Goal: Ask a question: Seek information or help from site administrators or community

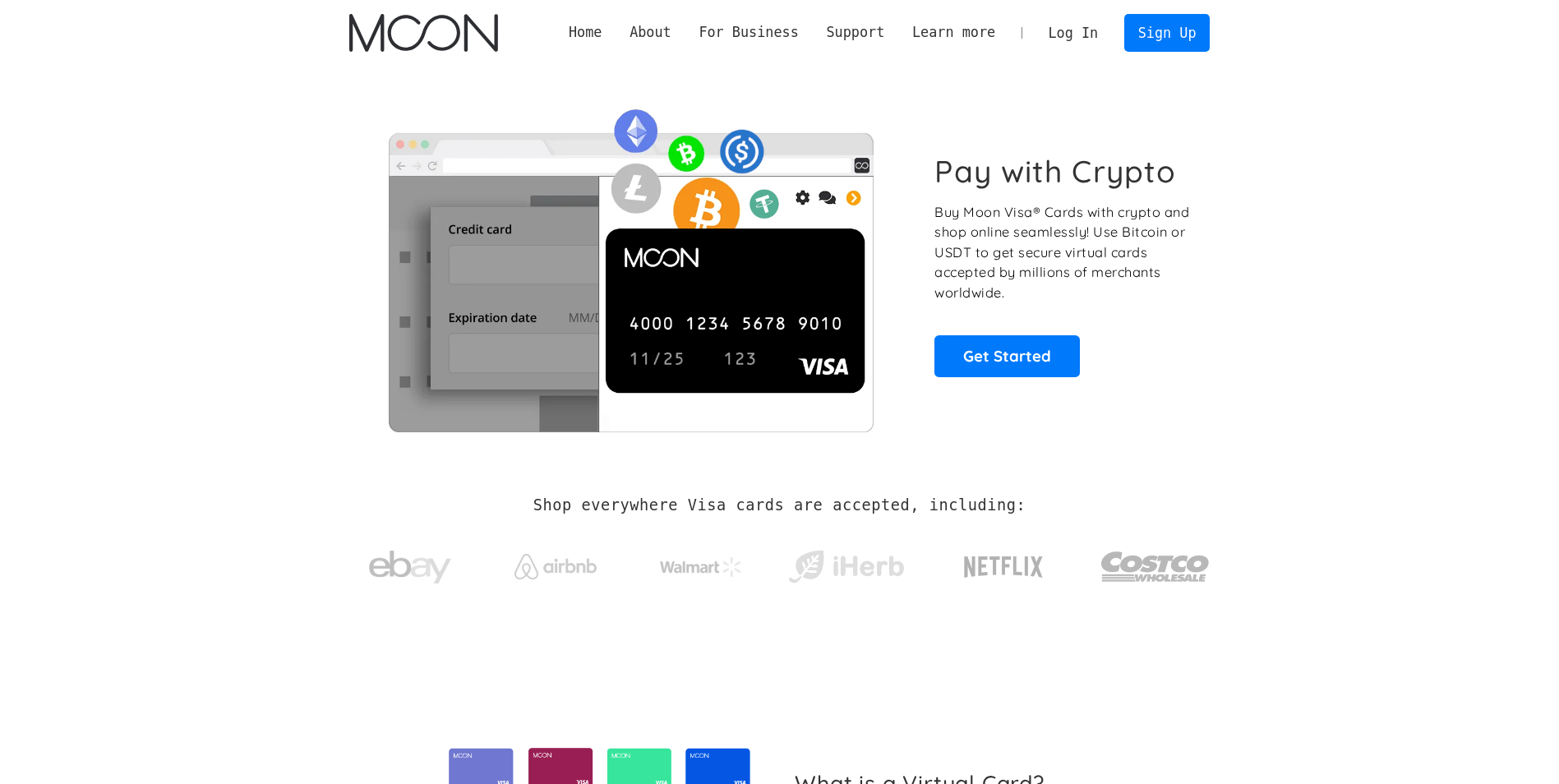
click at [1079, 44] on link "Log In" at bounding box center [1074, 33] width 78 height 36
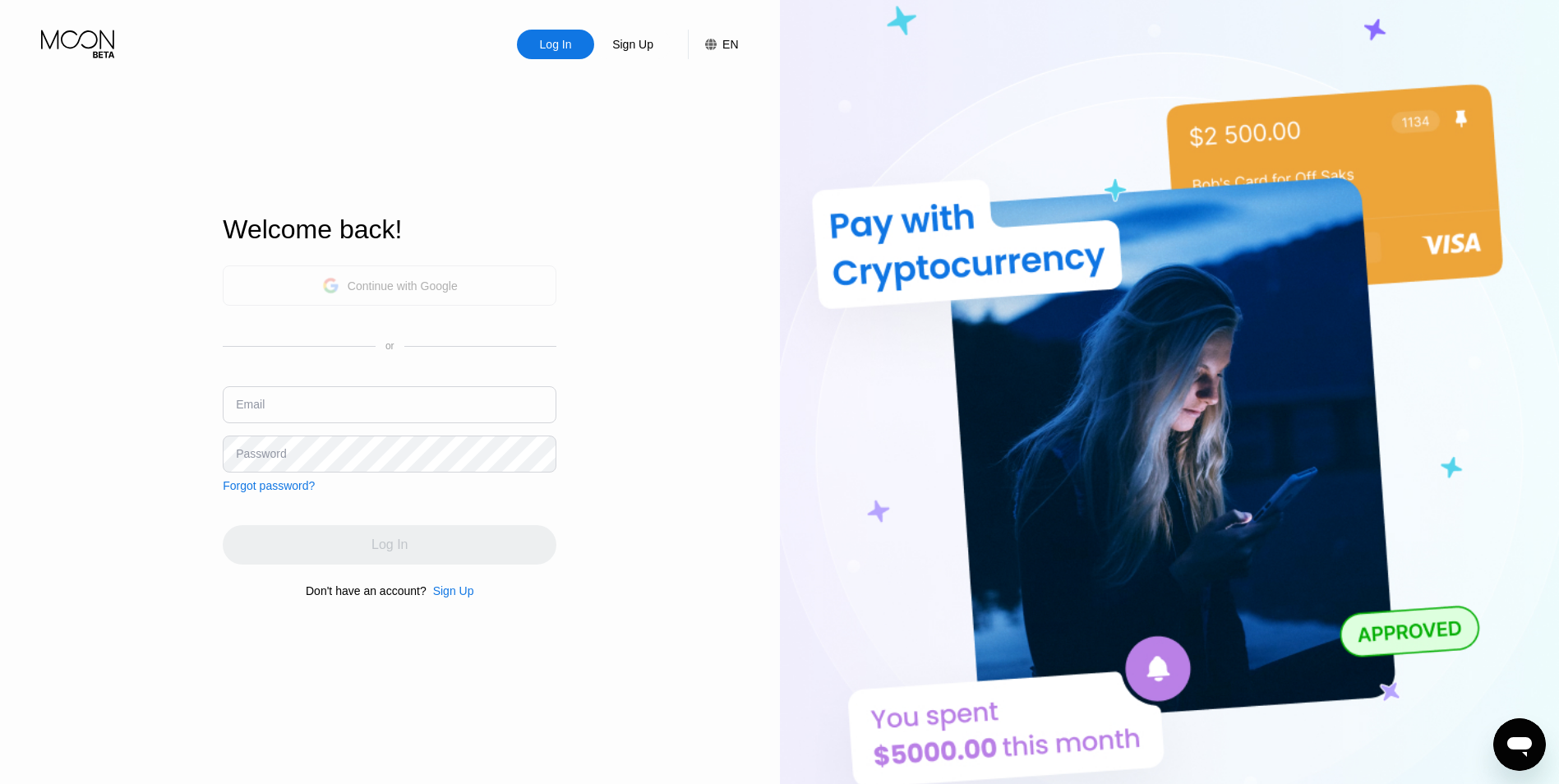
click at [471, 266] on div "Continue with Google" at bounding box center [389, 285] width 334 height 40
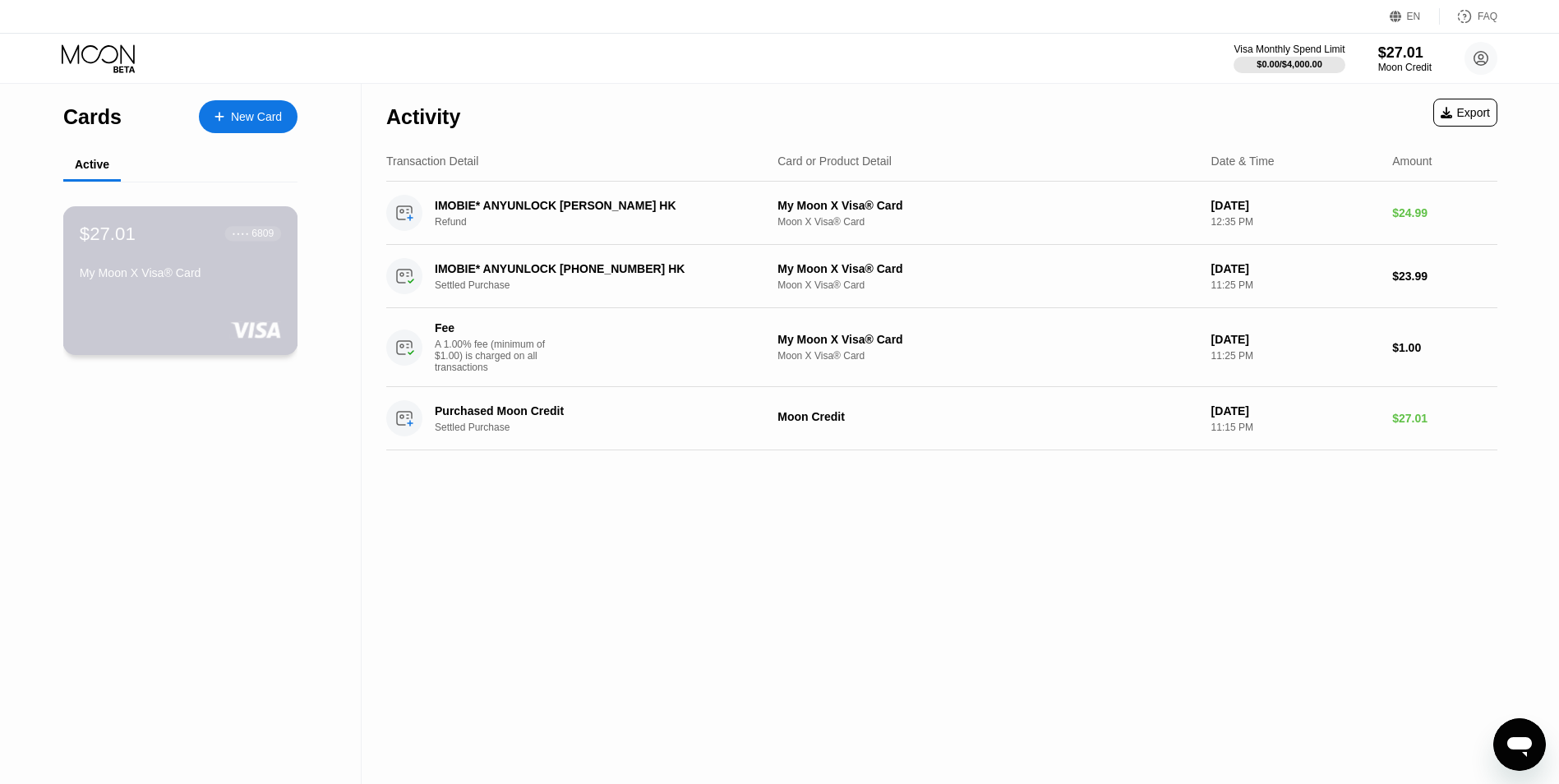
click at [158, 279] on div "My Moon X Visa® Card" at bounding box center [180, 272] width 201 height 13
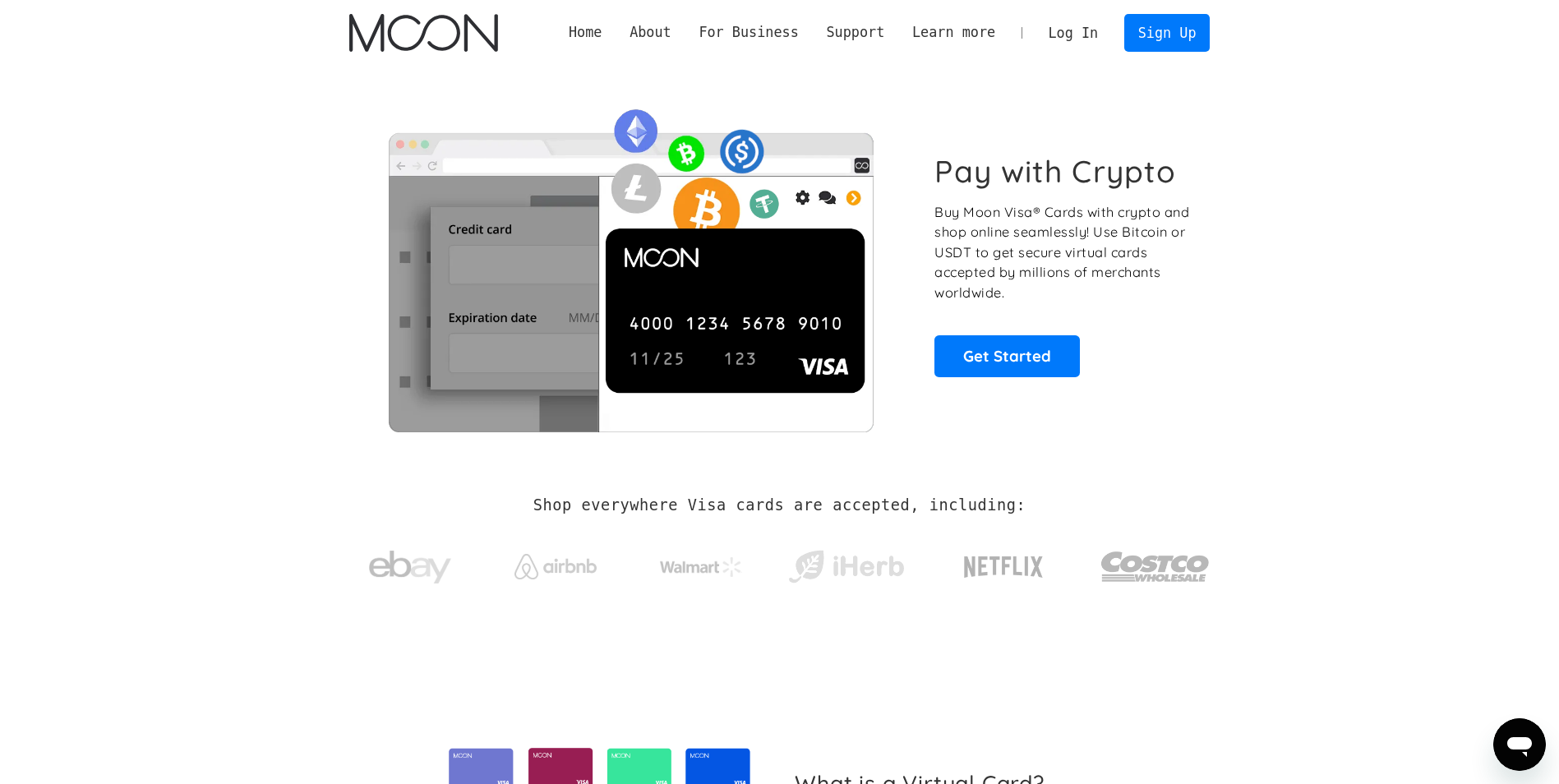
click at [1076, 47] on link "Log In" at bounding box center [1074, 33] width 78 height 36
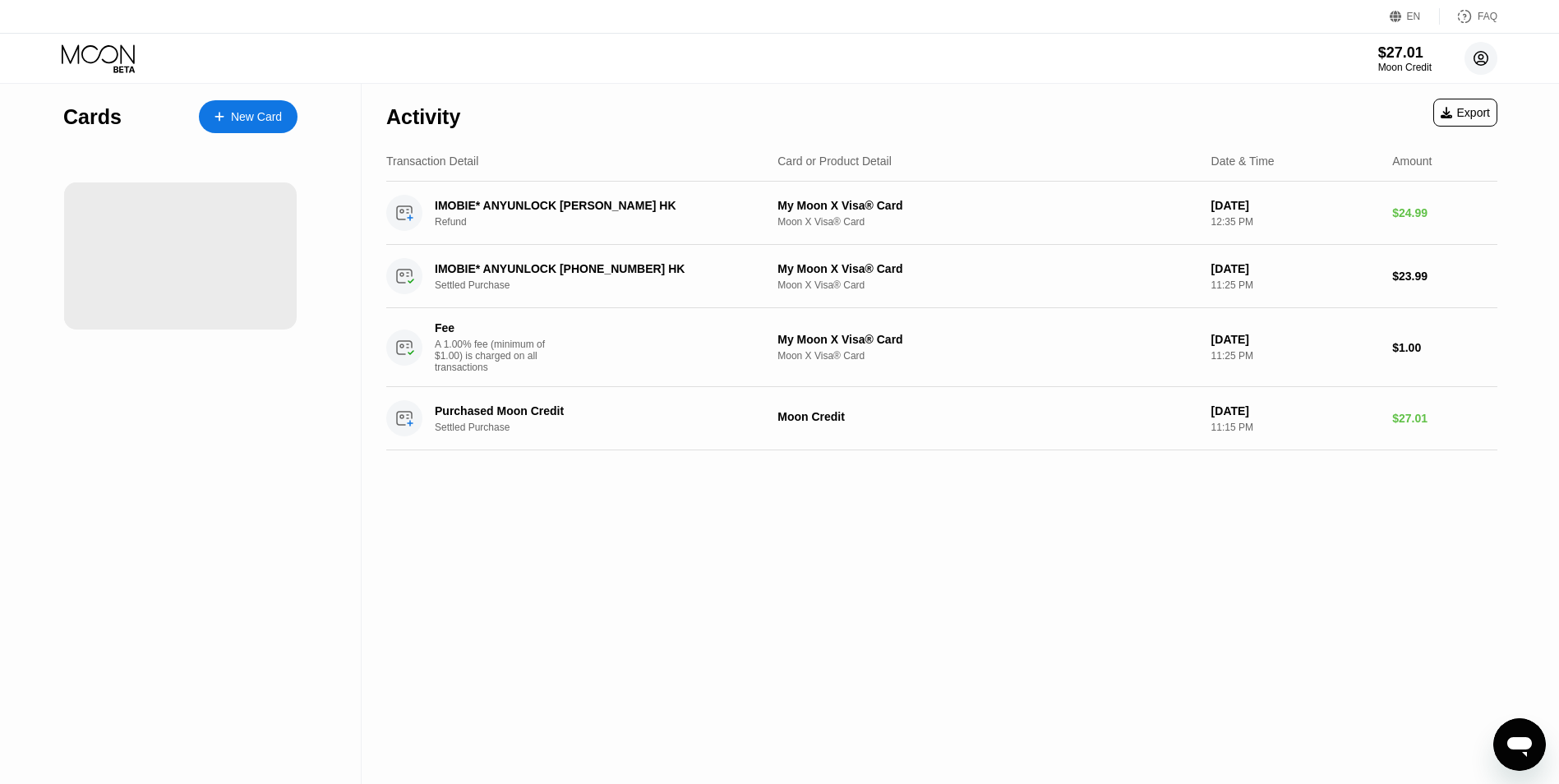
click at [1475, 64] on circle at bounding box center [1480, 58] width 33 height 33
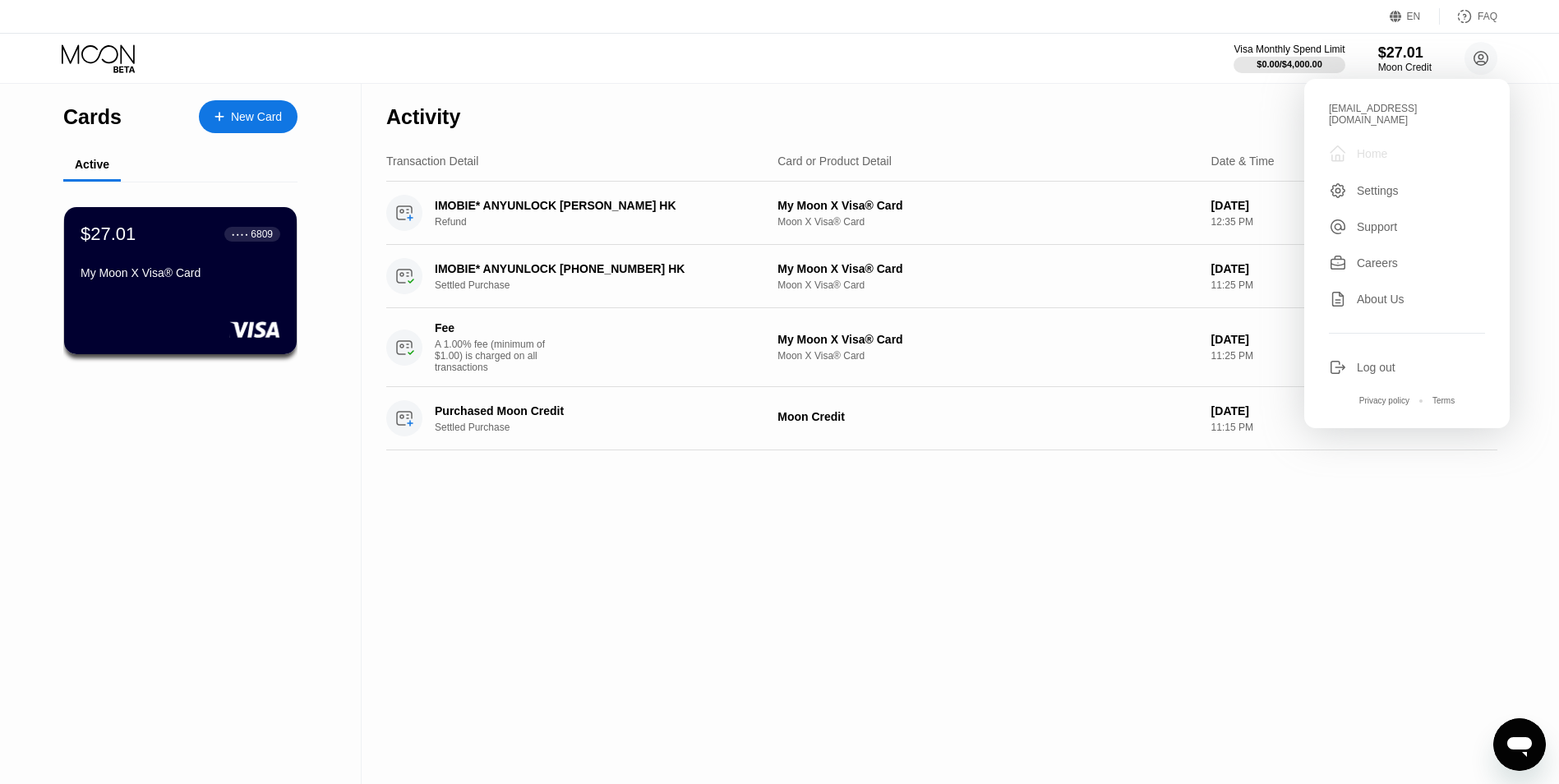
click at [1386, 147] on div "Home" at bounding box center [1372, 153] width 31 height 13
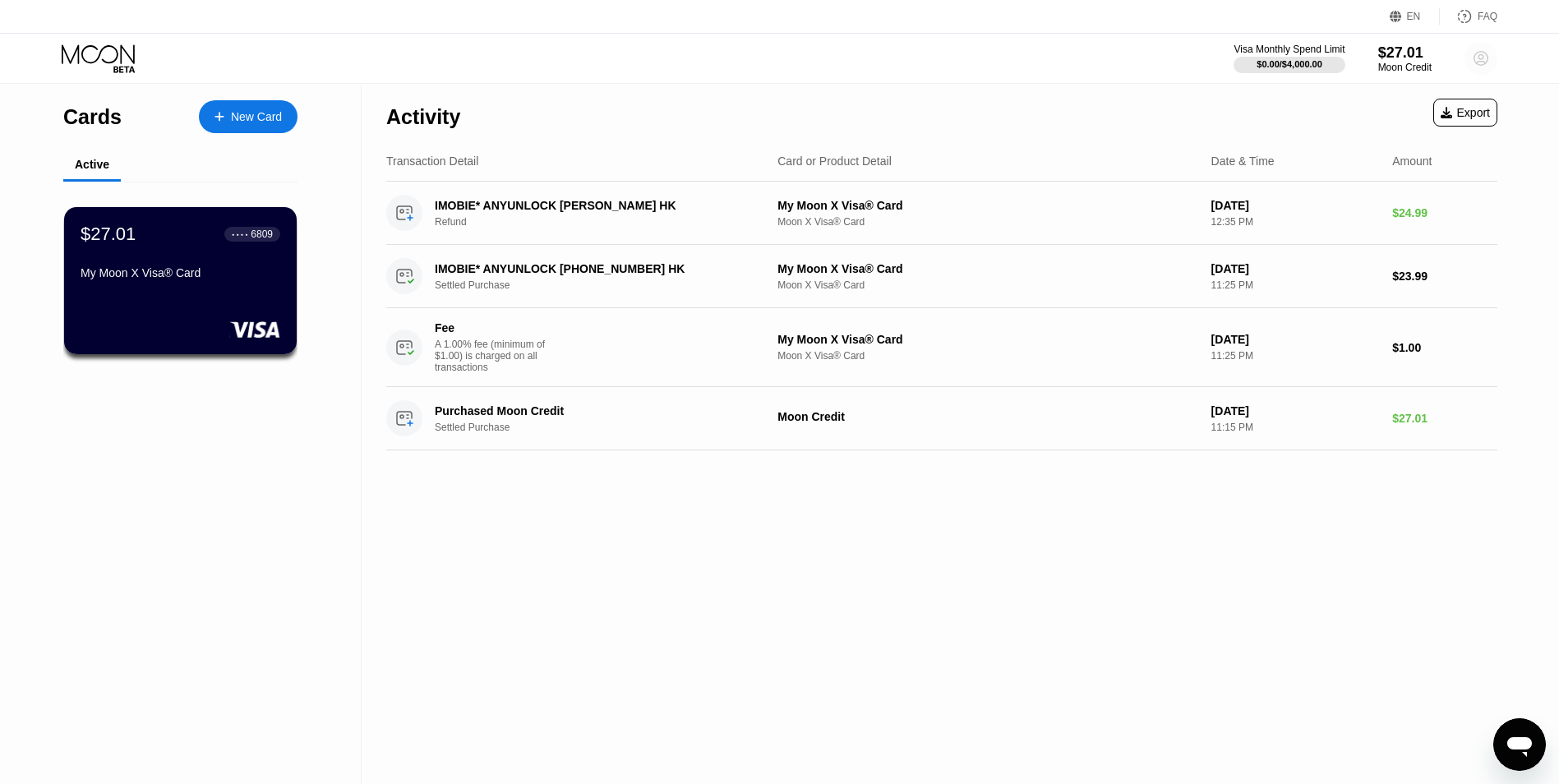
click at [1474, 63] on circle at bounding box center [1480, 58] width 33 height 33
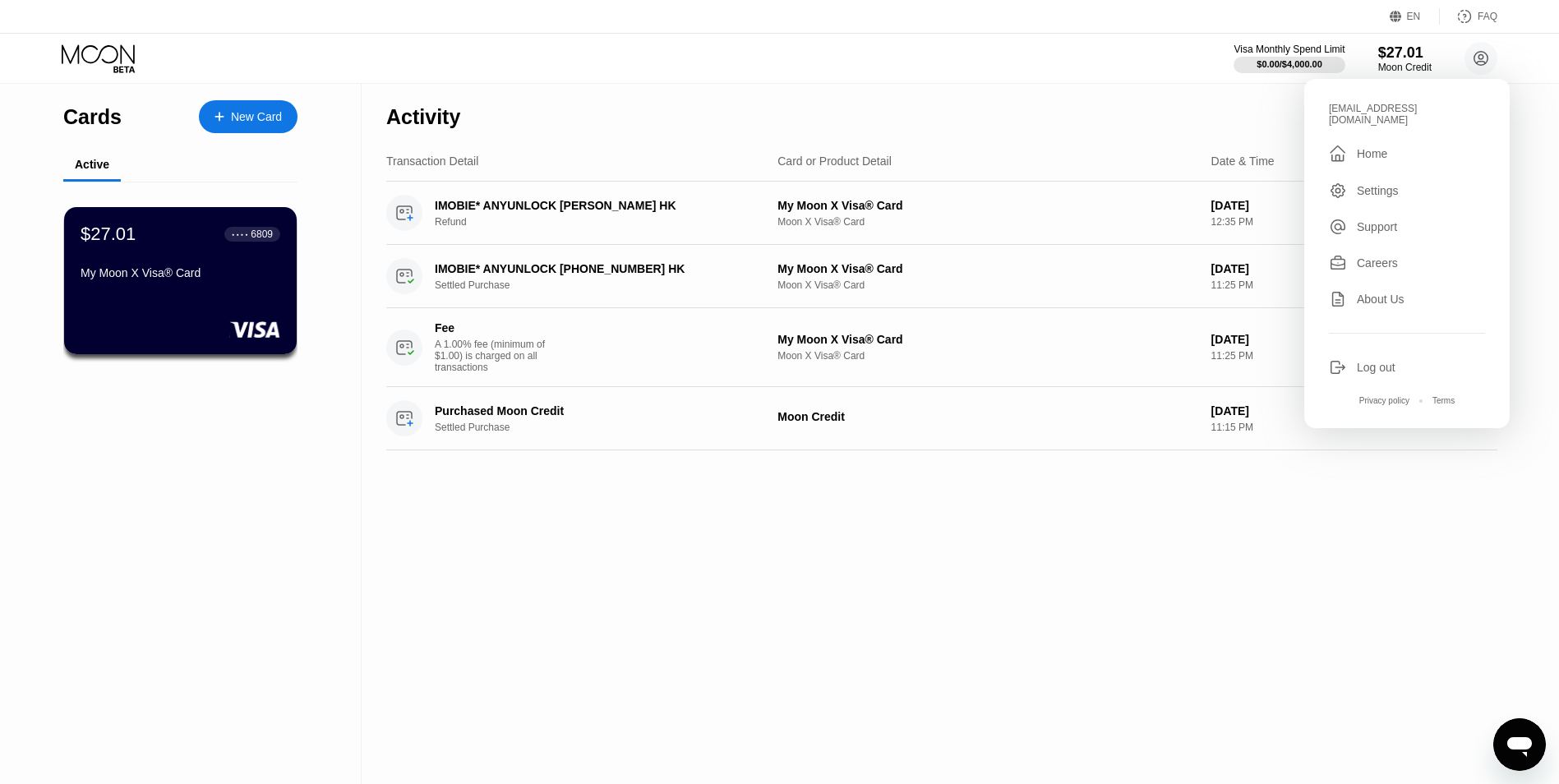
click at [1370, 147] on div "Home" at bounding box center [1372, 153] width 31 height 13
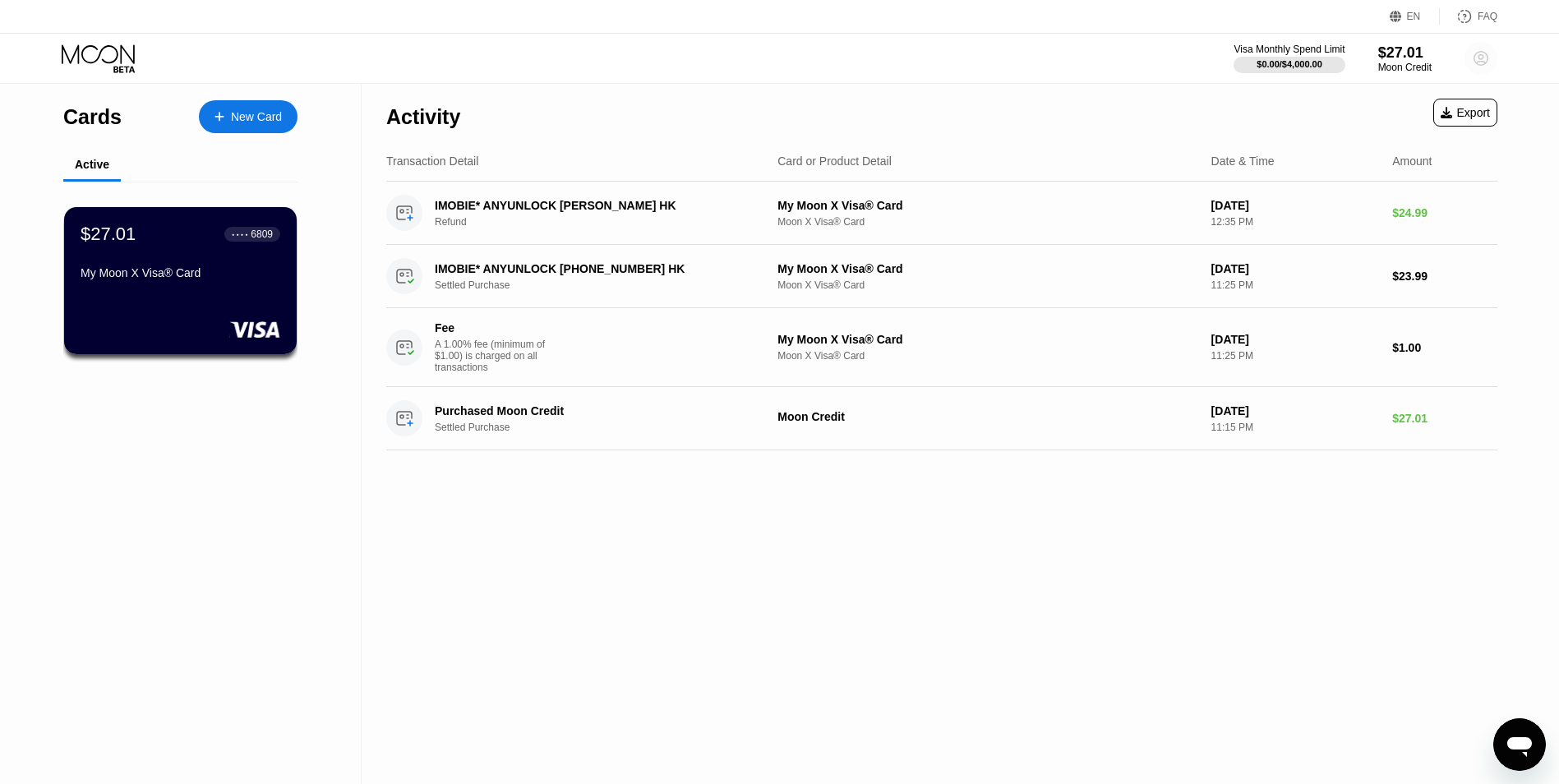
click at [1469, 57] on circle at bounding box center [1480, 58] width 33 height 33
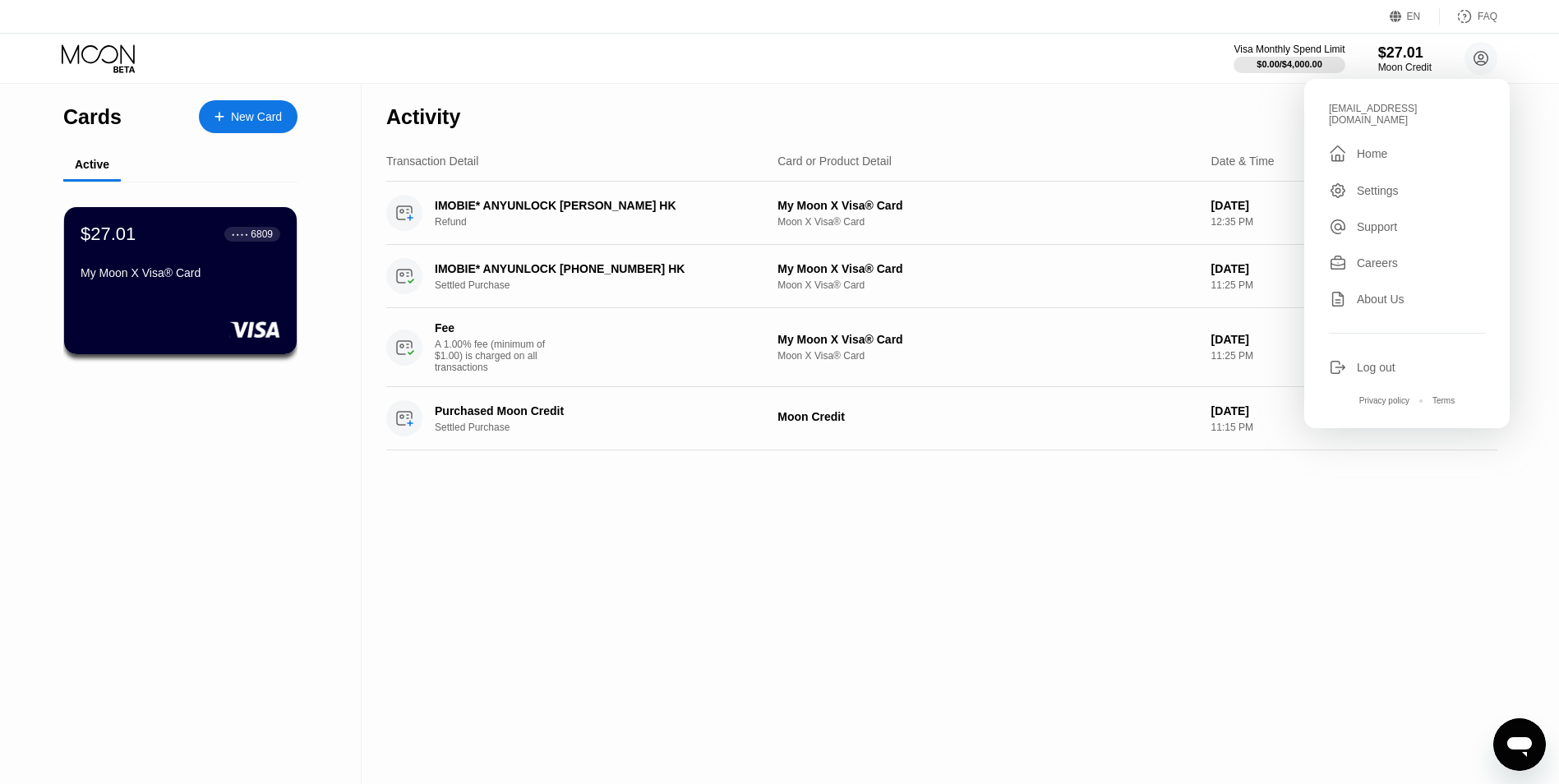
click at [1371, 187] on div "Settings" at bounding box center [1378, 190] width 42 height 13
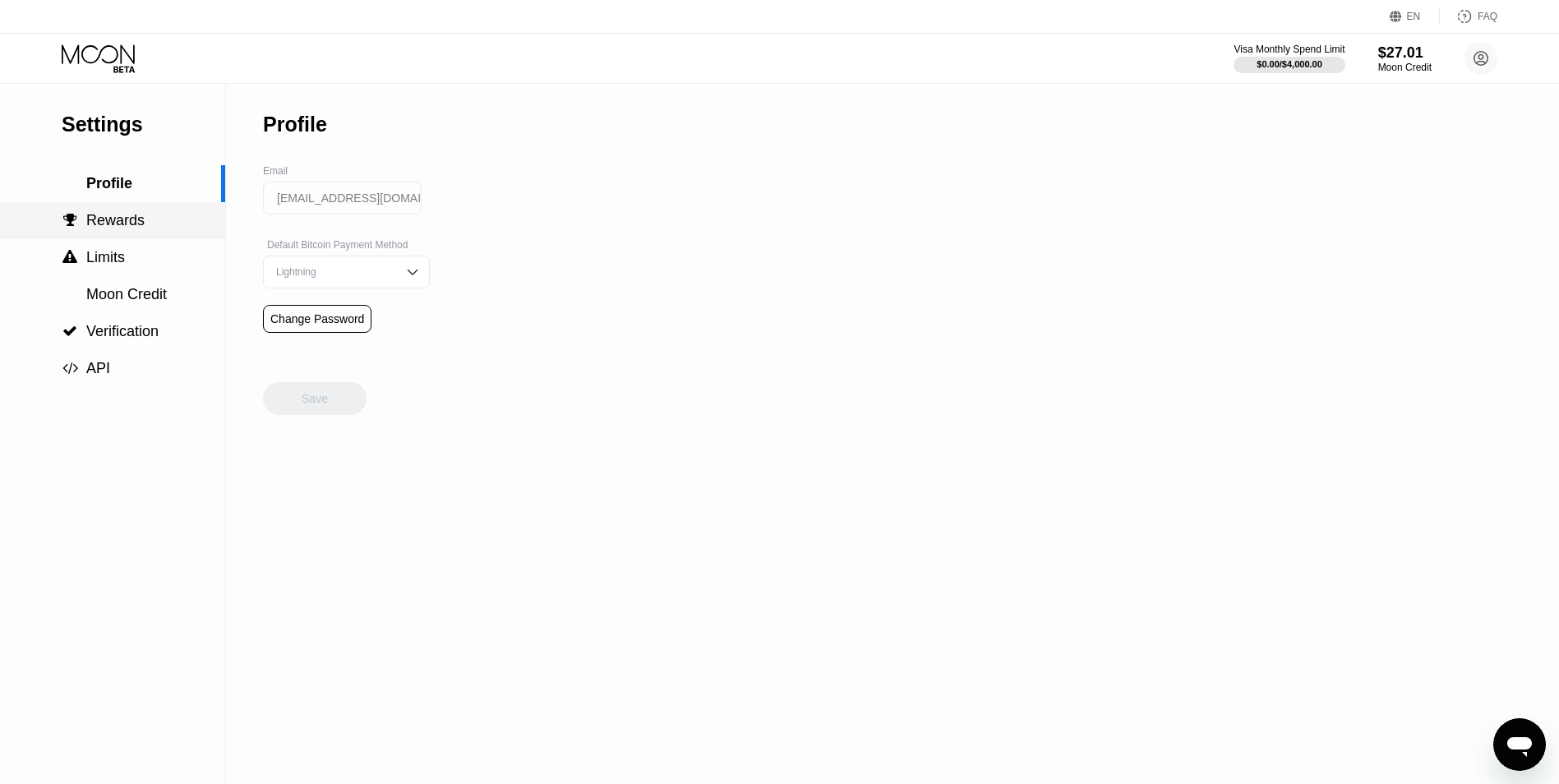
click at [82, 229] on div " Rewards" at bounding box center [103, 220] width 83 height 17
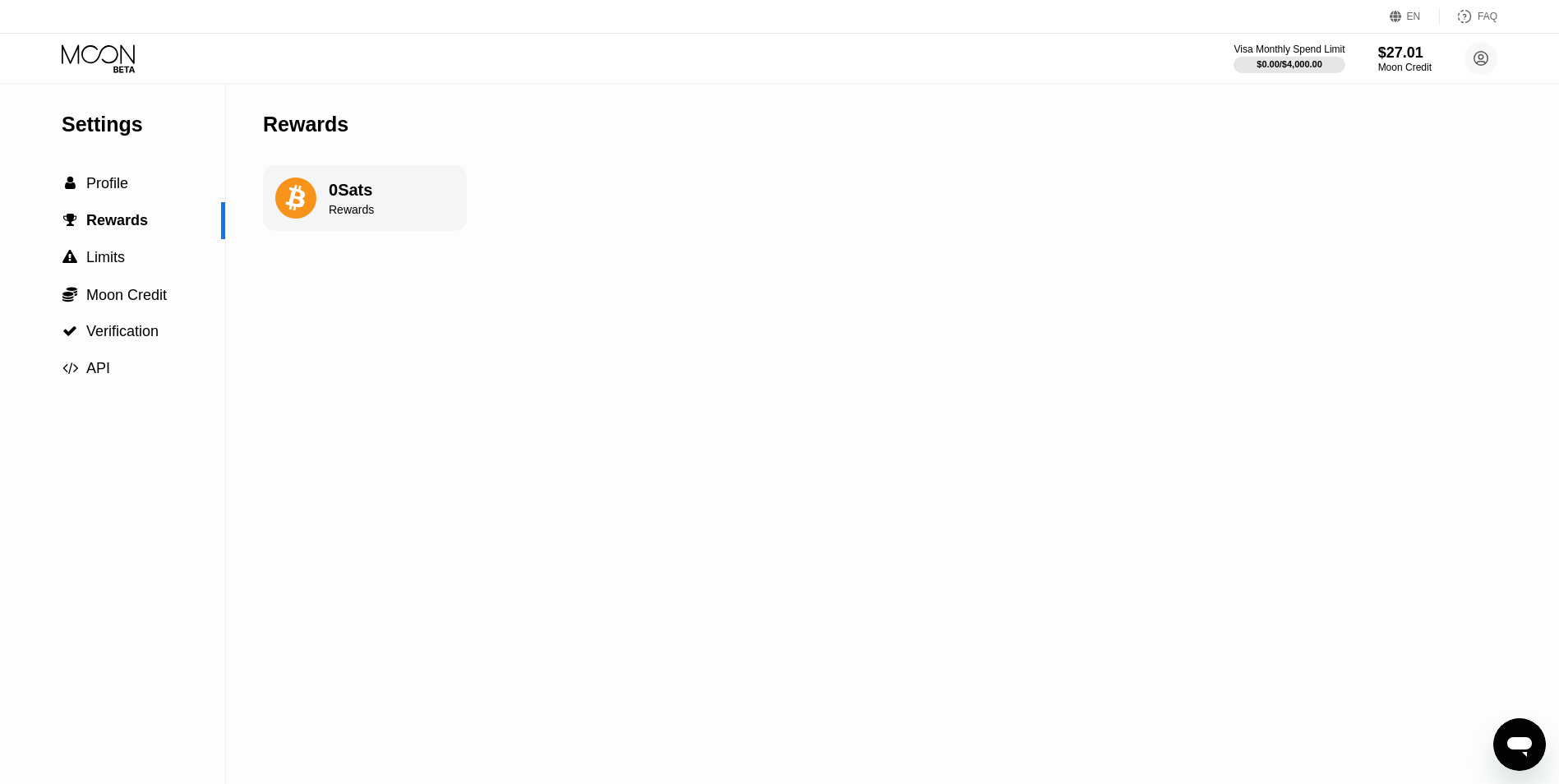
click at [322, 205] on div "0 Sats Rewards" at bounding box center [365, 198] width 203 height 66
click at [82, 184] on div " Profile" at bounding box center [95, 183] width 67 height 17
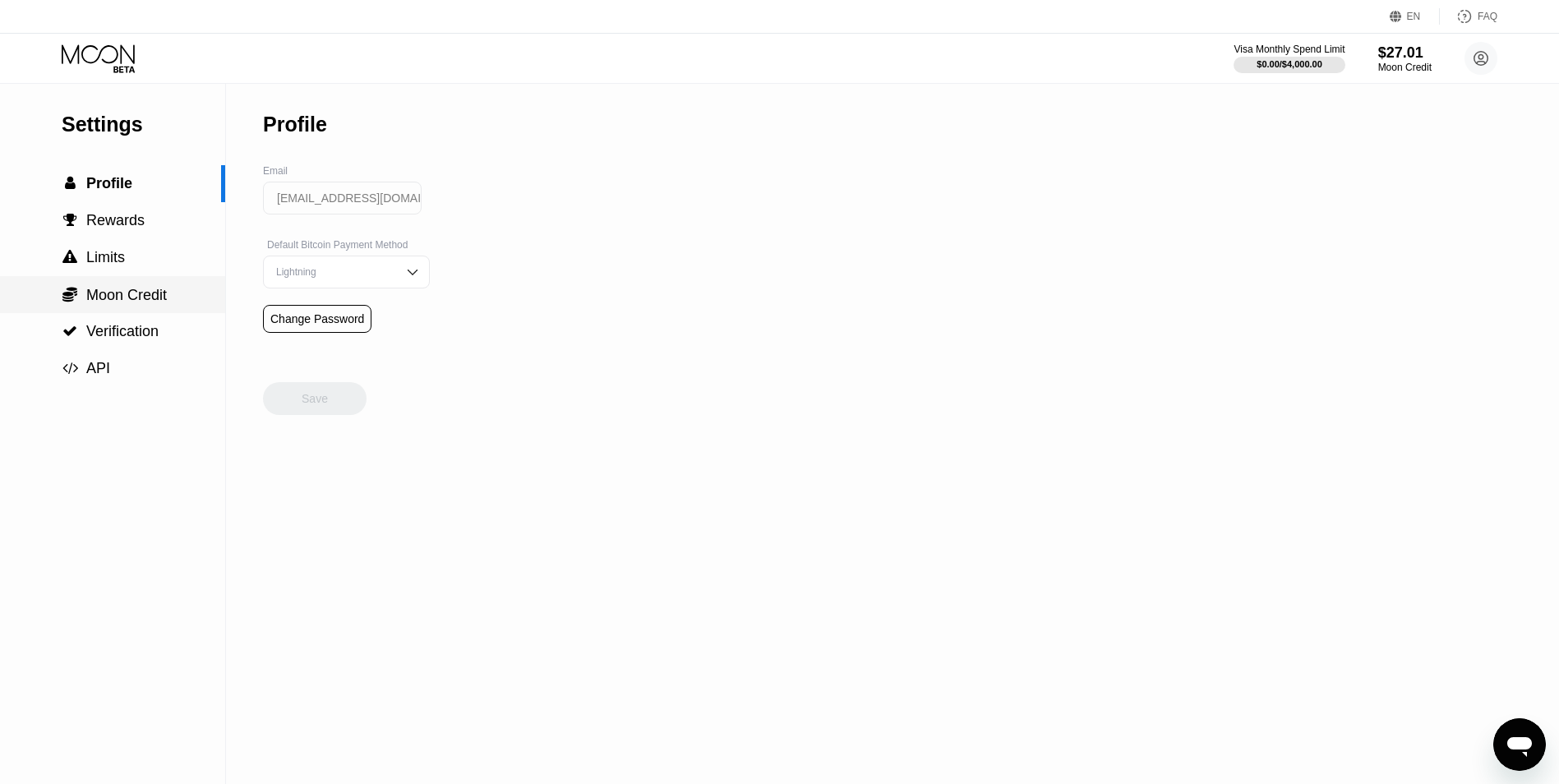
click at [93, 312] on div " Moon Credit" at bounding box center [113, 294] width 225 height 37
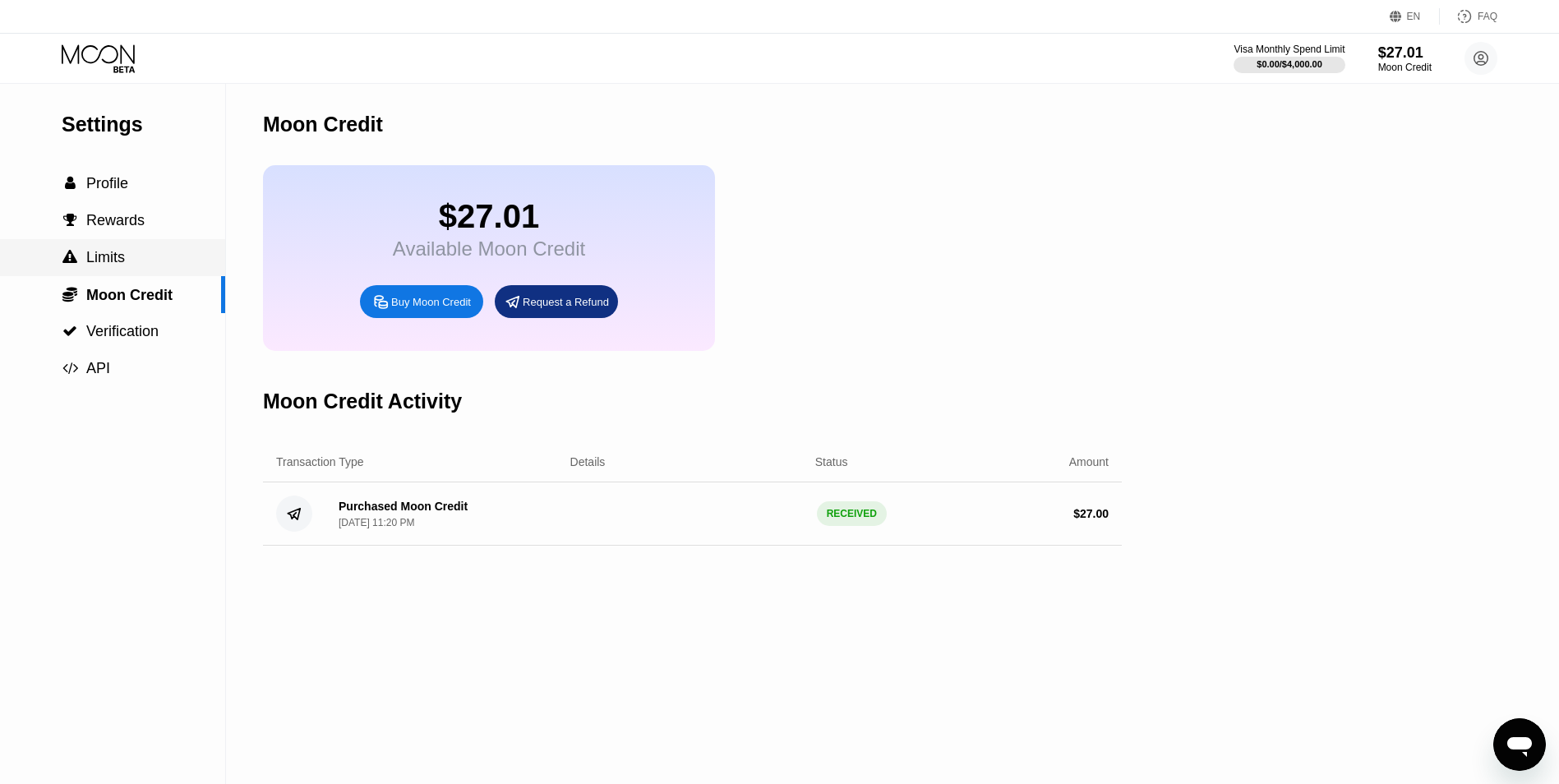
click at [106, 254] on span "Limits" at bounding box center [106, 257] width 39 height 16
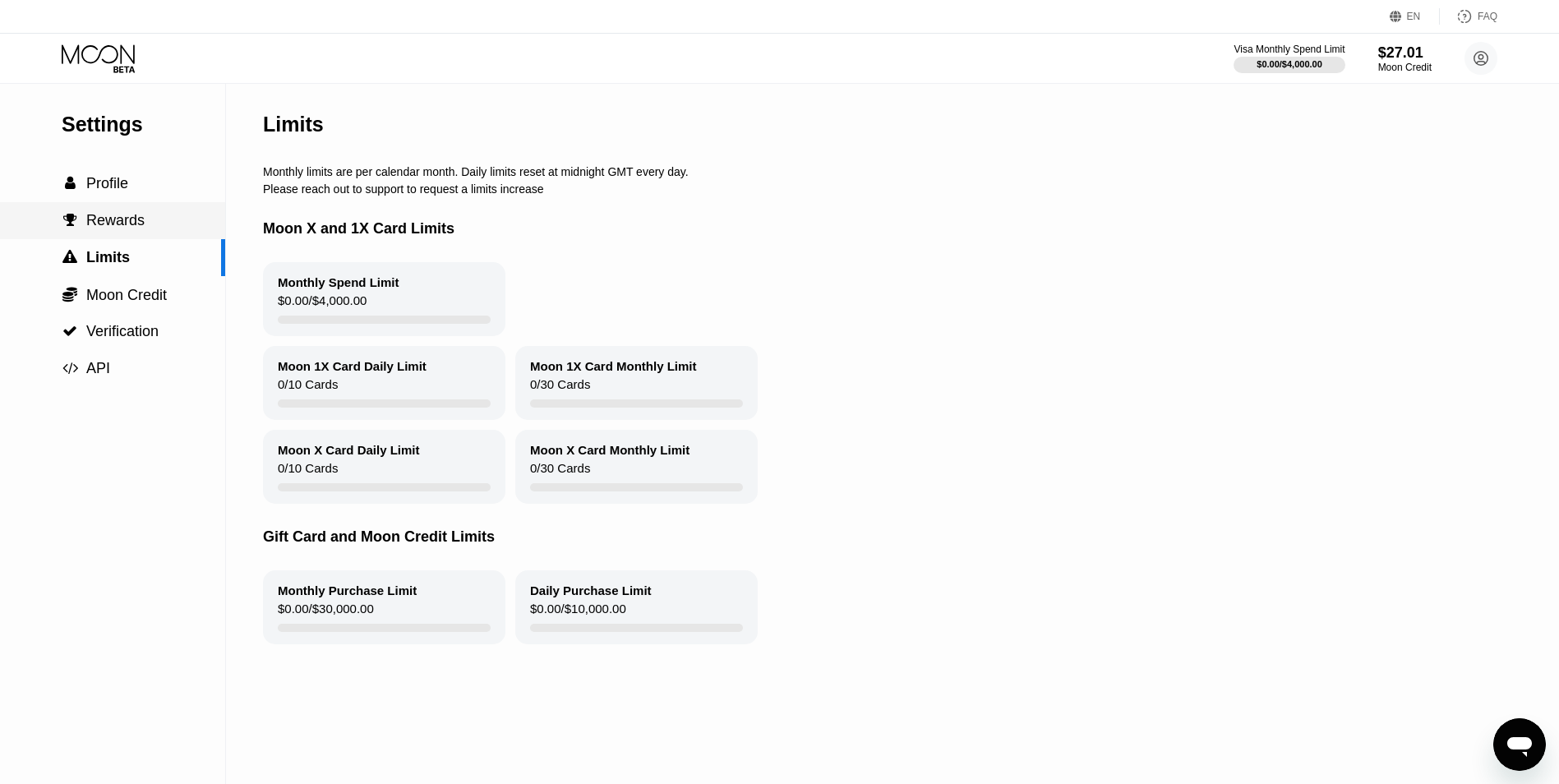
click at [108, 238] on div " Rewards" at bounding box center [113, 220] width 225 height 37
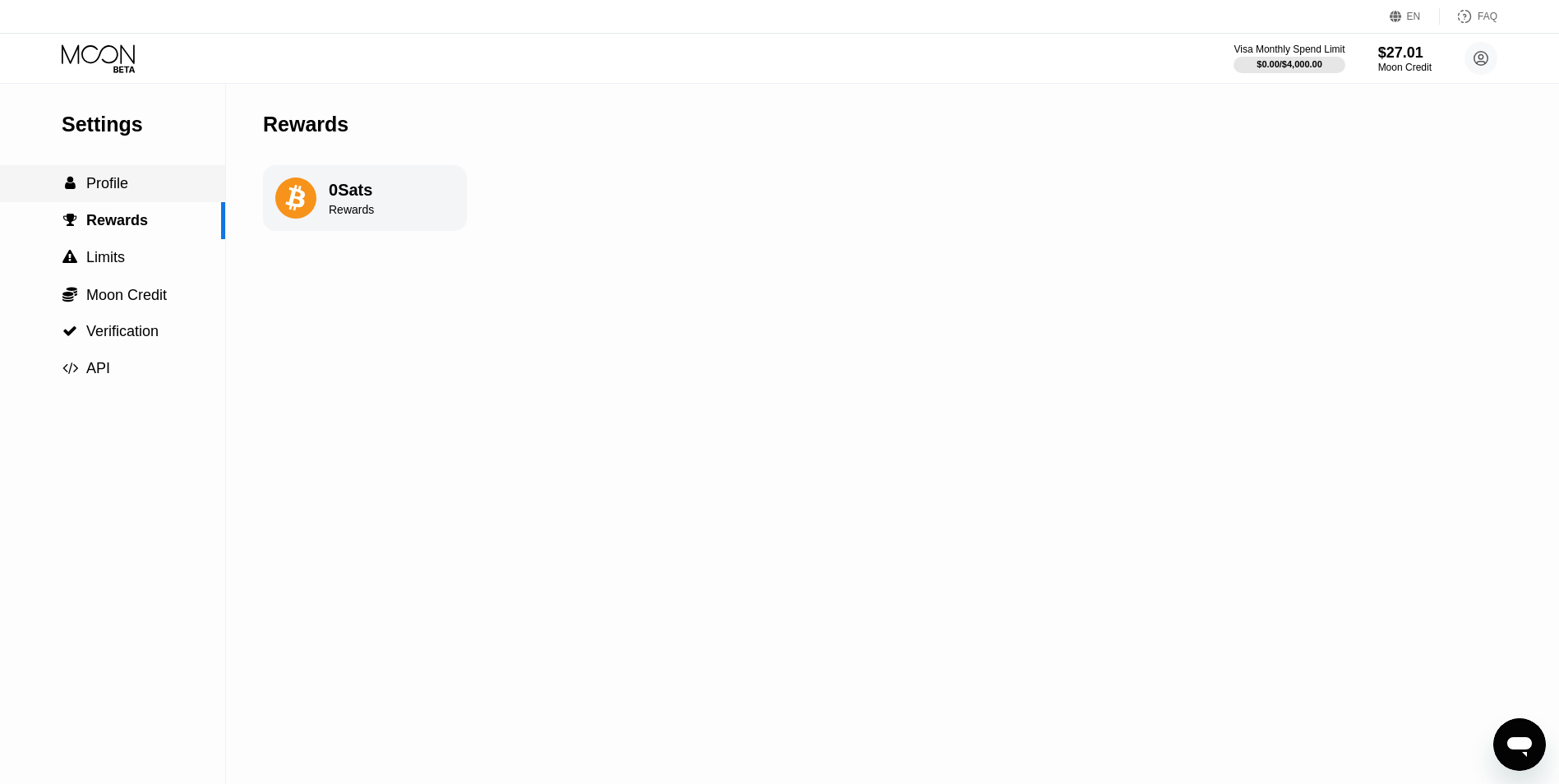
click at [111, 191] on span "Profile" at bounding box center [108, 183] width 42 height 16
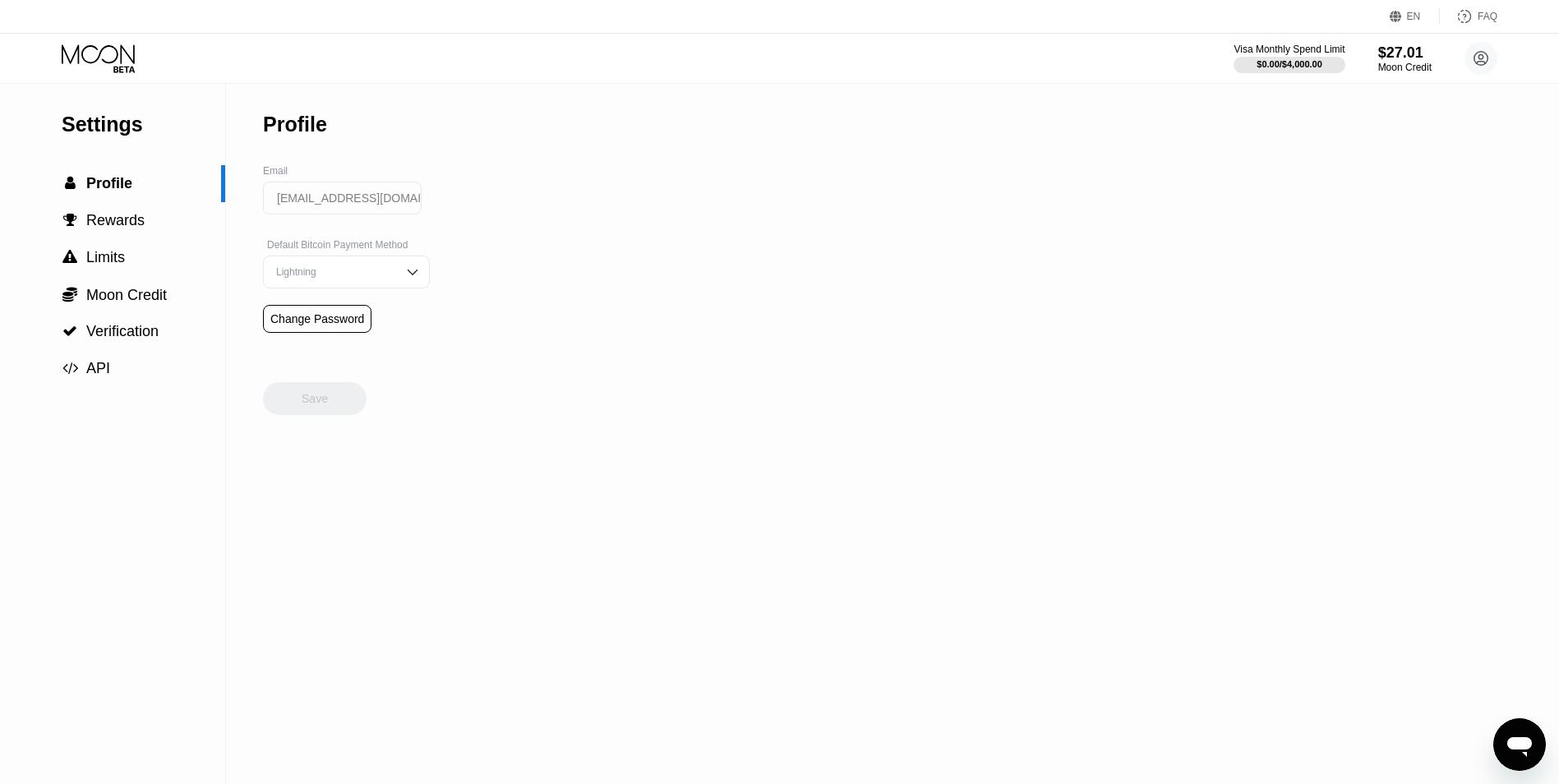
click at [1524, 747] on icon "Open messaging window" at bounding box center [1519, 747] width 25 height 20
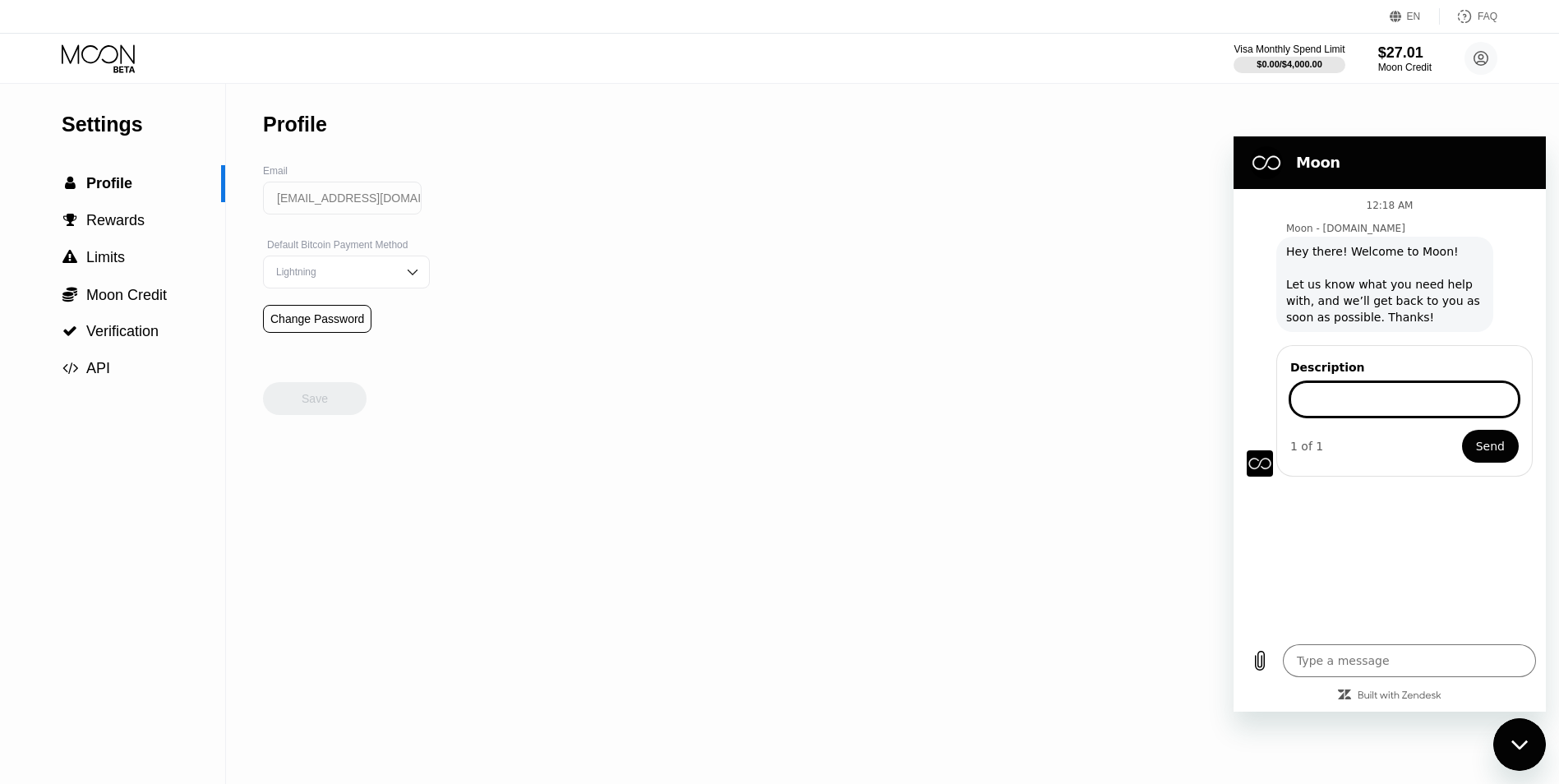
click at [1383, 395] on input "Description" at bounding box center [1404, 398] width 228 height 35
type input "referal program"
click at [1462, 429] on button "Send" at bounding box center [1490, 445] width 57 height 33
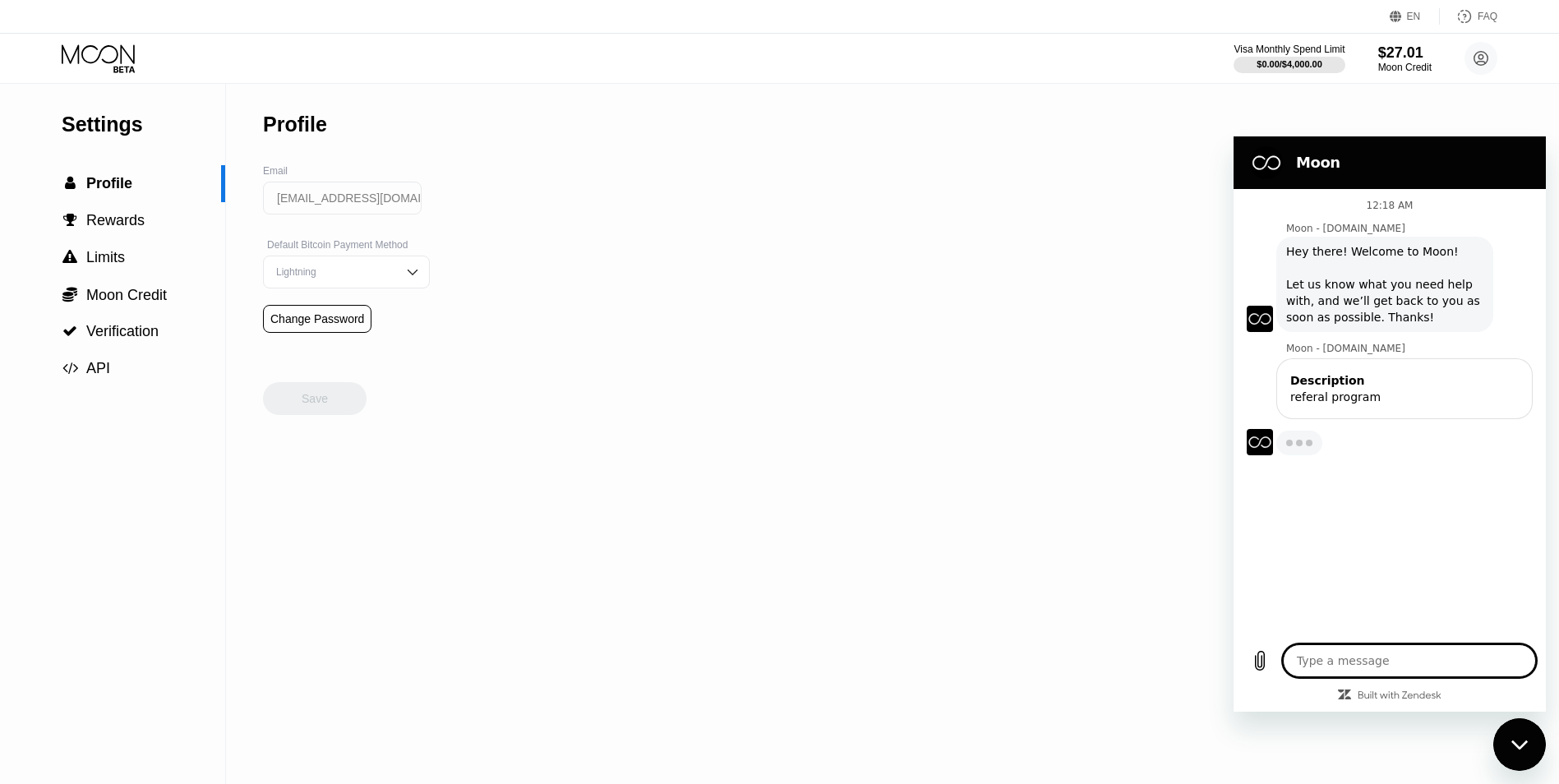
type textarea "x"
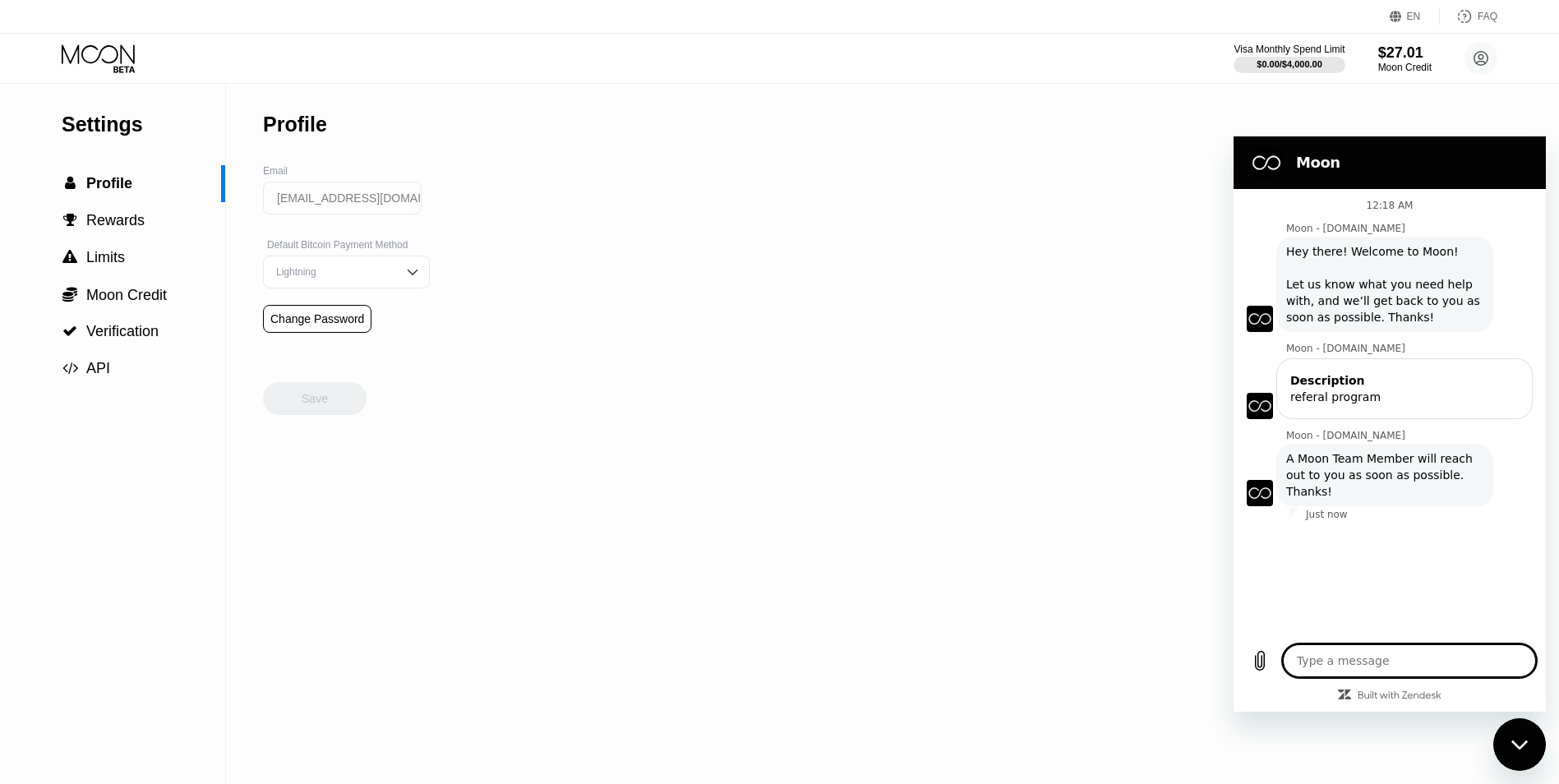
type textarea "i"
type textarea "x"
type textarea "is"
type textarea "x"
type textarea "is"
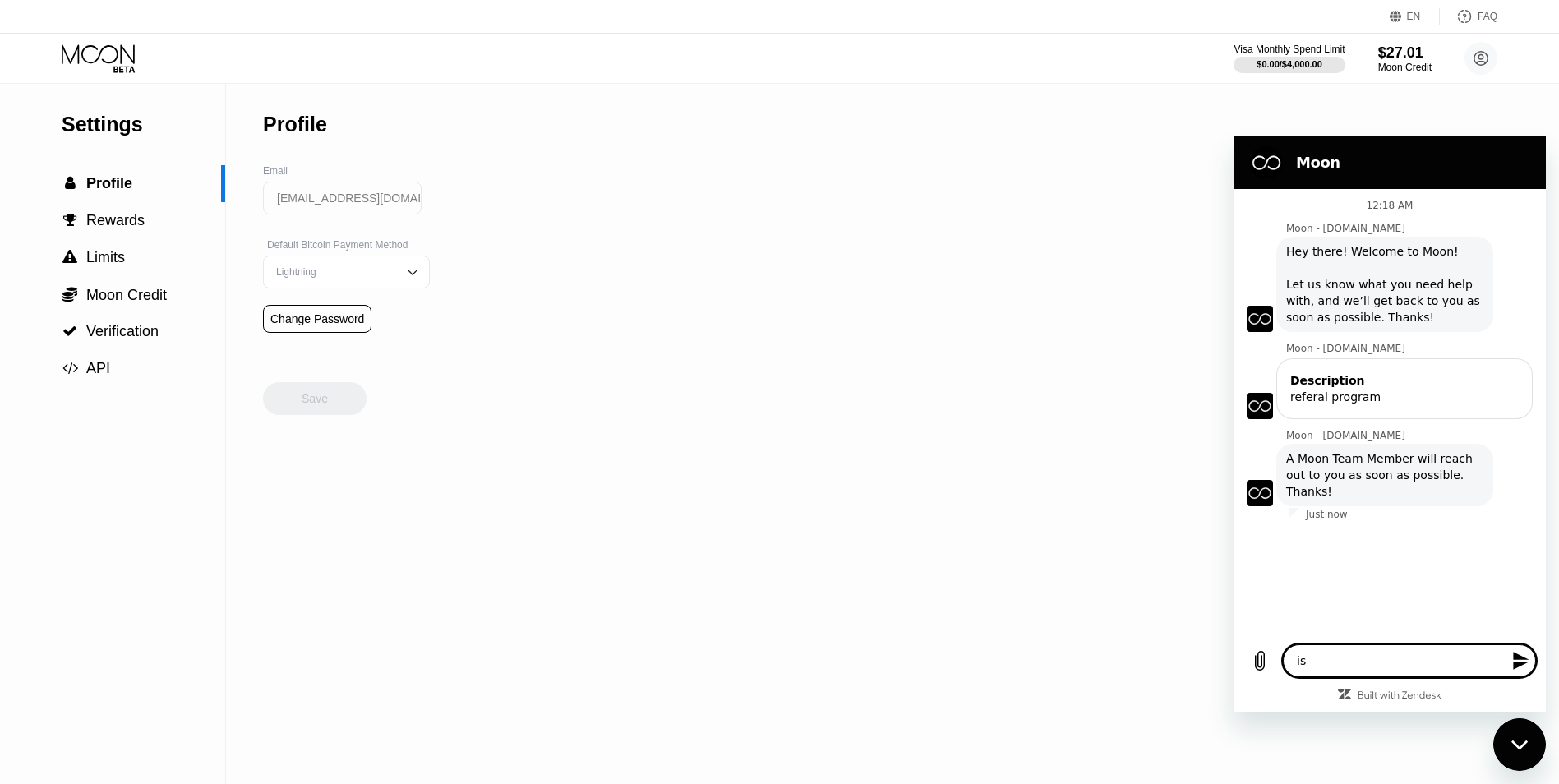
type textarea "x"
type textarea "is t"
type textarea "x"
type textarea "is th"
type textarea "x"
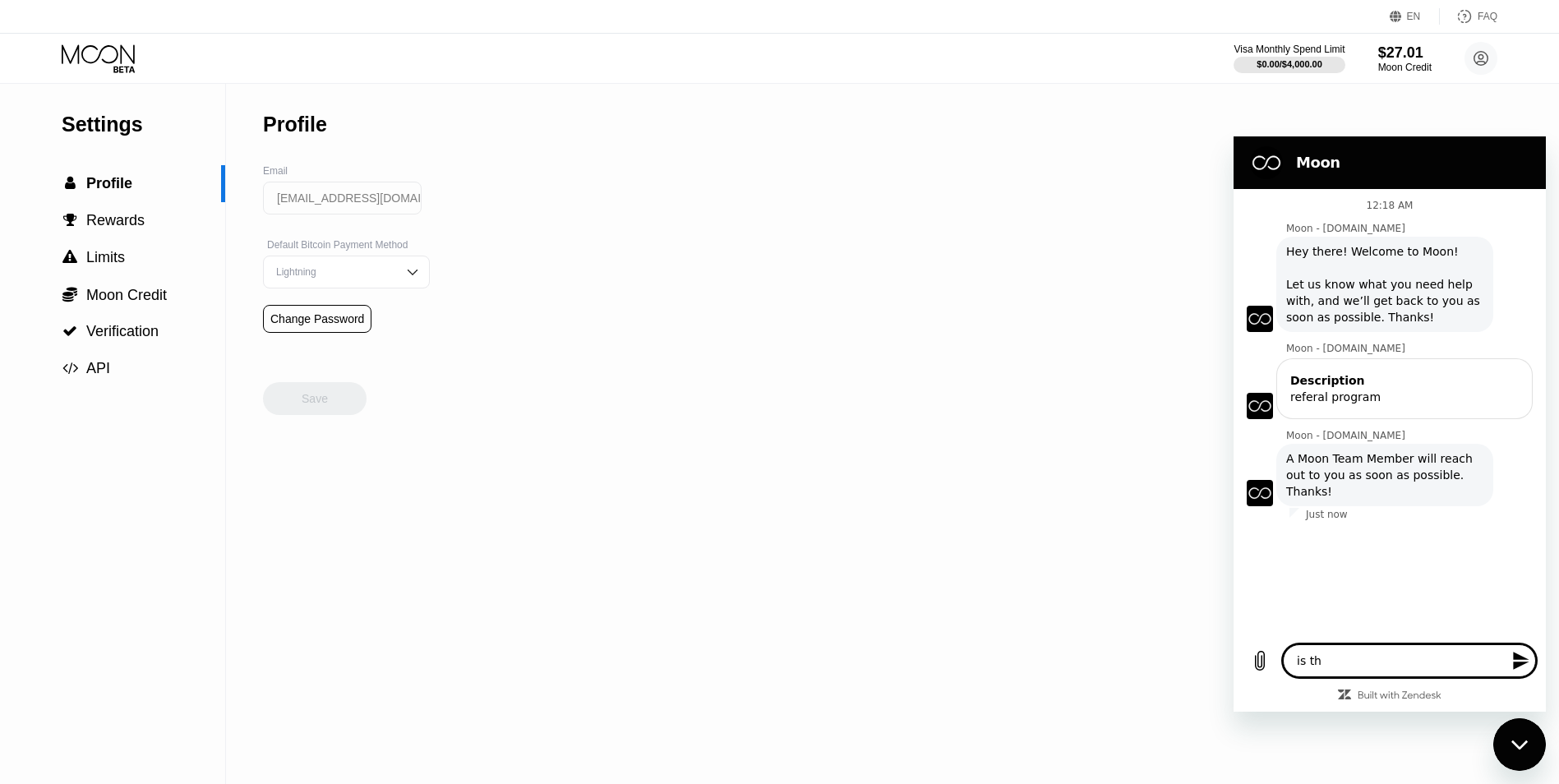
type textarea "is the"
type textarea "x"
type textarea "is ther"
type textarea "x"
type textarea "is there"
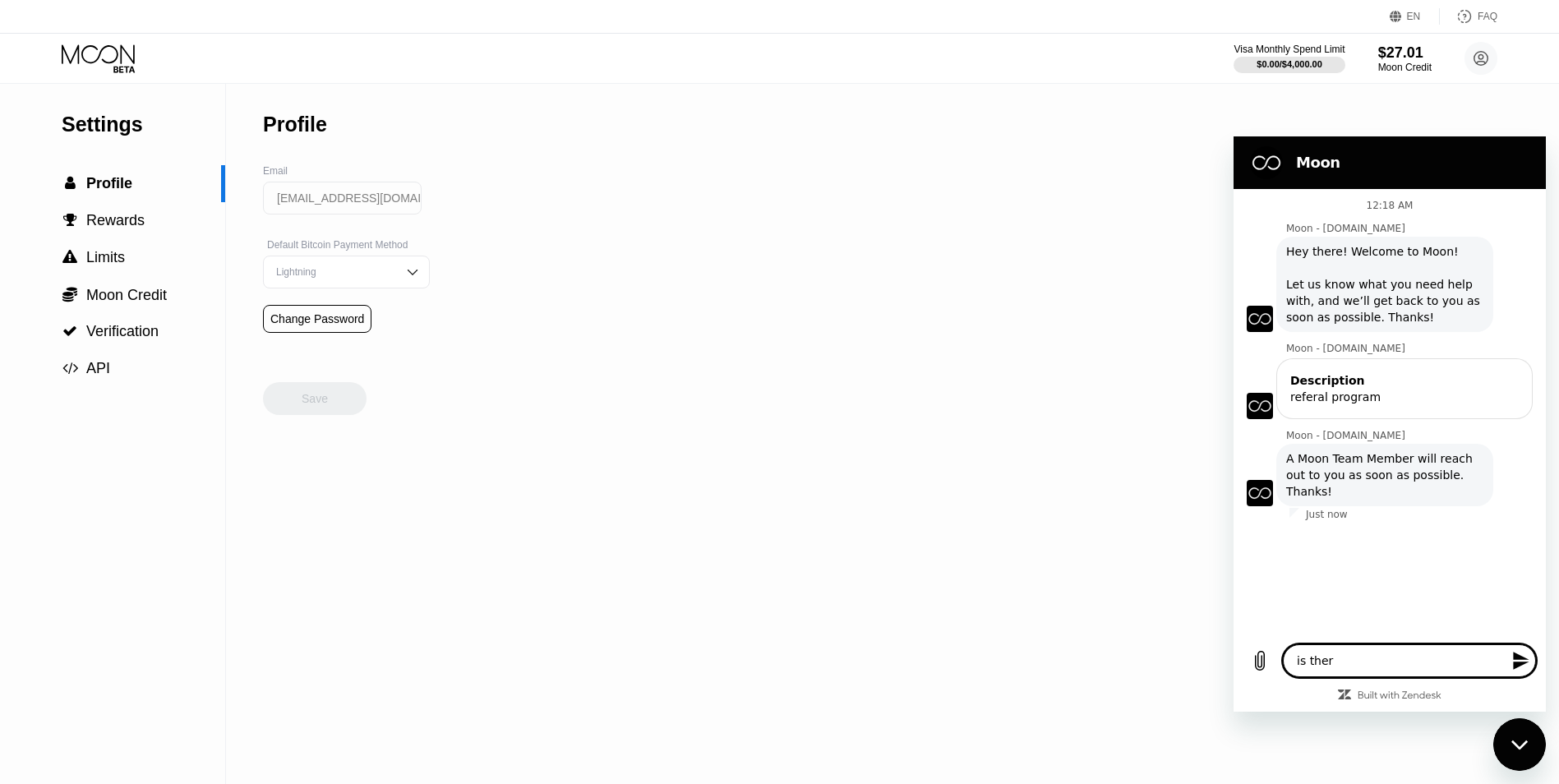
type textarea "x"
type textarea "is there"
type textarea "x"
type textarea "is there a"
type textarea "x"
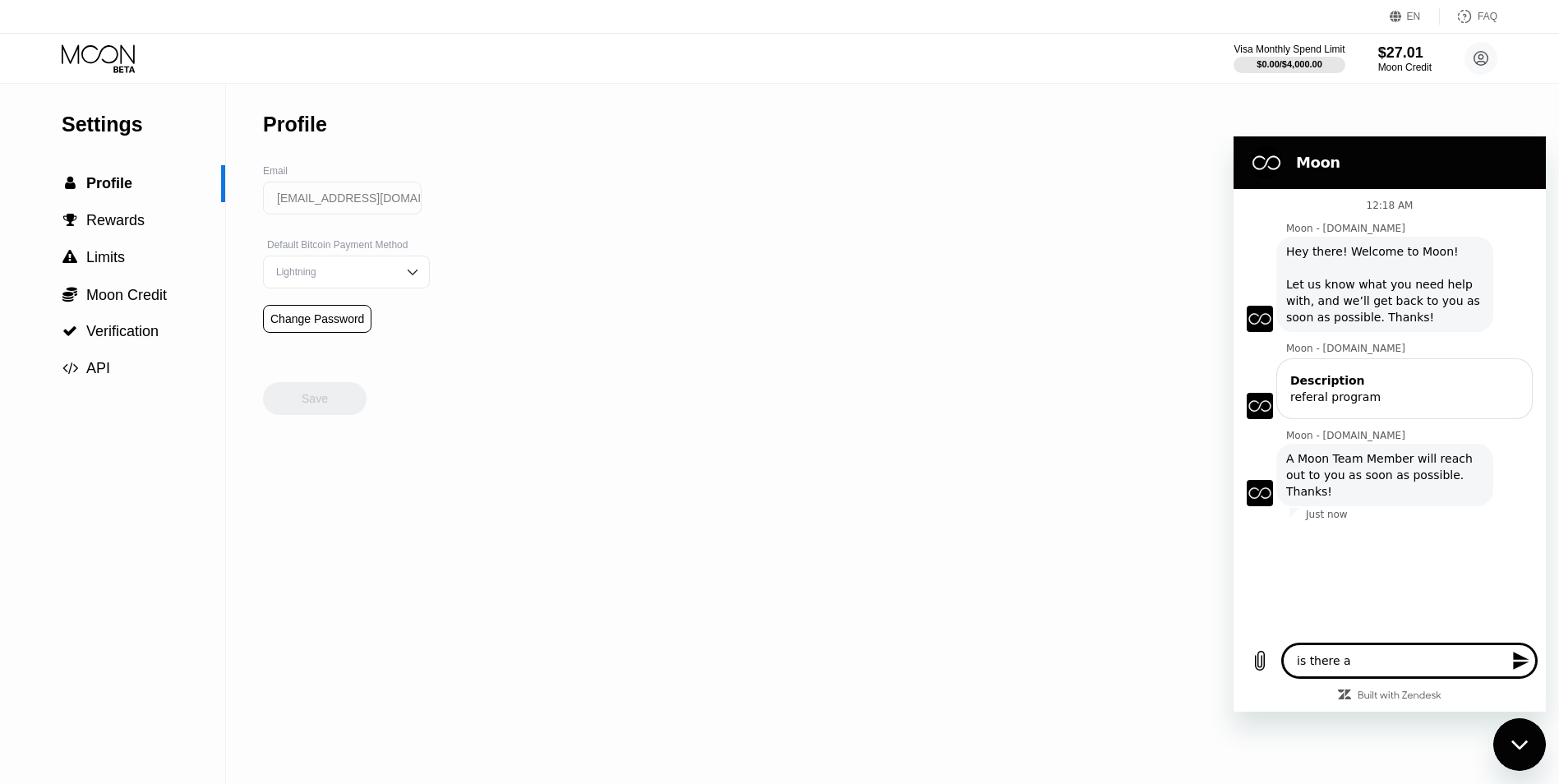
type textarea "is there an"
type textarea "x"
type textarea "is there any"
type textarea "x"
type textarea "is there any"
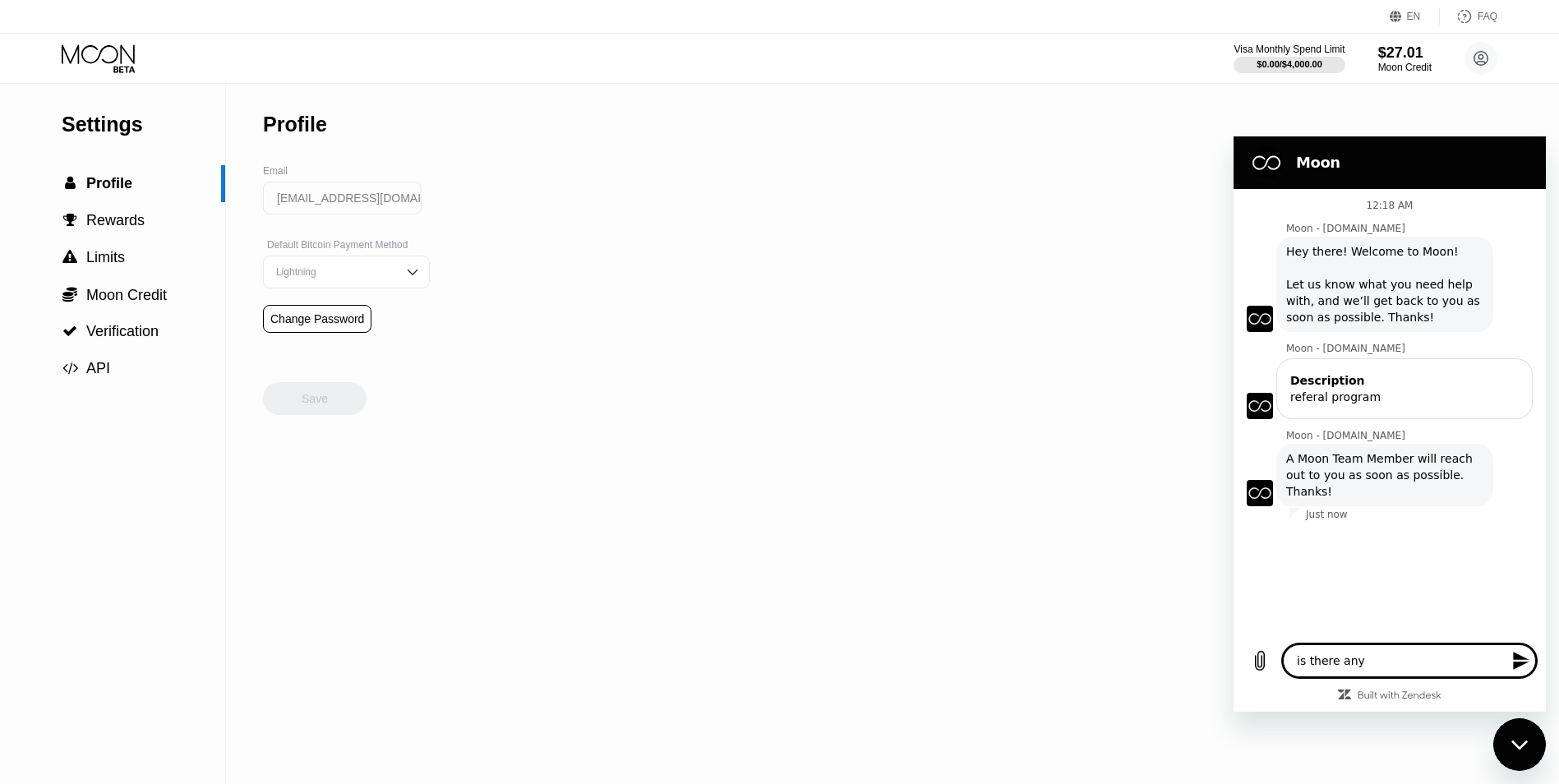
type textarea "x"
type textarea "is there any r"
type textarea "x"
type textarea "is there any re"
type textarea "x"
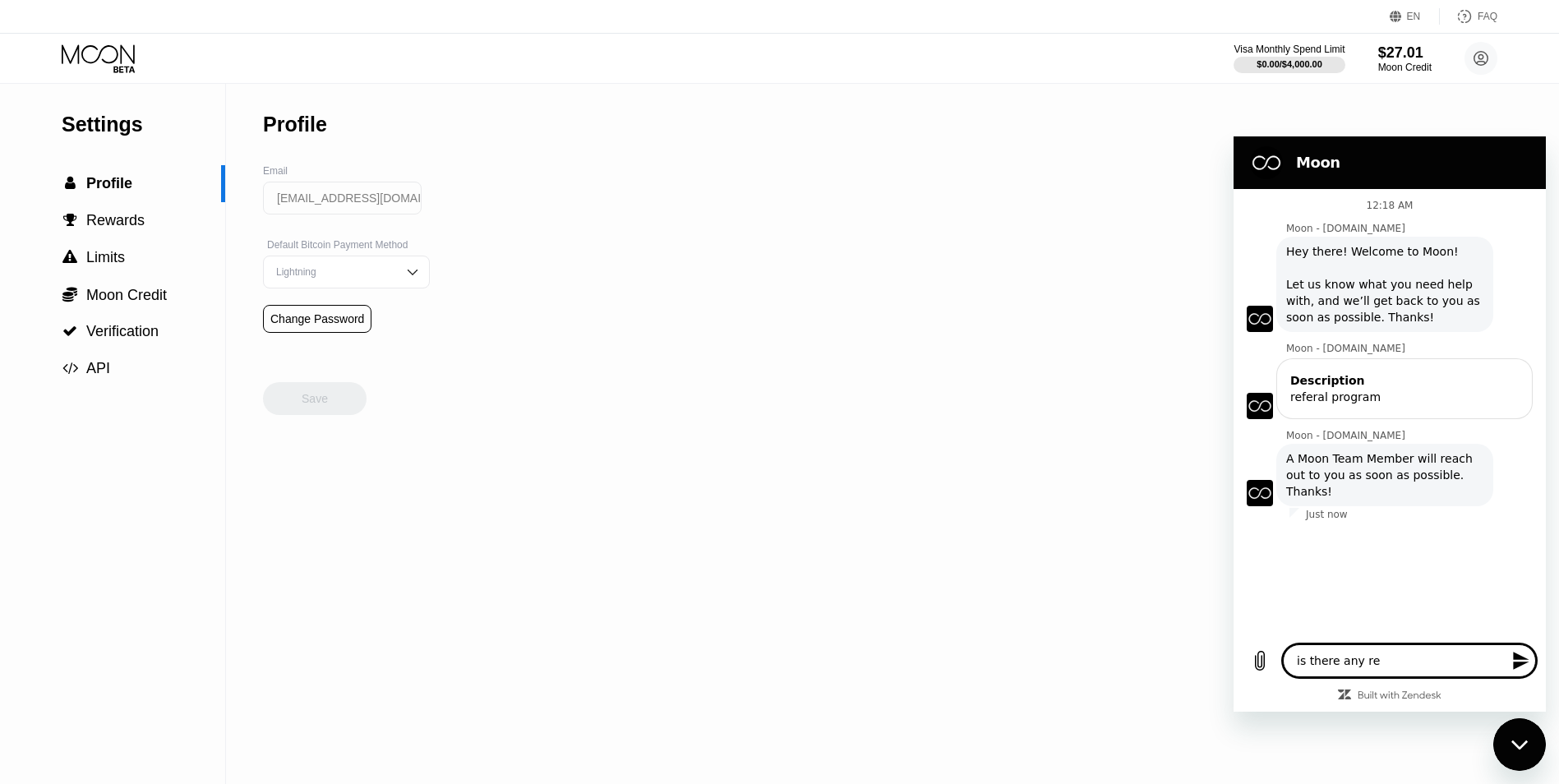
type textarea "is there any ref"
type textarea "x"
type textarea "is there any refe"
type textarea "x"
type textarea "is there any refer"
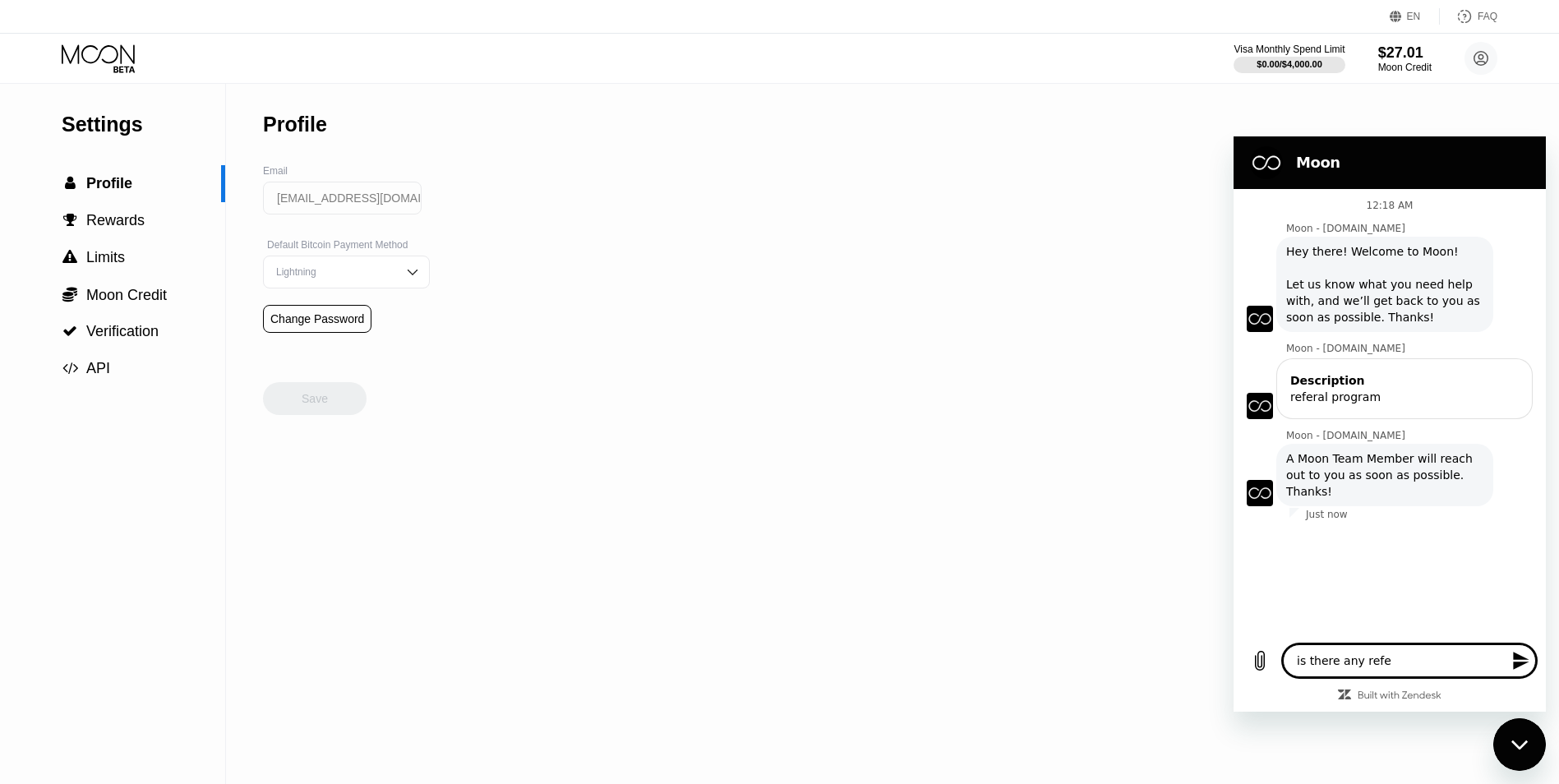
type textarea "x"
type textarea "is there any refera"
type textarea "x"
type textarea "is there any referal"
type textarea "x"
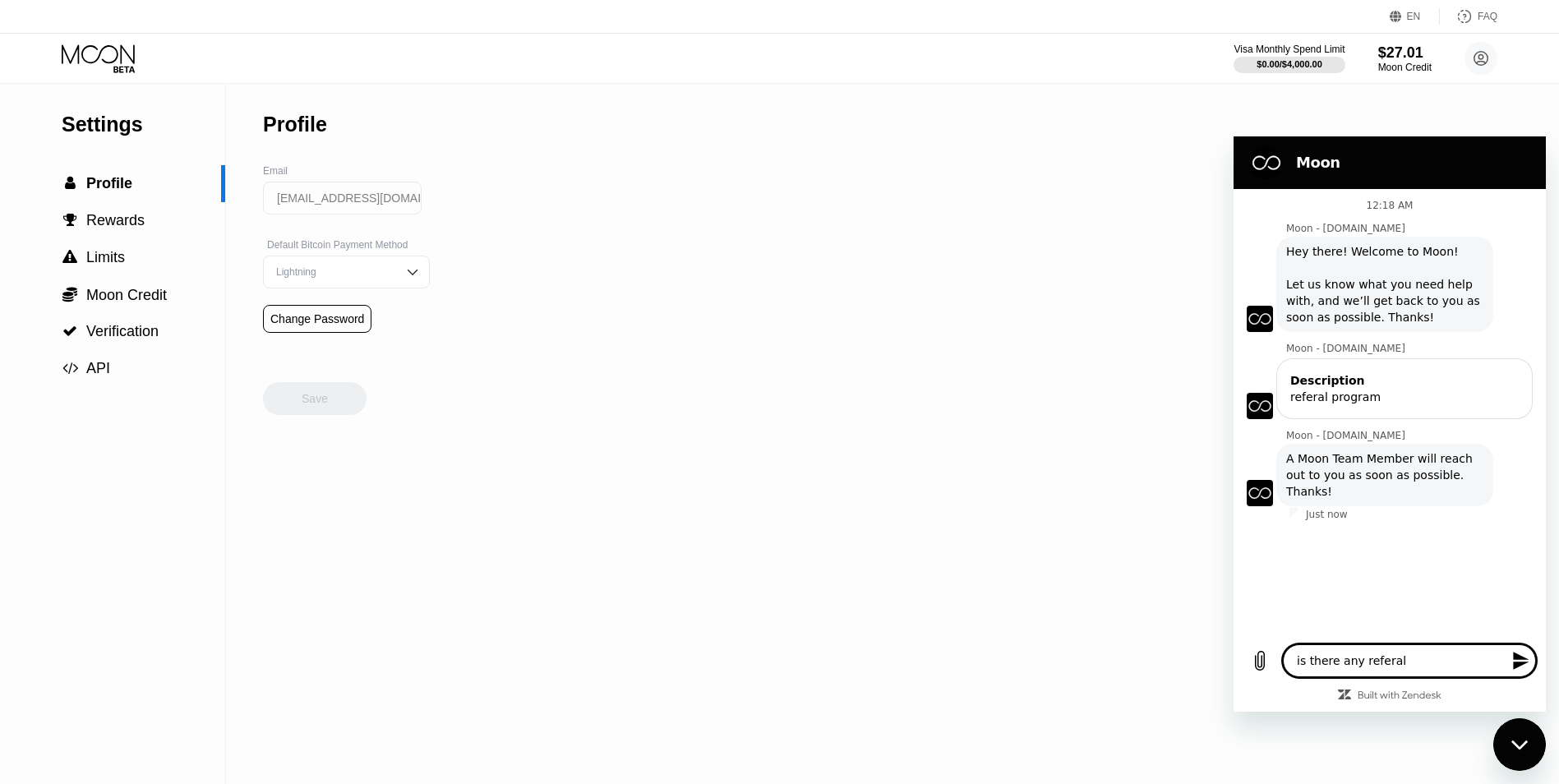
type textarea "is there any referal"
type textarea "x"
type textarea "is there any referral"
type textarea "x"
type textarea "is there any referral"
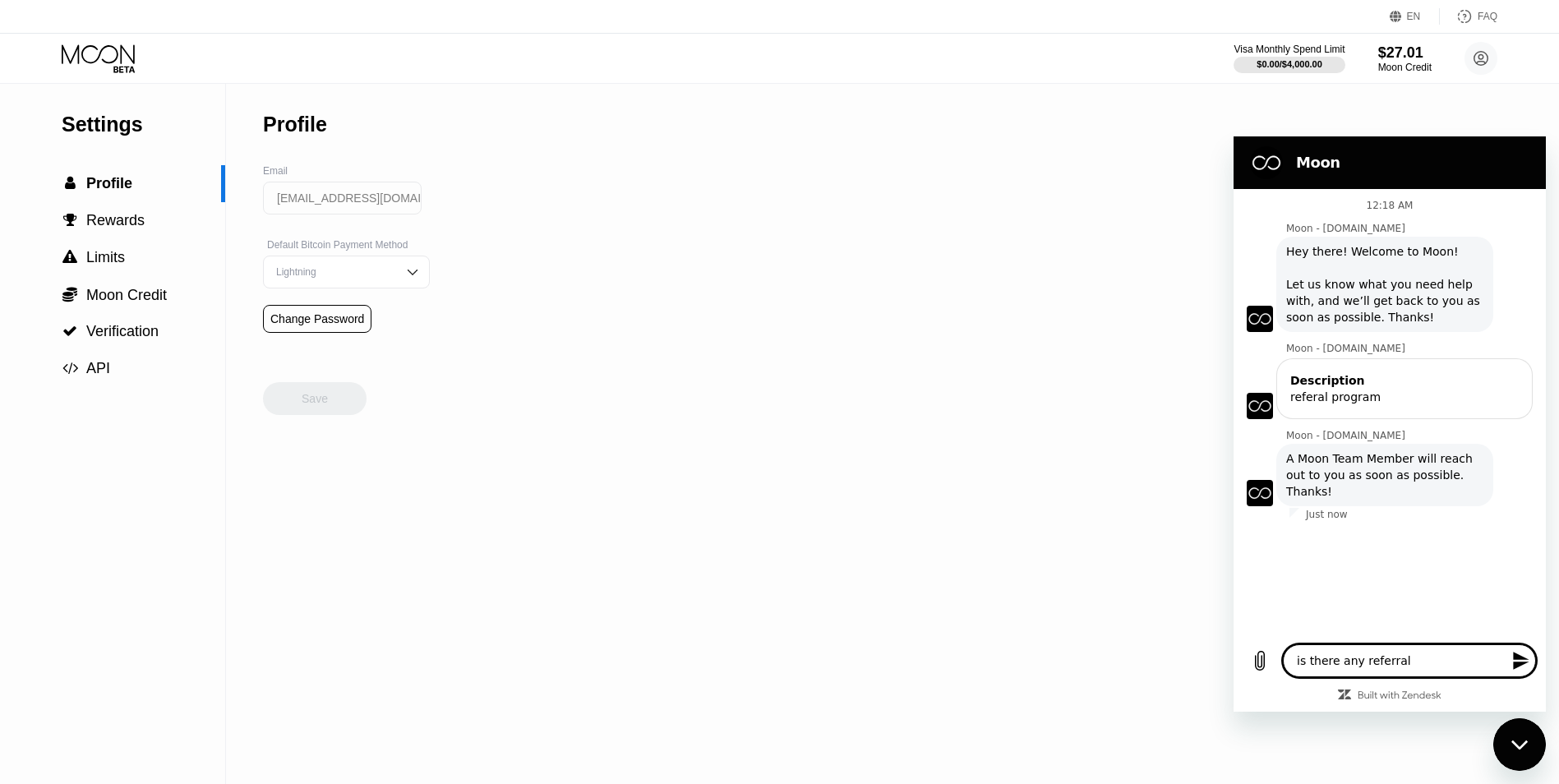
type textarea "x"
type textarea "is there any referral p"
type textarea "x"
type textarea "is there any referral pr"
type textarea "x"
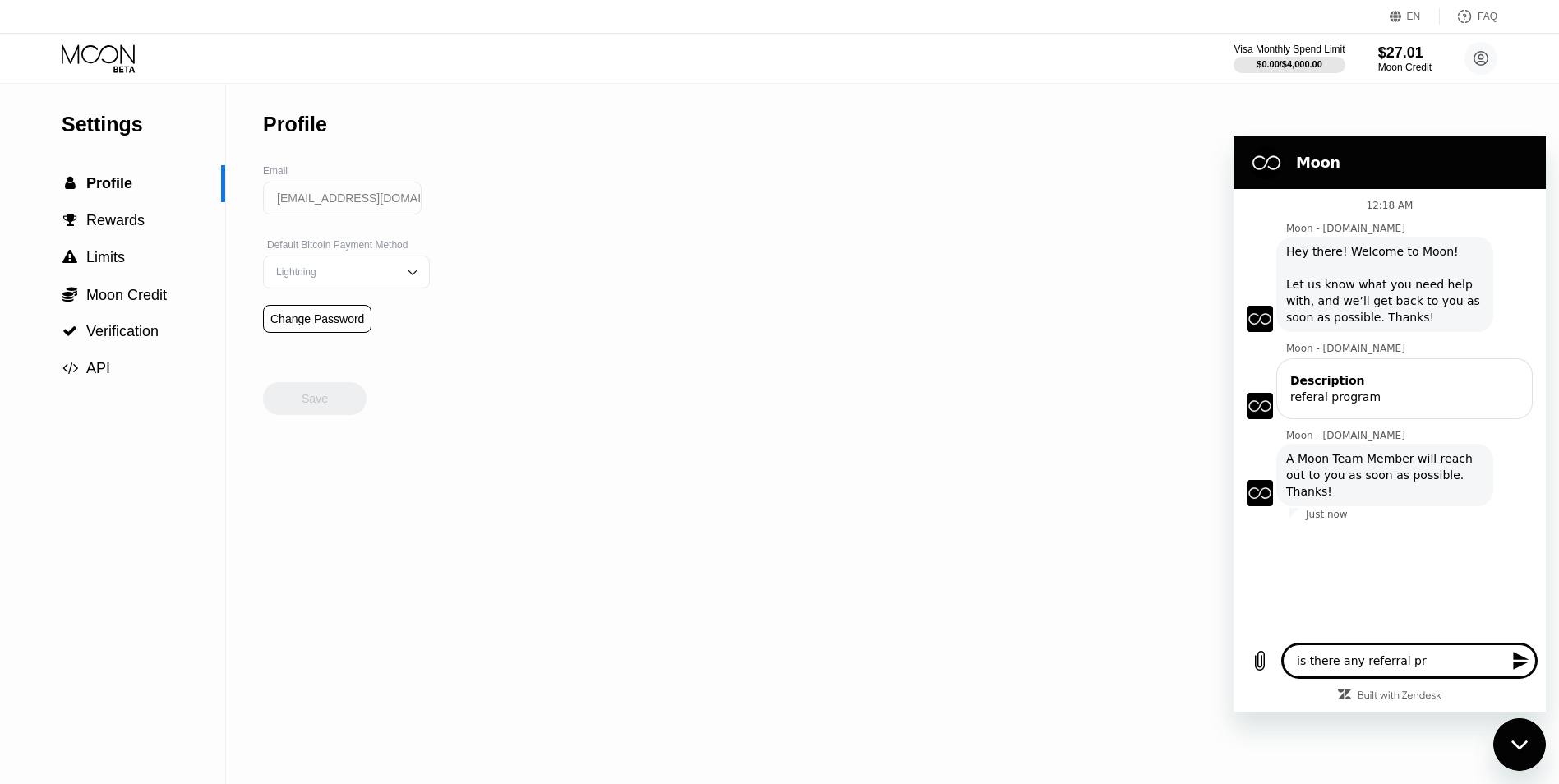
type textarea "is there any referral pro"
type textarea "x"
type textarea "is there any referral prog"
type textarea "x"
type textarea "is there any referral progr"
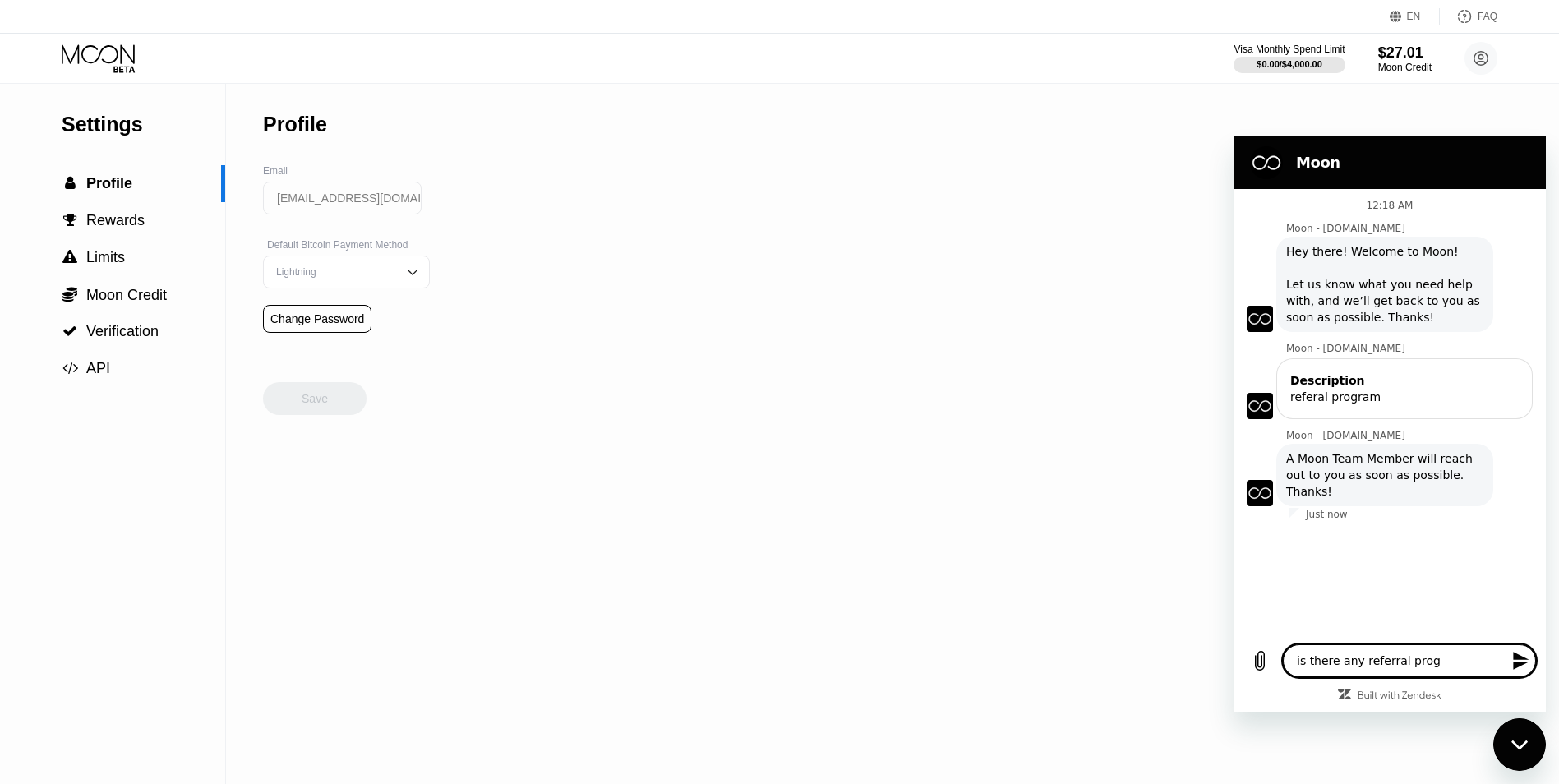
type textarea "x"
type textarea "is there any referral progra"
type textarea "x"
type textarea "is there any referral program"
type textarea "x"
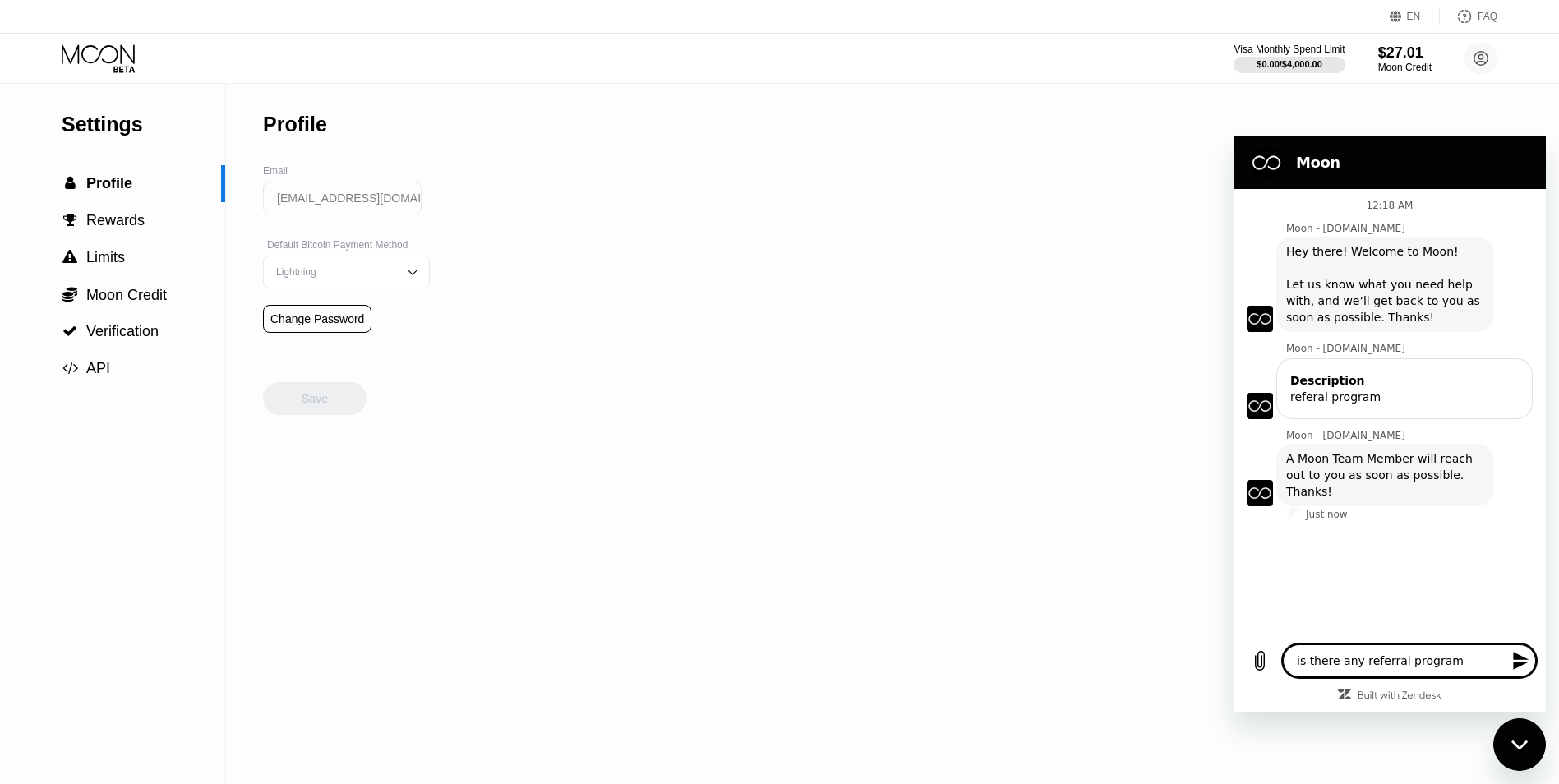
type textarea "is there any referral program"
type textarea "x"
type textarea "is there any referral program s"
type textarea "x"
type textarea "is there any referral program so"
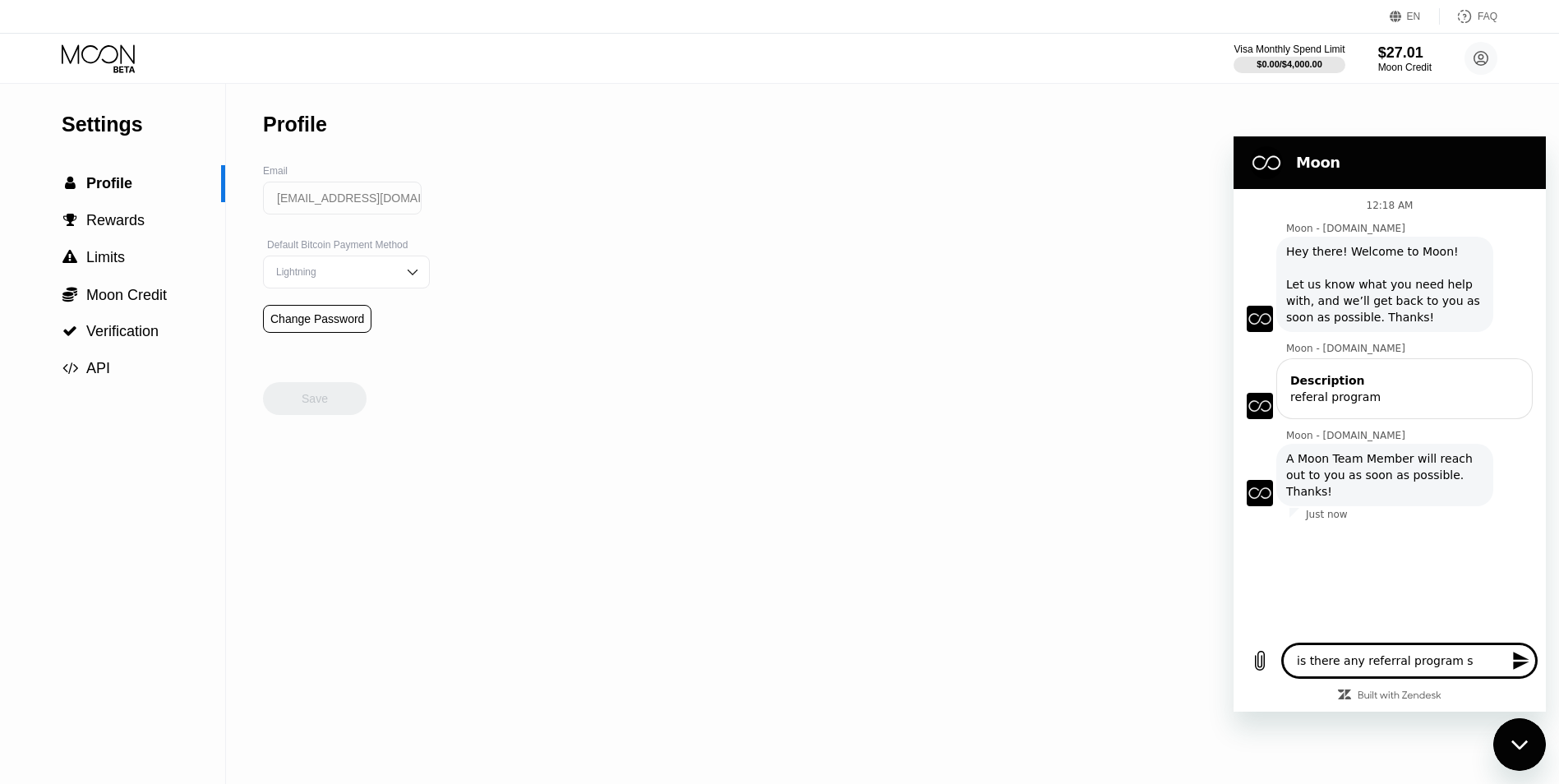
type textarea "x"
type textarea "is there any referral program so"
type textarea "x"
type textarea "is there any referral program so I"
type textarea "x"
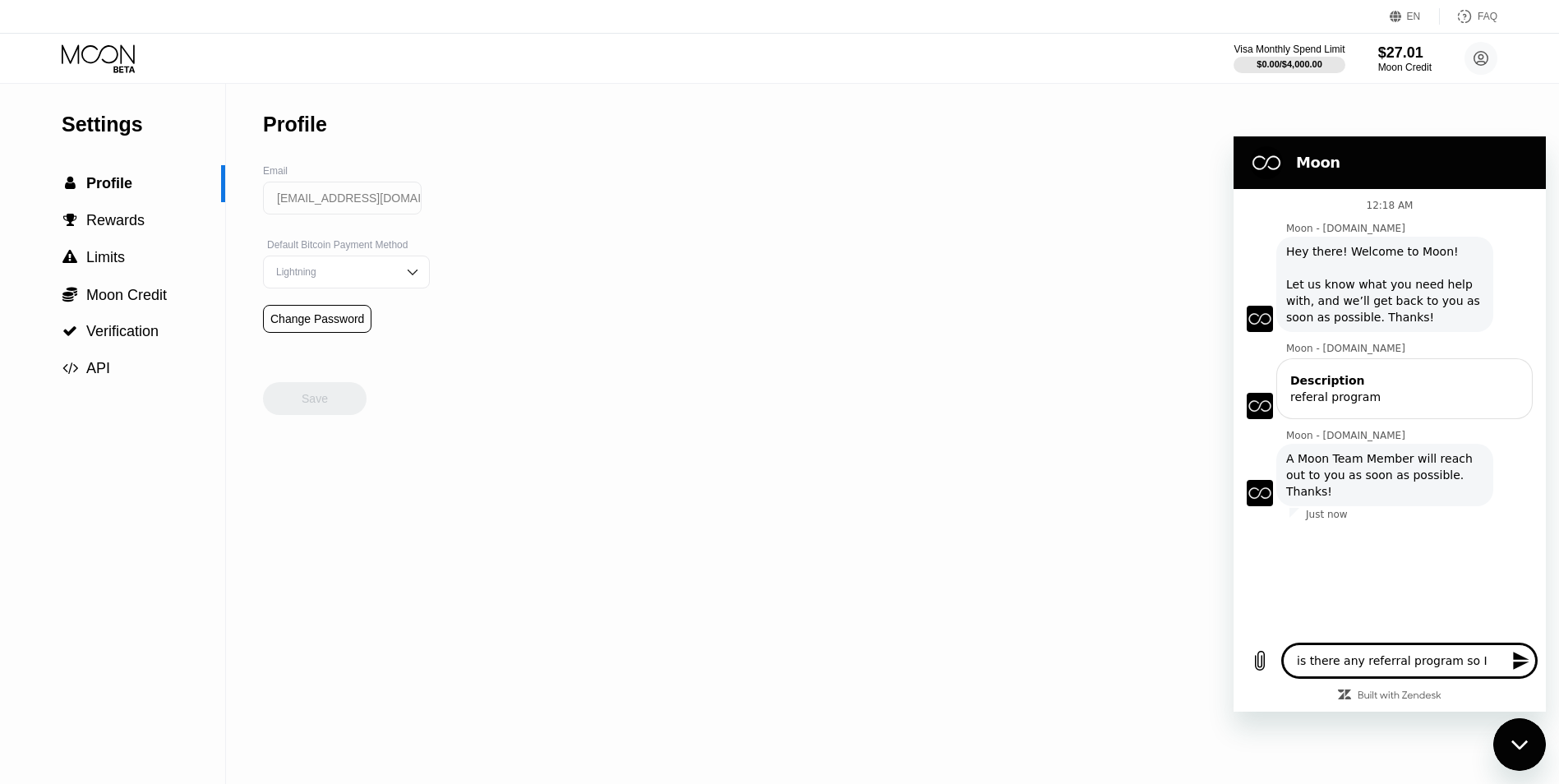
type textarea "is there any referral program so I"
type textarea "x"
type textarea "is there any referral program so I c"
type textarea "x"
type textarea "is there any referral program so I co"
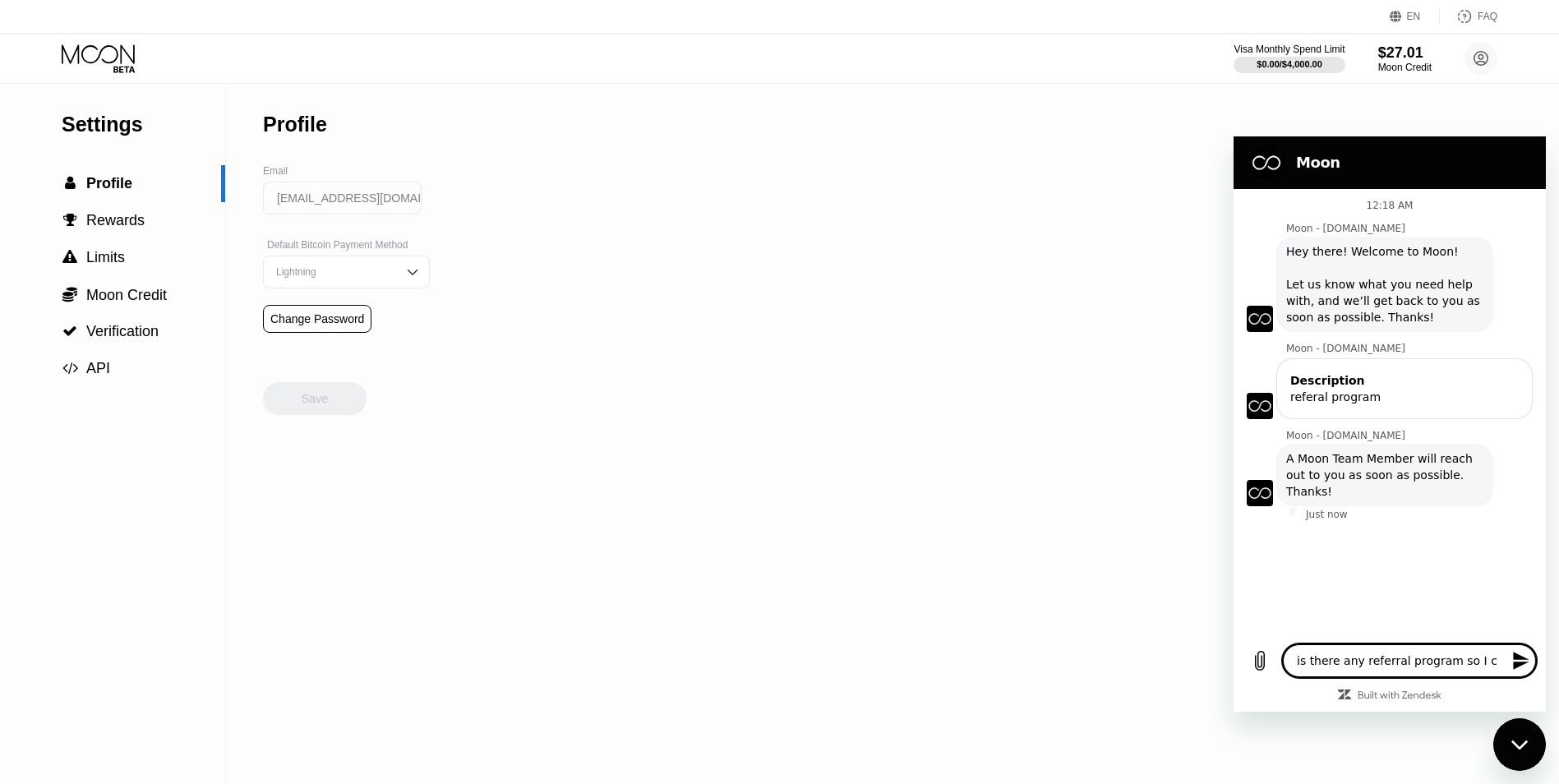
type textarea "x"
type textarea "is there any referral program so I cou"
type textarea "x"
type textarea "is there any referral program so I coul"
type textarea "x"
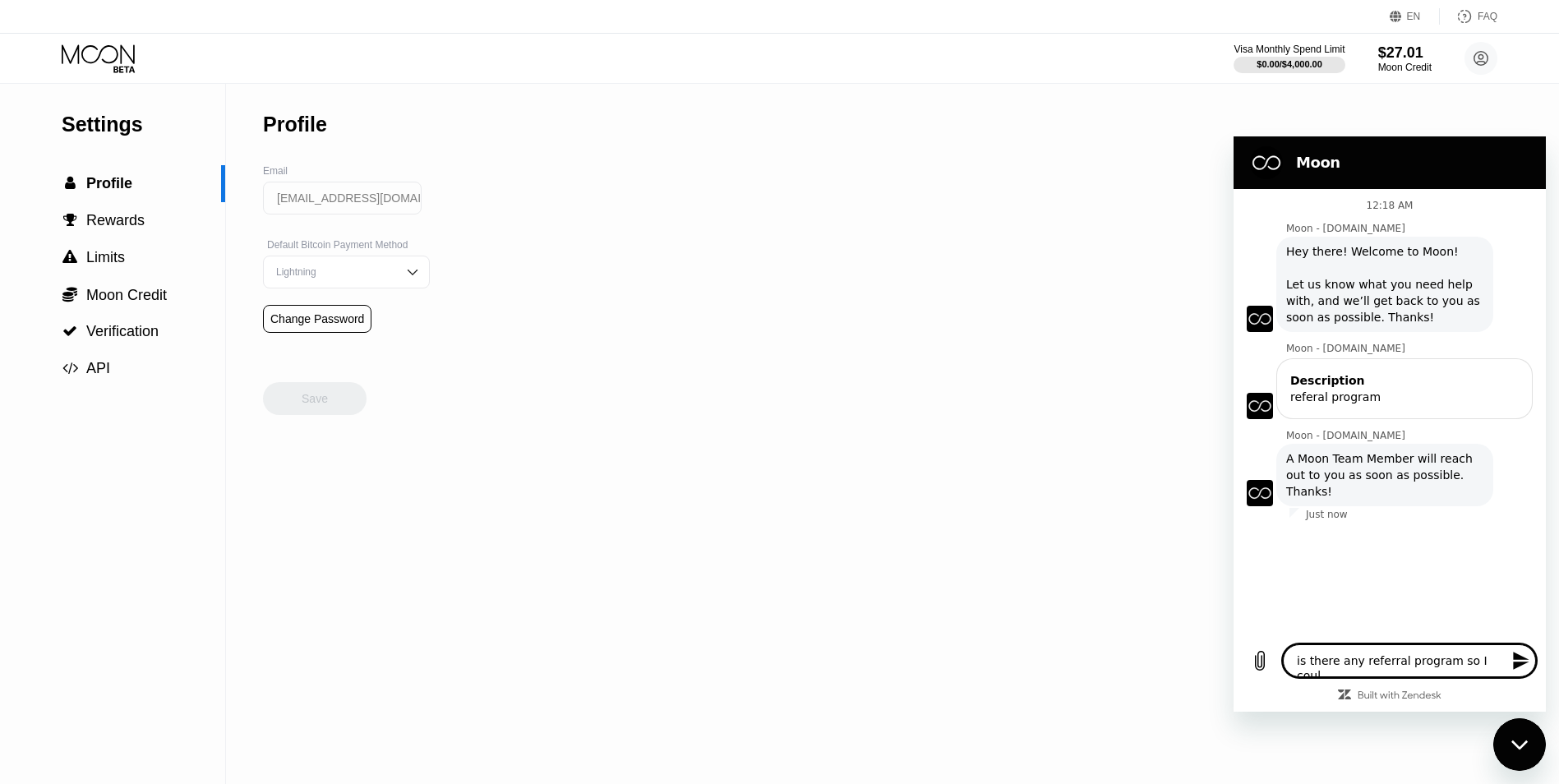
type textarea "is there any referral program so I could"
type textarea "x"
type textarea "is there any referral program so I could"
type textarea "x"
type textarea "is there any referral program so I could l"
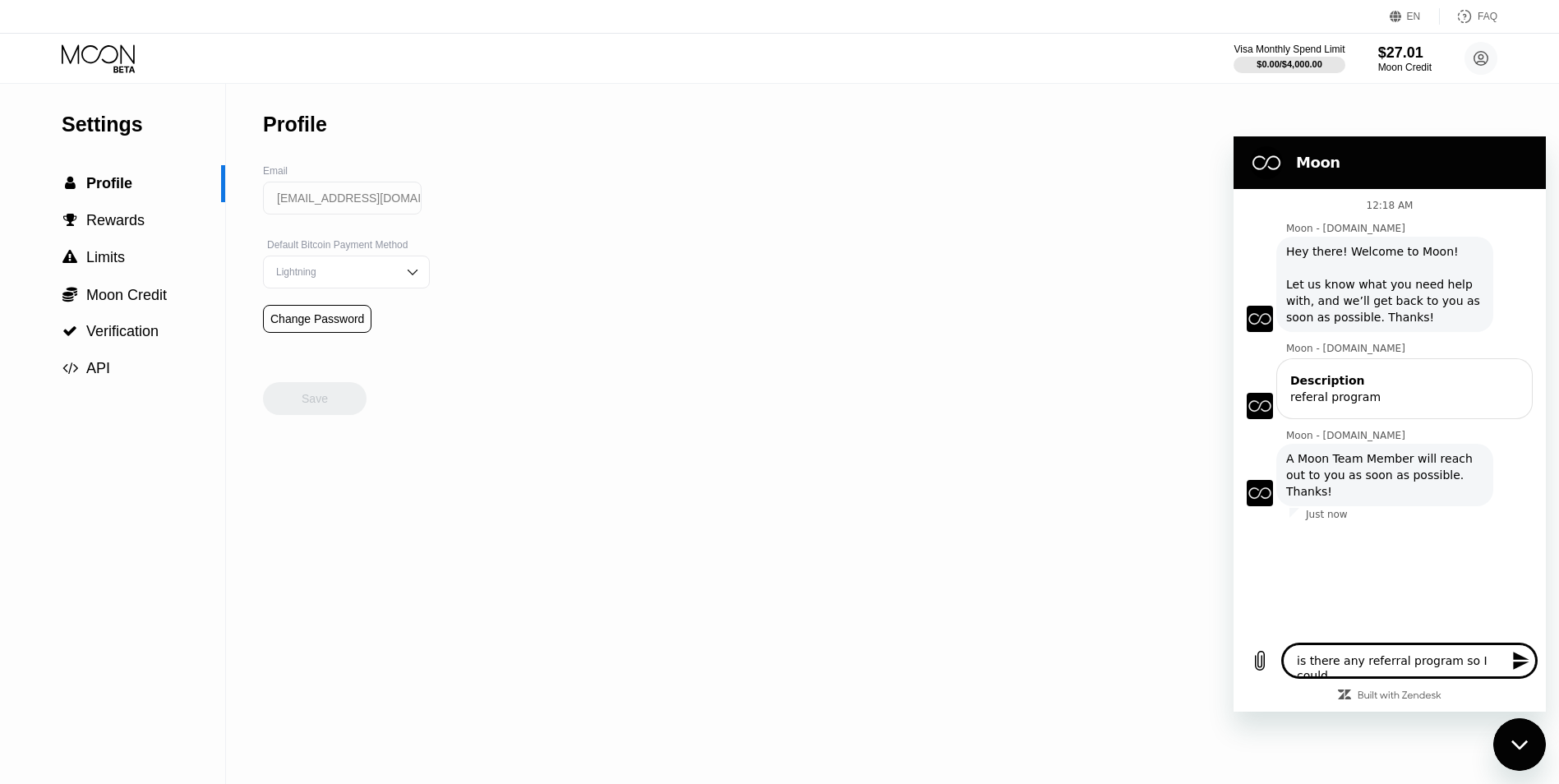
type textarea "x"
type textarea "is there any referral program so I could li"
type textarea "x"
type textarea "is there any referral program so I could lik"
type textarea "x"
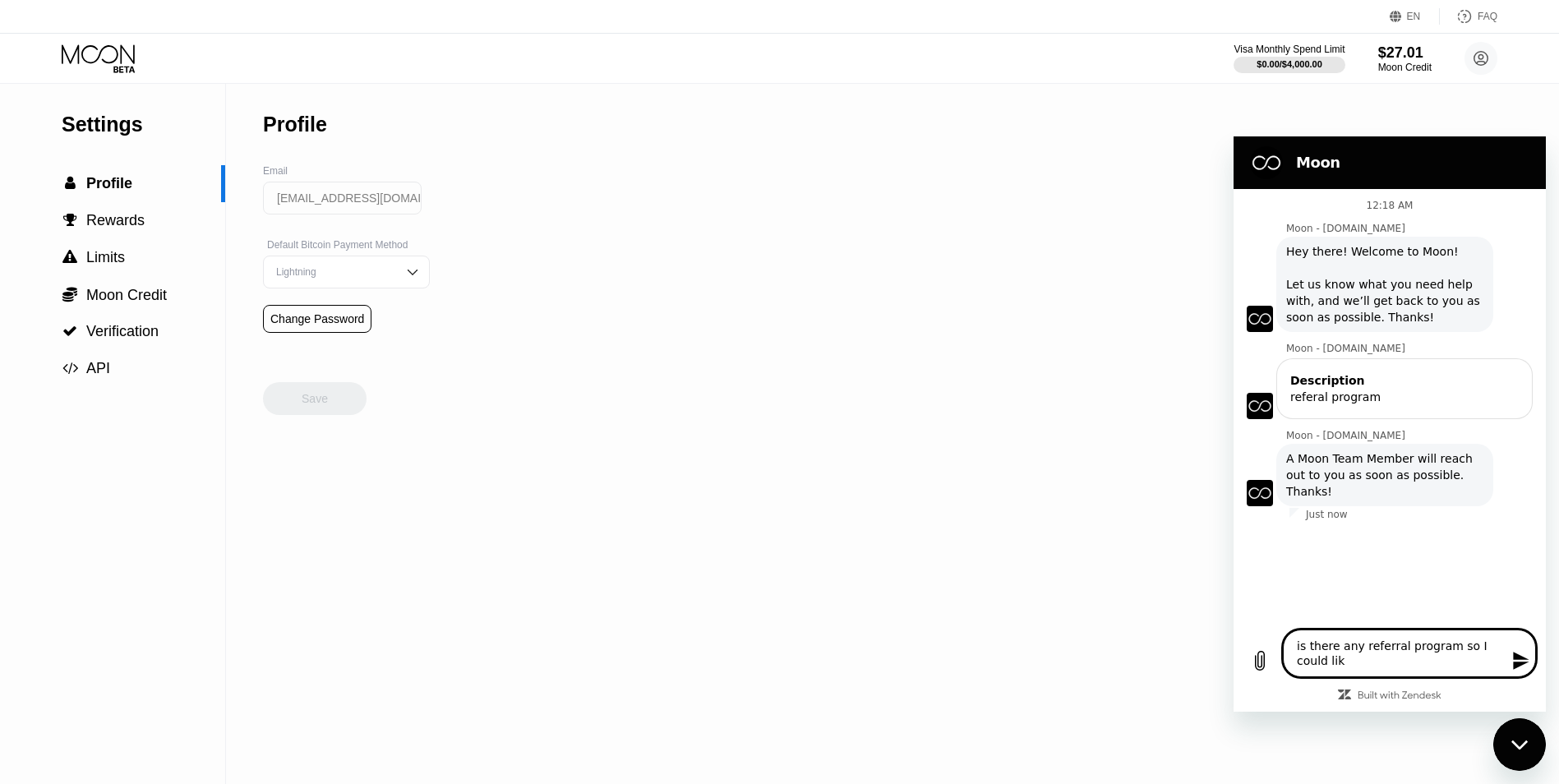
type textarea "is there any referral program so I could like"
type textarea "x"
type textarea "is there any referral program so I could like"
type textarea "x"
type textarea "is there any referral program so I could like g"
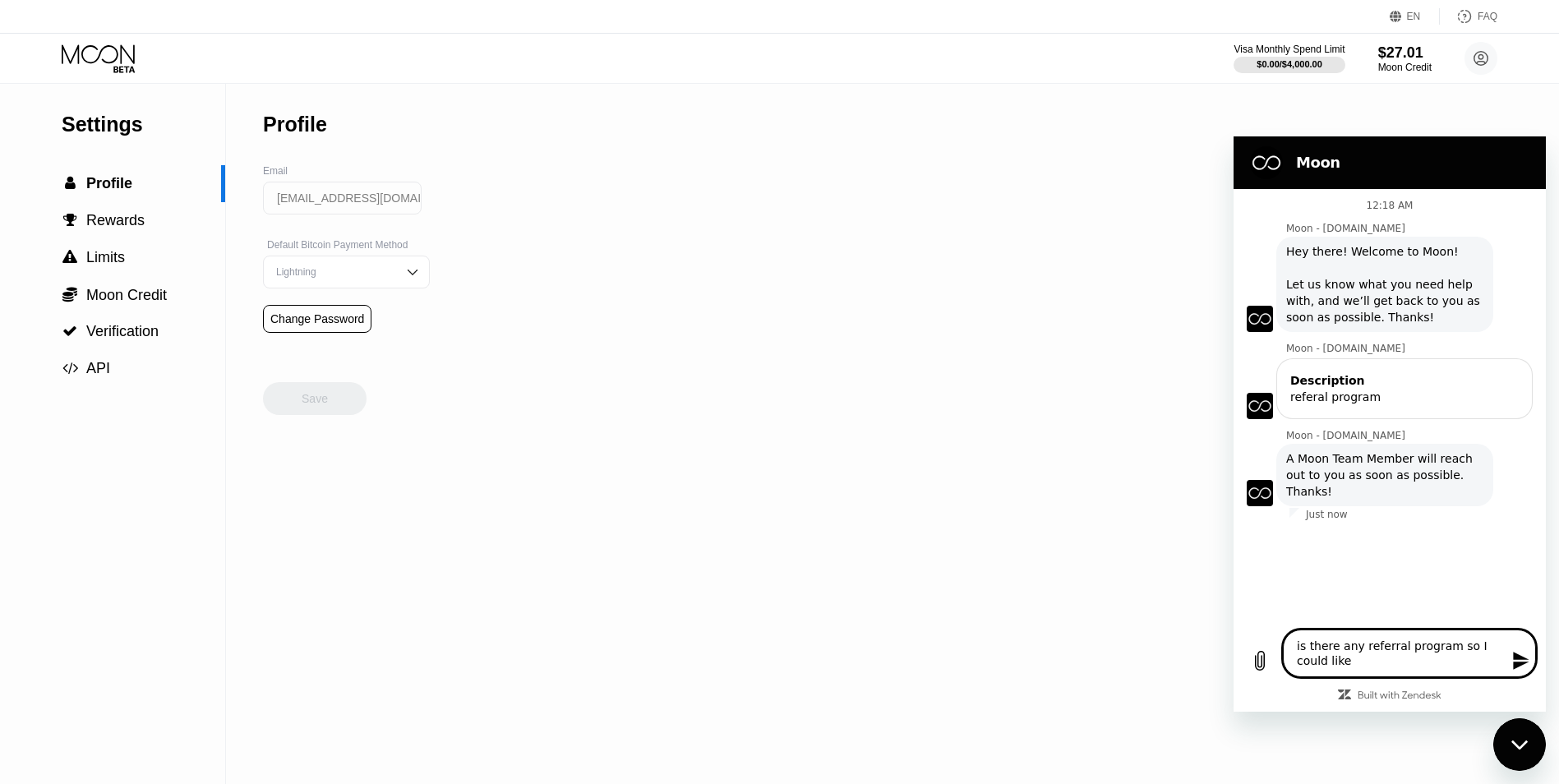
type textarea "x"
type textarea "is there any referral program so I could like gi"
type textarea "x"
type textarea "is there any referral program so I could like giv"
type textarea "x"
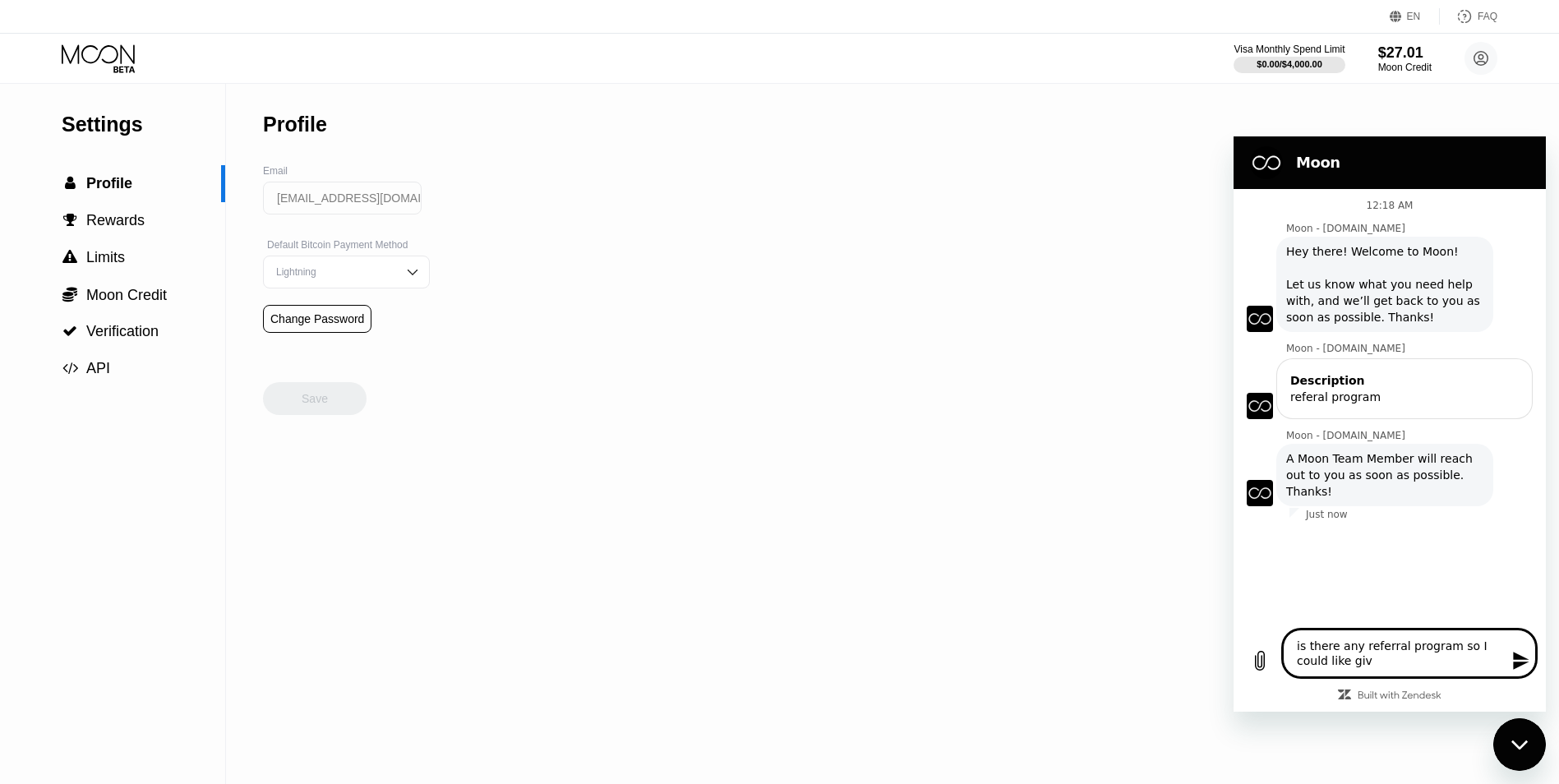
type textarea "is there any referral program so I could like give"
type textarea "x"
type textarea "is there any referral program so I could like give"
type textarea "x"
type textarea "is there any referral program so I could like give i"
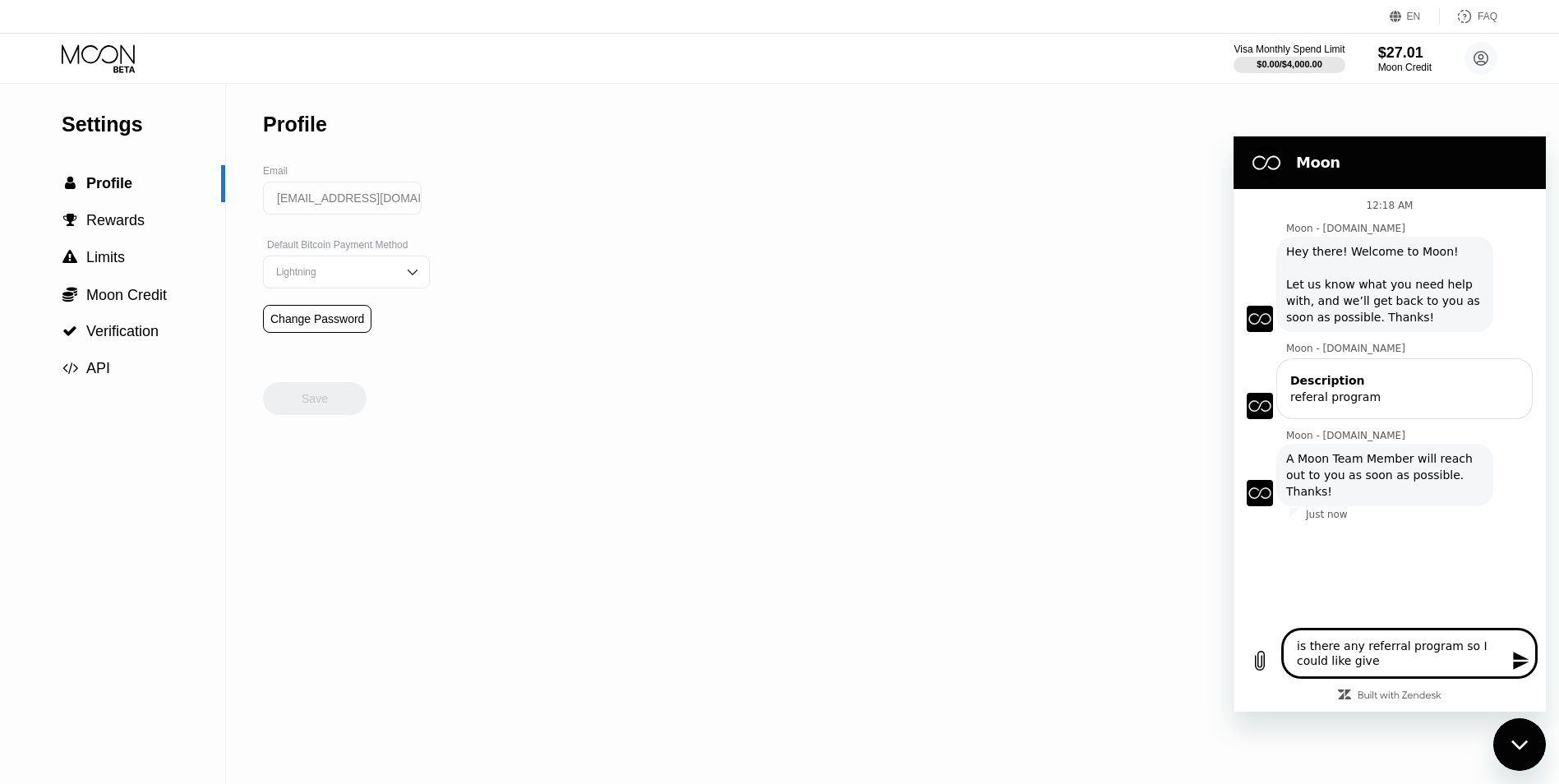
type textarea "x"
type textarea "is there any referral program so I could like give"
type textarea "x"
type textarea "is there any referral program so I could like give m"
type textarea "x"
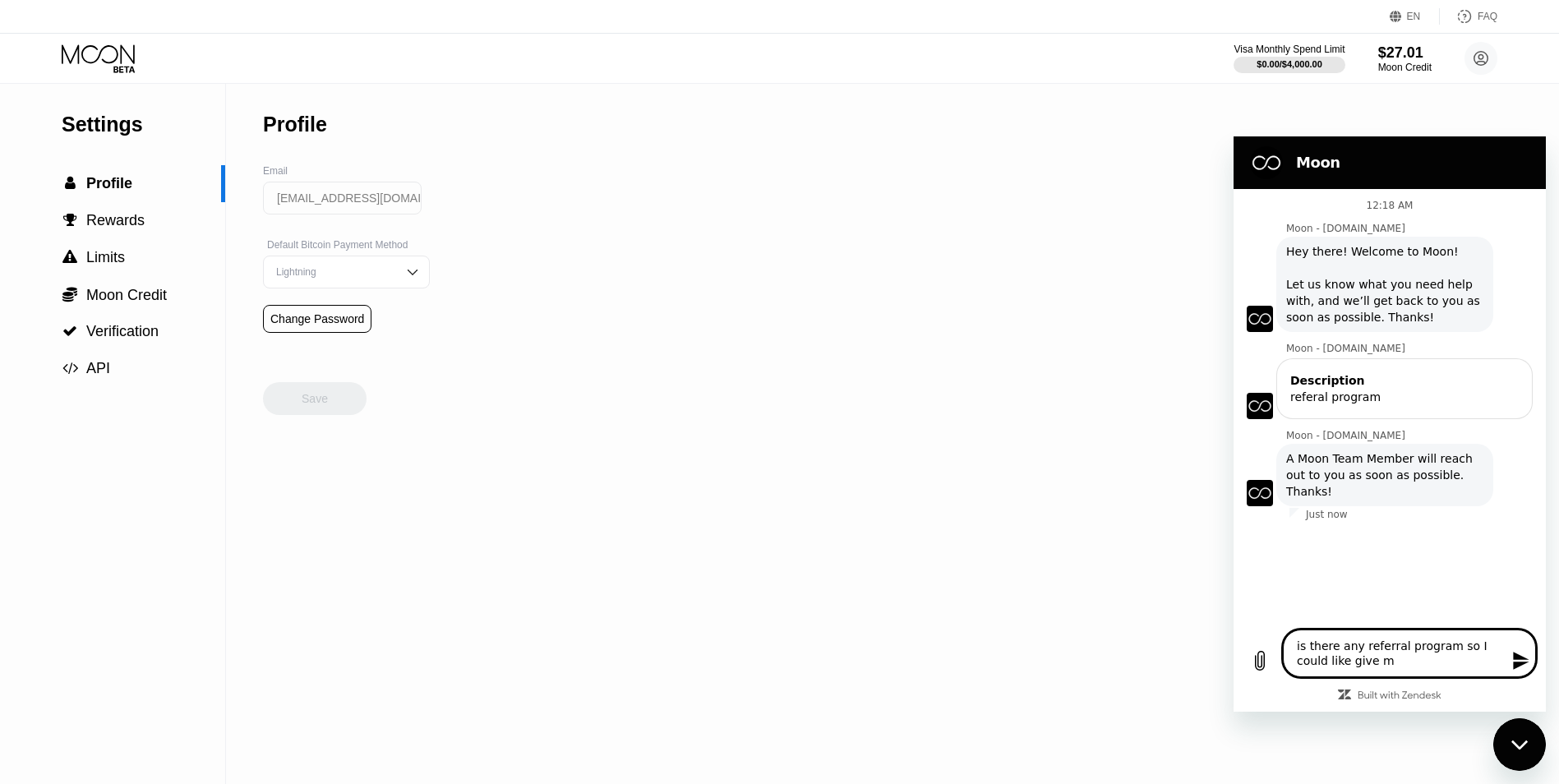
type textarea "is there any referral program so I could like give my"
type textarea "x"
type textarea "is there any referral program so I could like give my"
type textarea "x"
type textarea "is there any referral program so I could like give my c"
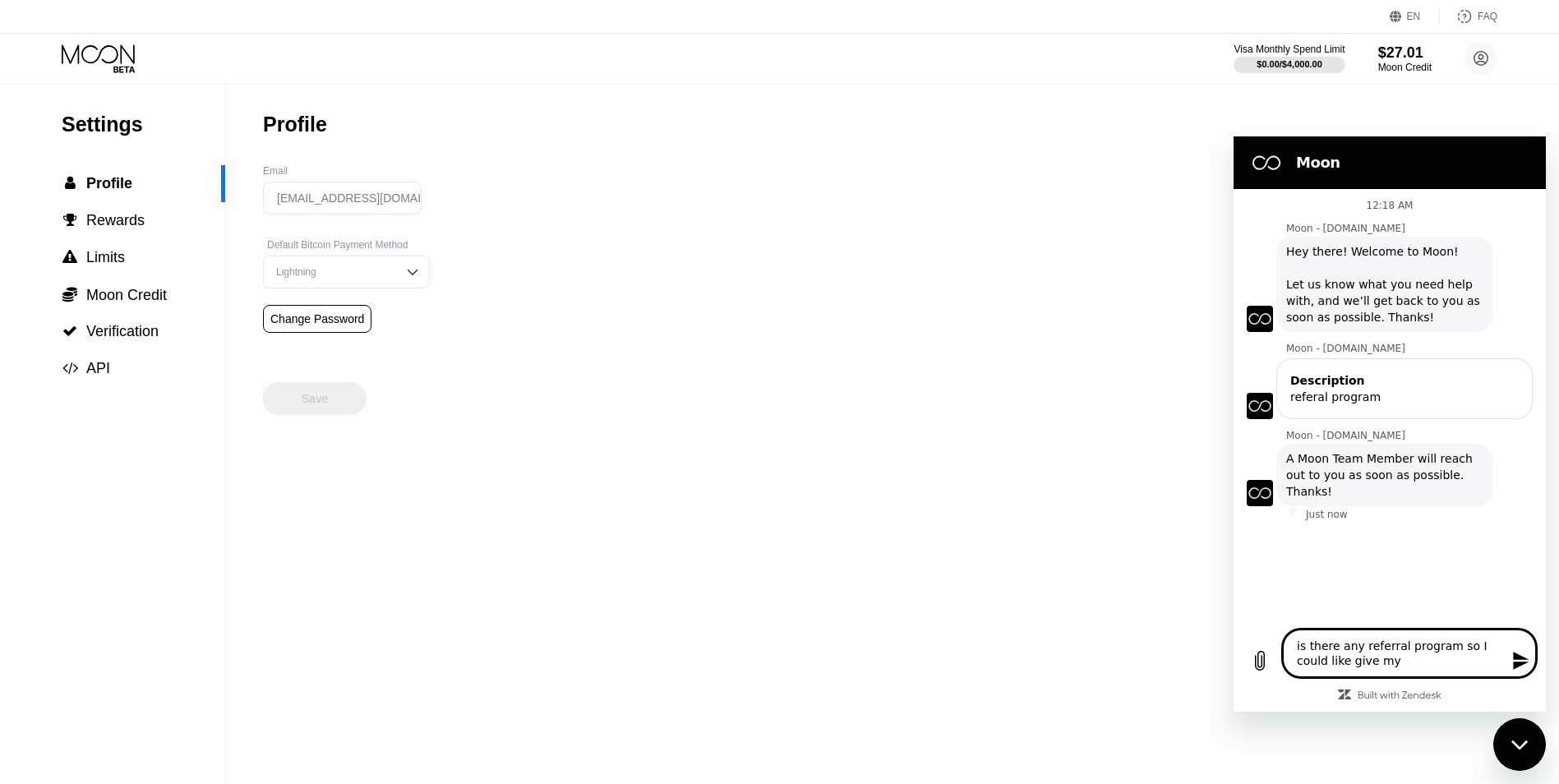
type textarea "x"
type textarea "is there any referral program so I could like give my co"
type textarea "x"
type textarea "is there any referral program so I could like give my cod"
type textarea "x"
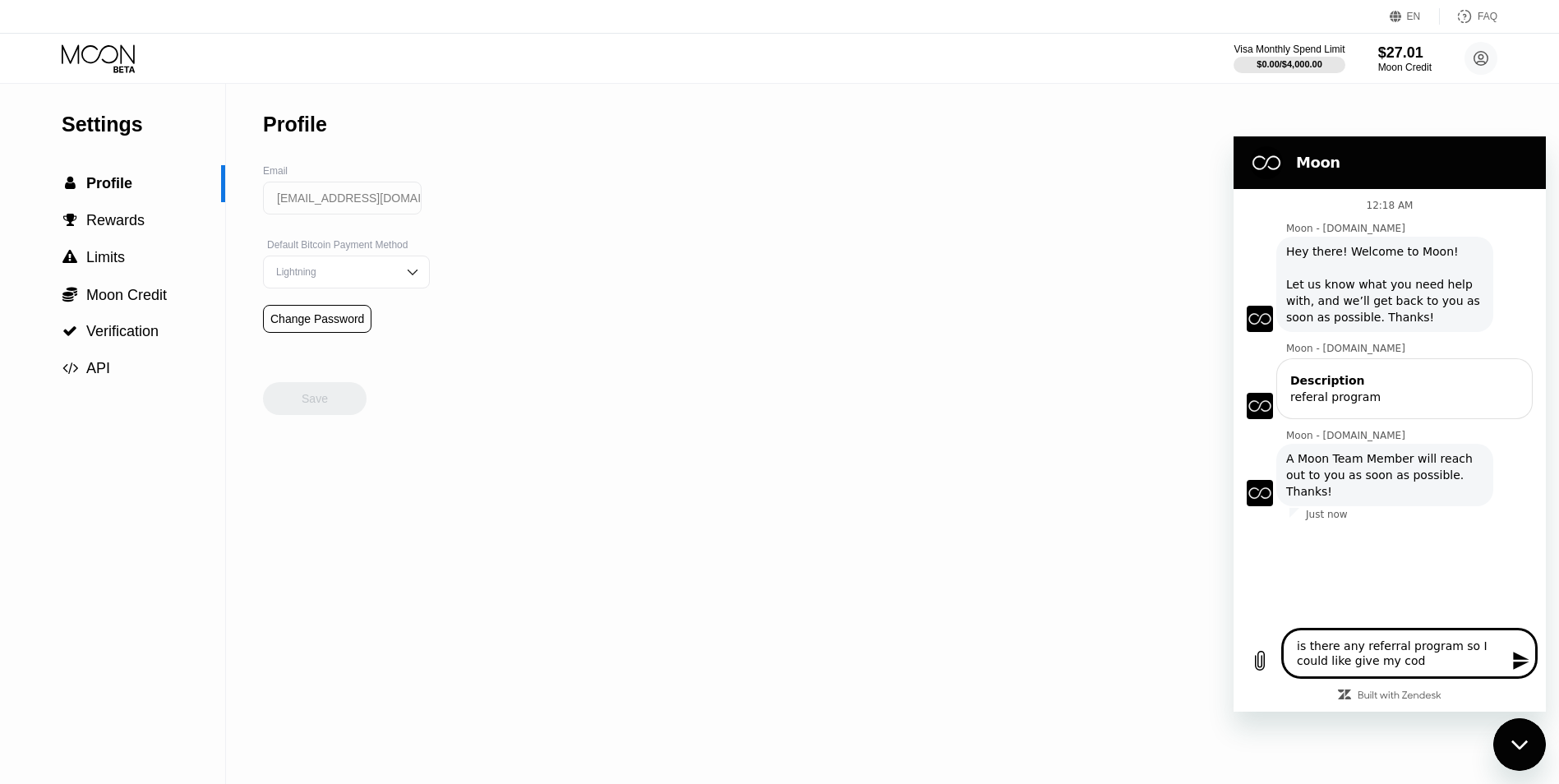
type textarea "is there any referral program so I could like give my code"
type textarea "x"
type textarea "is there any referral program so I could like give my codes"
type textarea "x"
type textarea "is there any referral program so I could like give my codes"
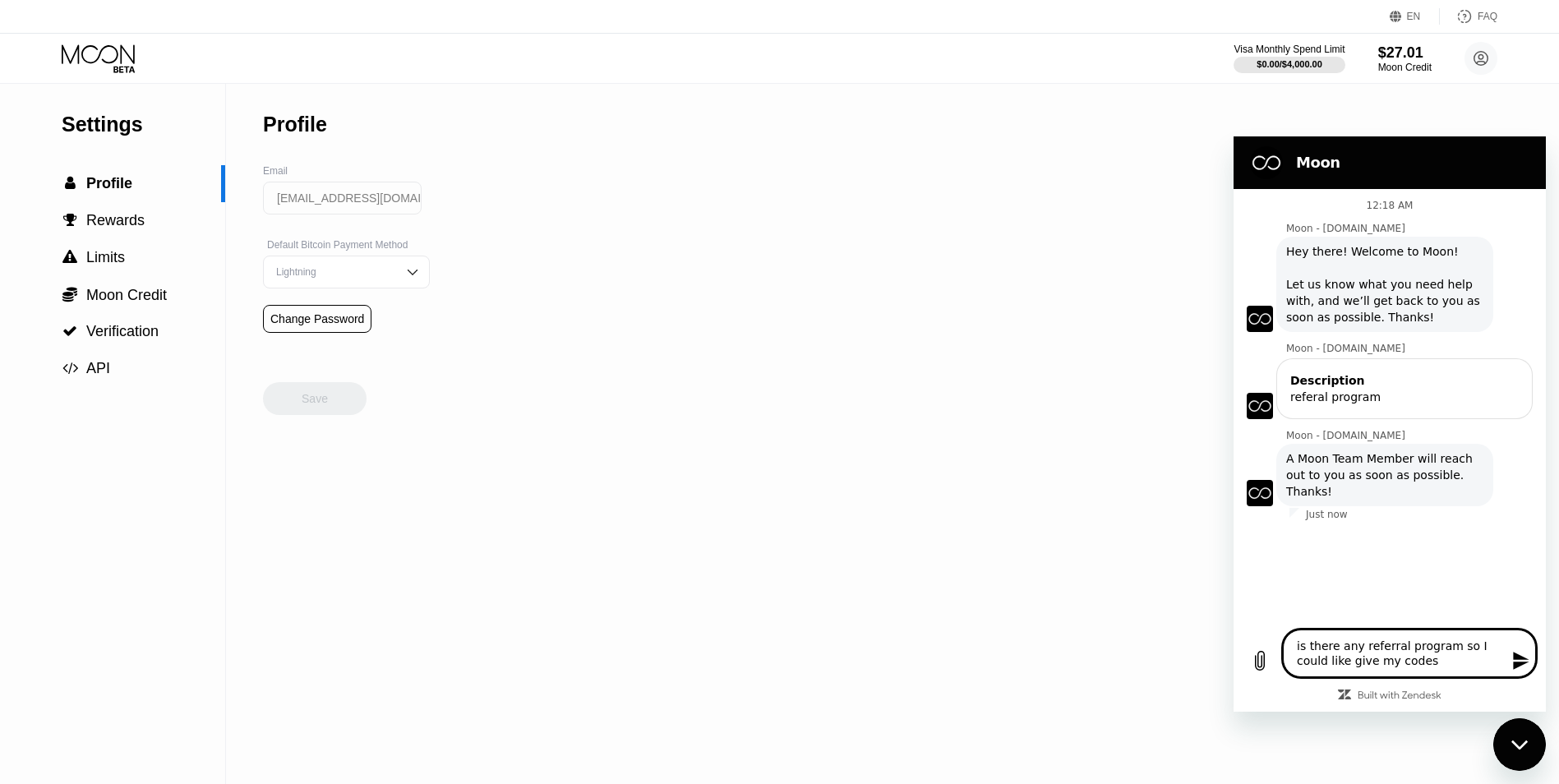
type textarea "x"
type textarea "is there any referral program so I could like give my codes t"
type textarea "x"
type textarea "is there any referral program so I could like give my codes to"
type textarea "x"
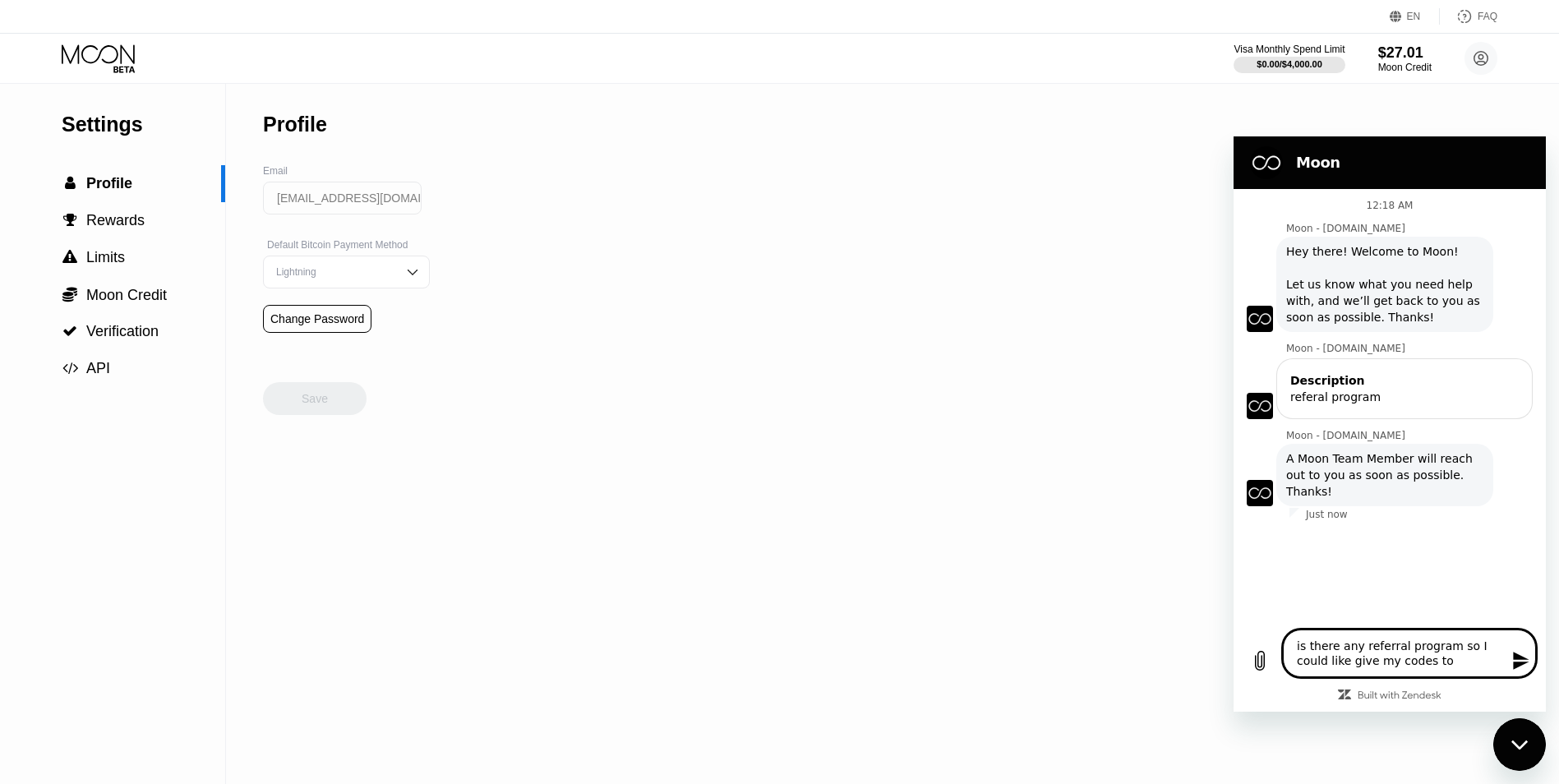
type textarea "is there any referral program so I could like give my codes to"
type textarea "x"
type textarea "is there any referral program so I could like give my codes to o"
type textarea "x"
type textarea "is there any referral program so I could like give my codes to ot"
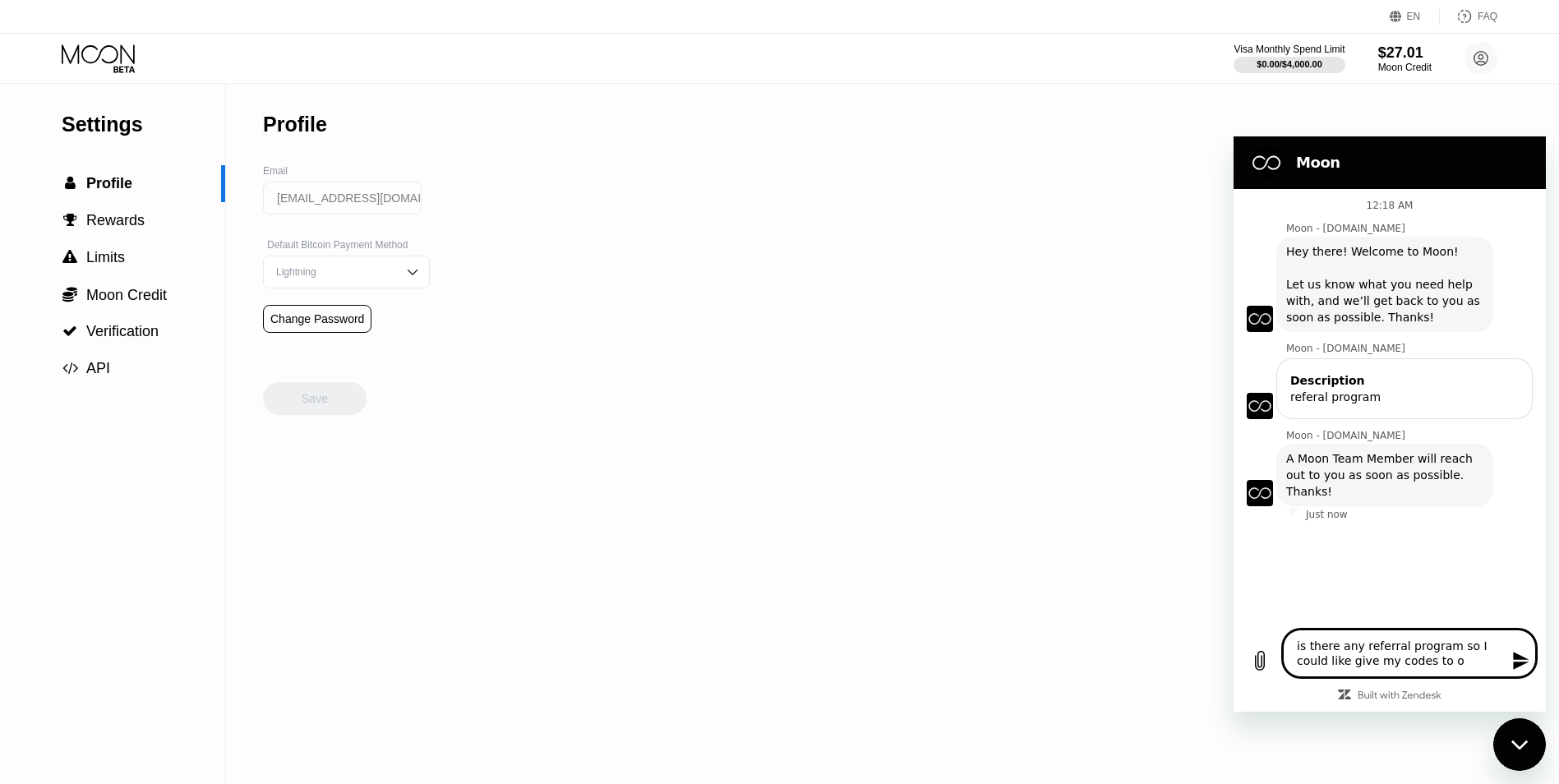
type textarea "x"
type textarea "is there any referral program so I could like give my codes to oth"
type textarea "x"
type textarea "is there any referral program so I could like give my codes to othe"
type textarea "x"
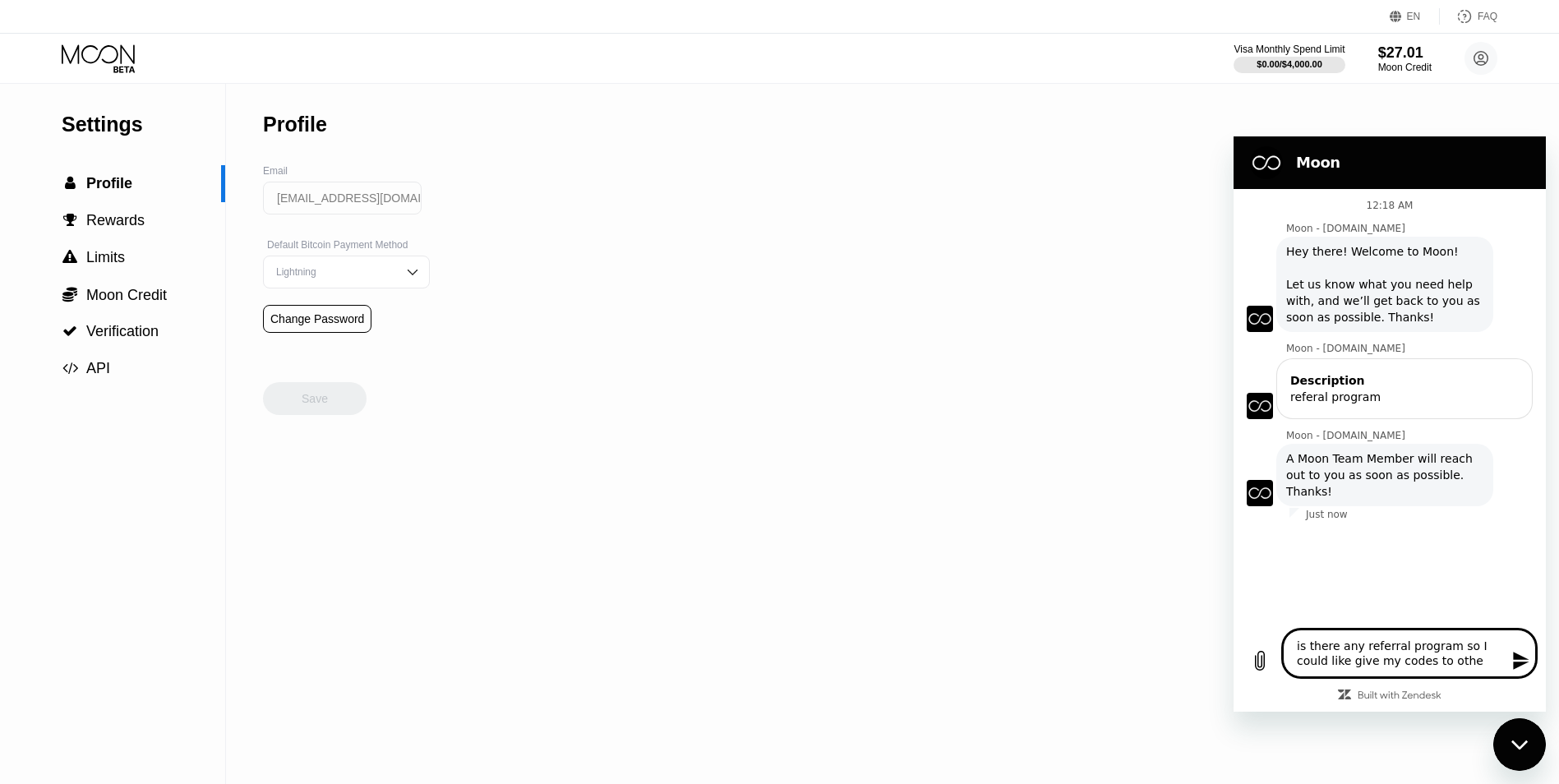
type textarea "is there any referral program so I could like give my codes to other"
type textarea "x"
type textarea "is there any referral program so I could like give my codes to other"
type textarea "x"
type textarea "is there any referral program so I could like give my codes to other"
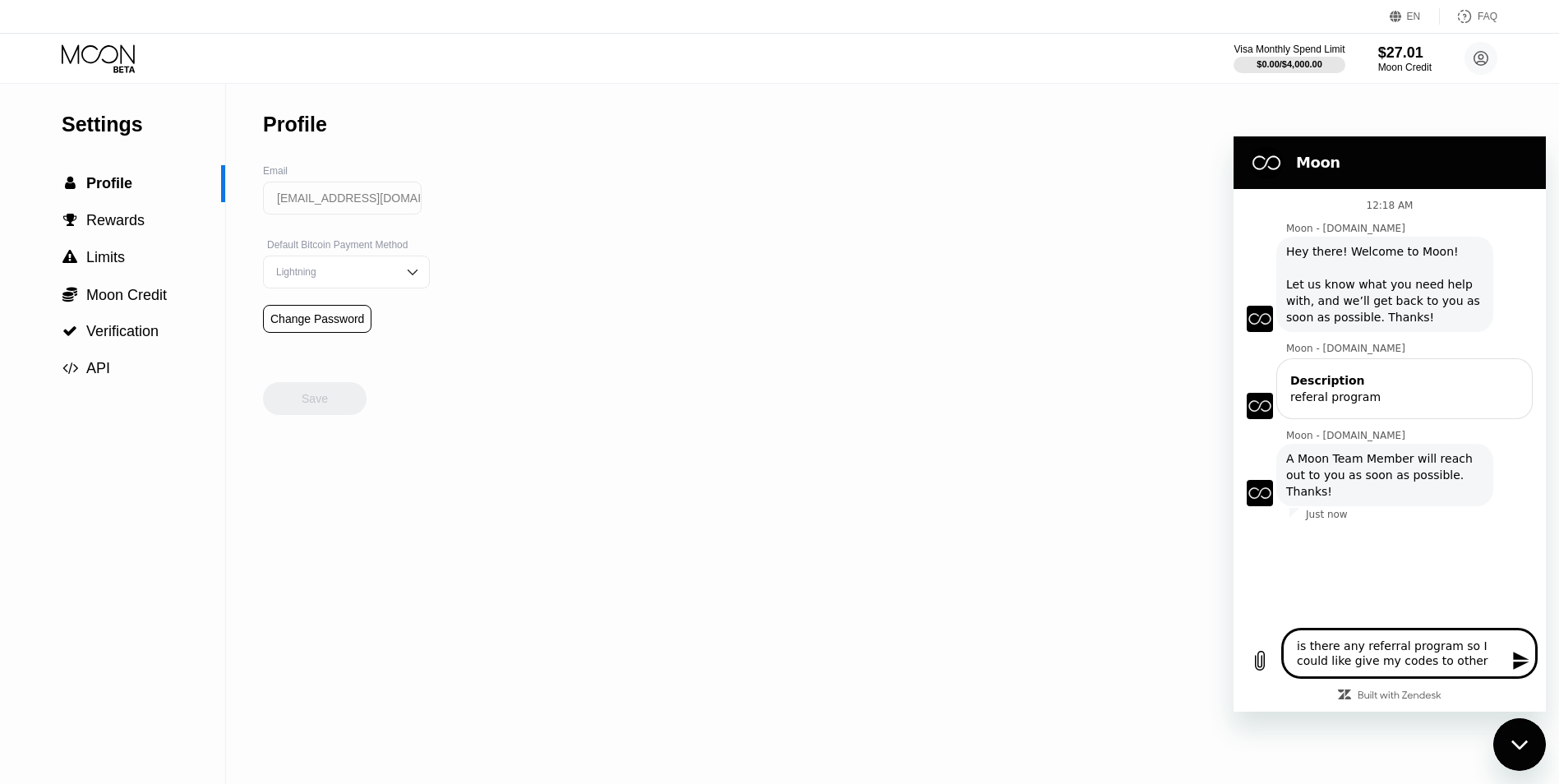
type textarea "x"
type textarea "is there any referral program so I could like give my codes to others"
type textarea "x"
type textarea "is there any referral program so I could like give my codes to others"
type textarea "x"
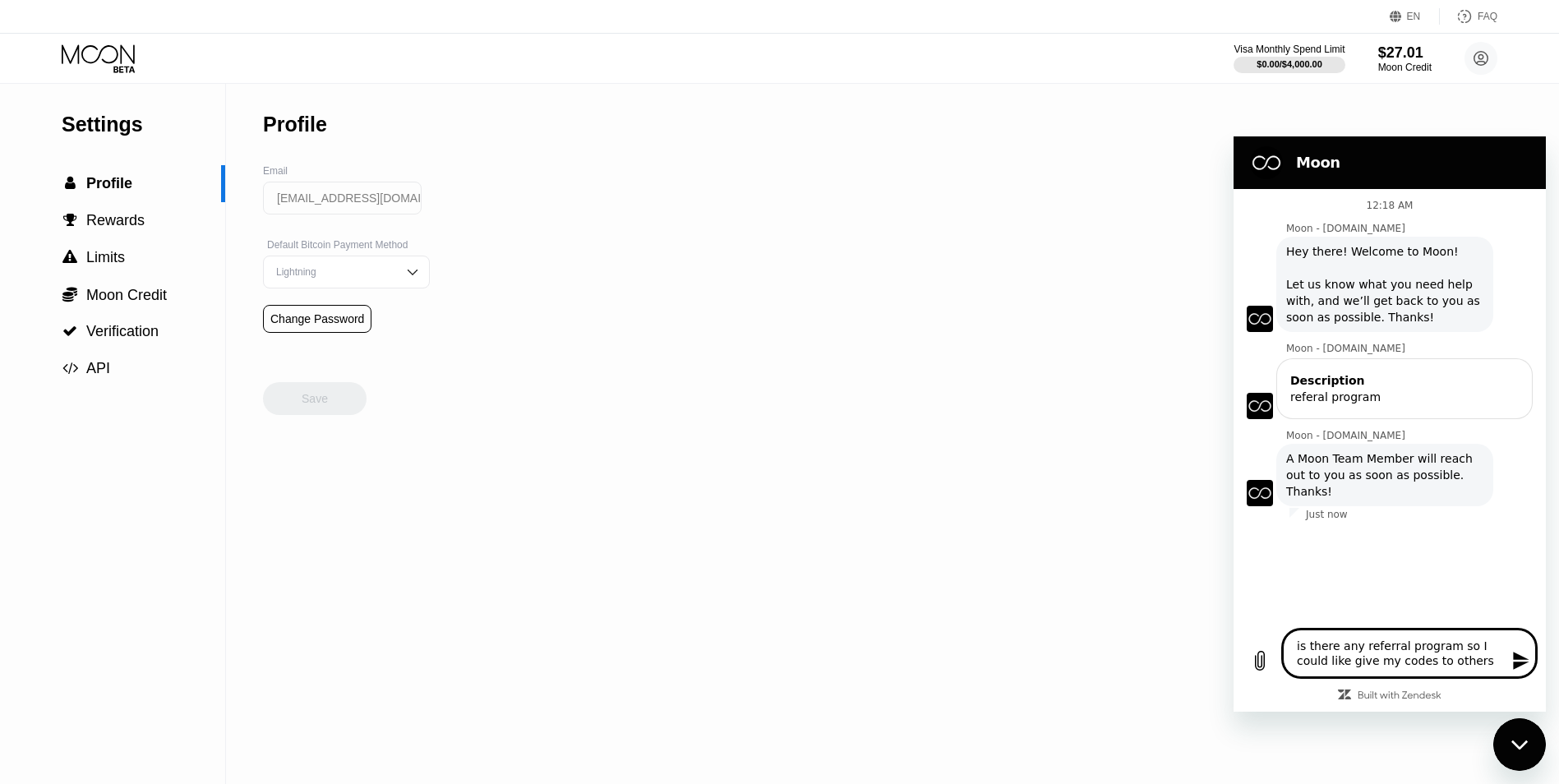
type textarea "is there any referral program so I could like give my codes to others a"
type textarea "x"
type textarea "is there any referral program so I could like give my codes to others an"
type textarea "x"
type textarea "is there any referral program so I could like give my codes to others and"
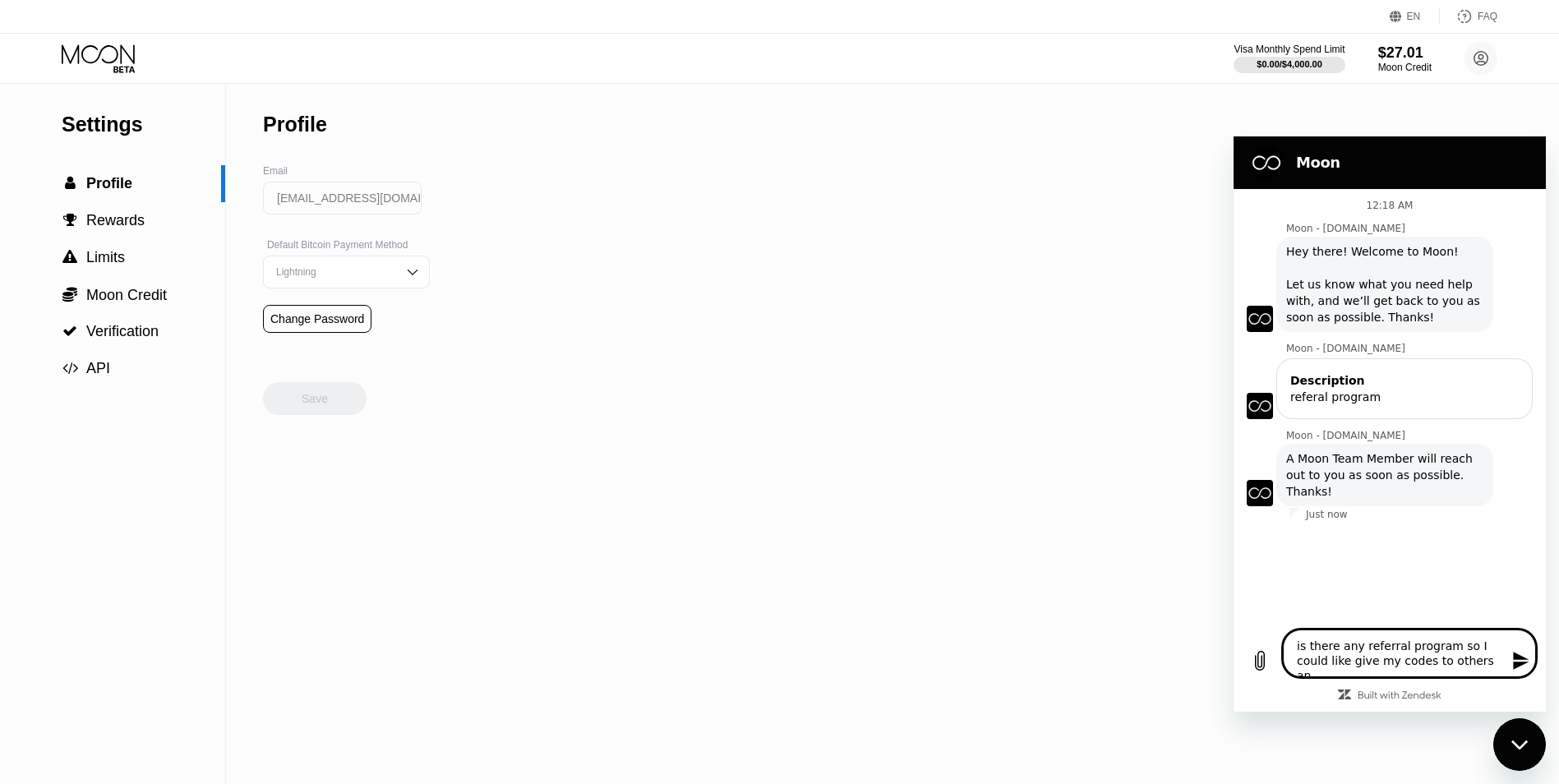
type textarea "x"
type textarea "is there any referral program so I could like give my codes to others and"
type textarea "x"
type textarea "is there any referral program so I could like give my codes to others and l"
type textarea "x"
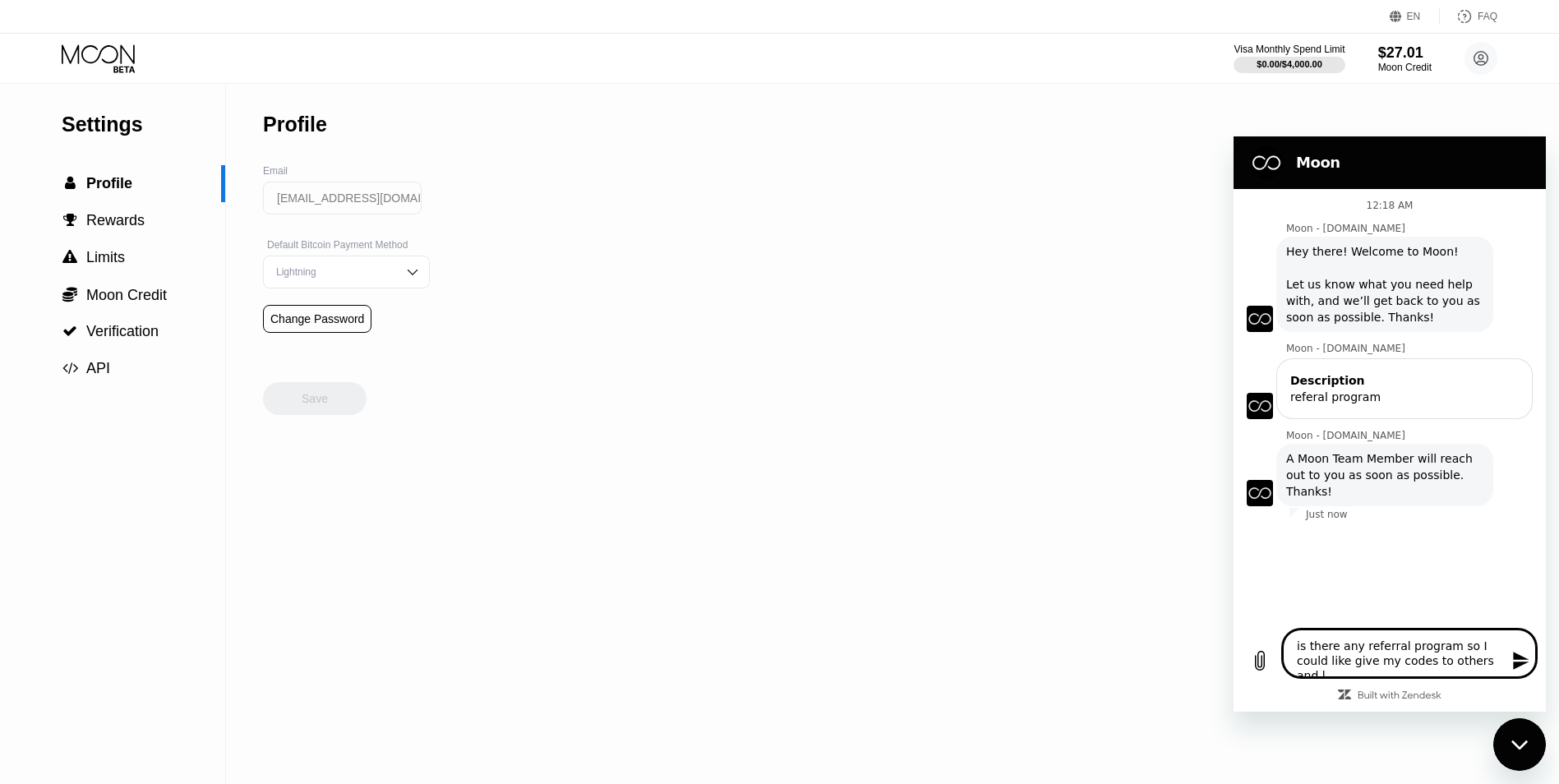
type textarea "is there any referral program so I could like give my codes to others and li"
type textarea "x"
type textarea "is there any referral program so I could like give my codes to others and lik"
type textarea "x"
type textarea "is there any referral program so I could like give my codes to others and like"
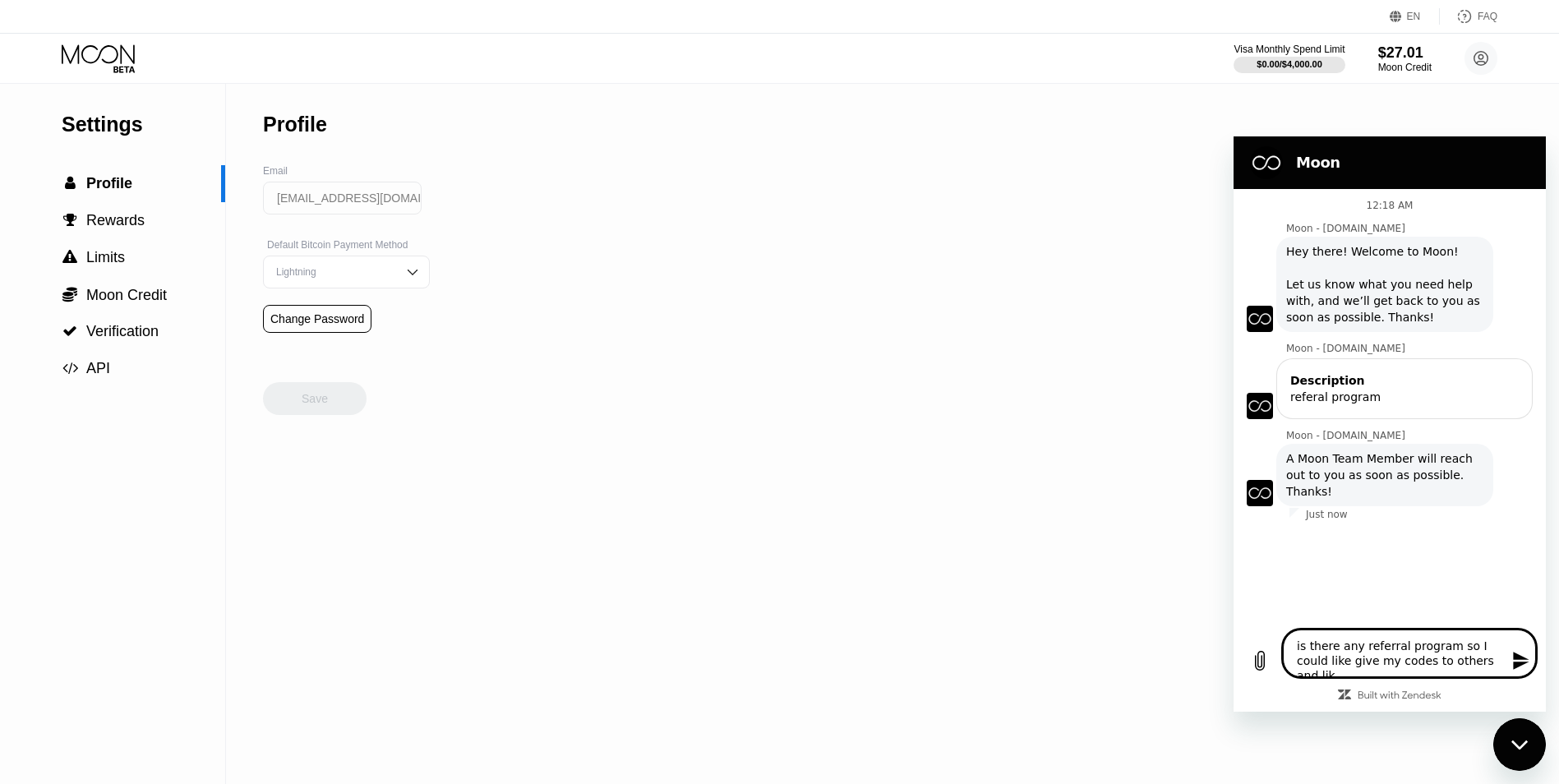
type textarea "x"
type textarea "is there any referral program so I could like give my codes to others and like"
type textarea "x"
type textarea "is there any referral program so I could like give my codes to others and like a"
type textarea "x"
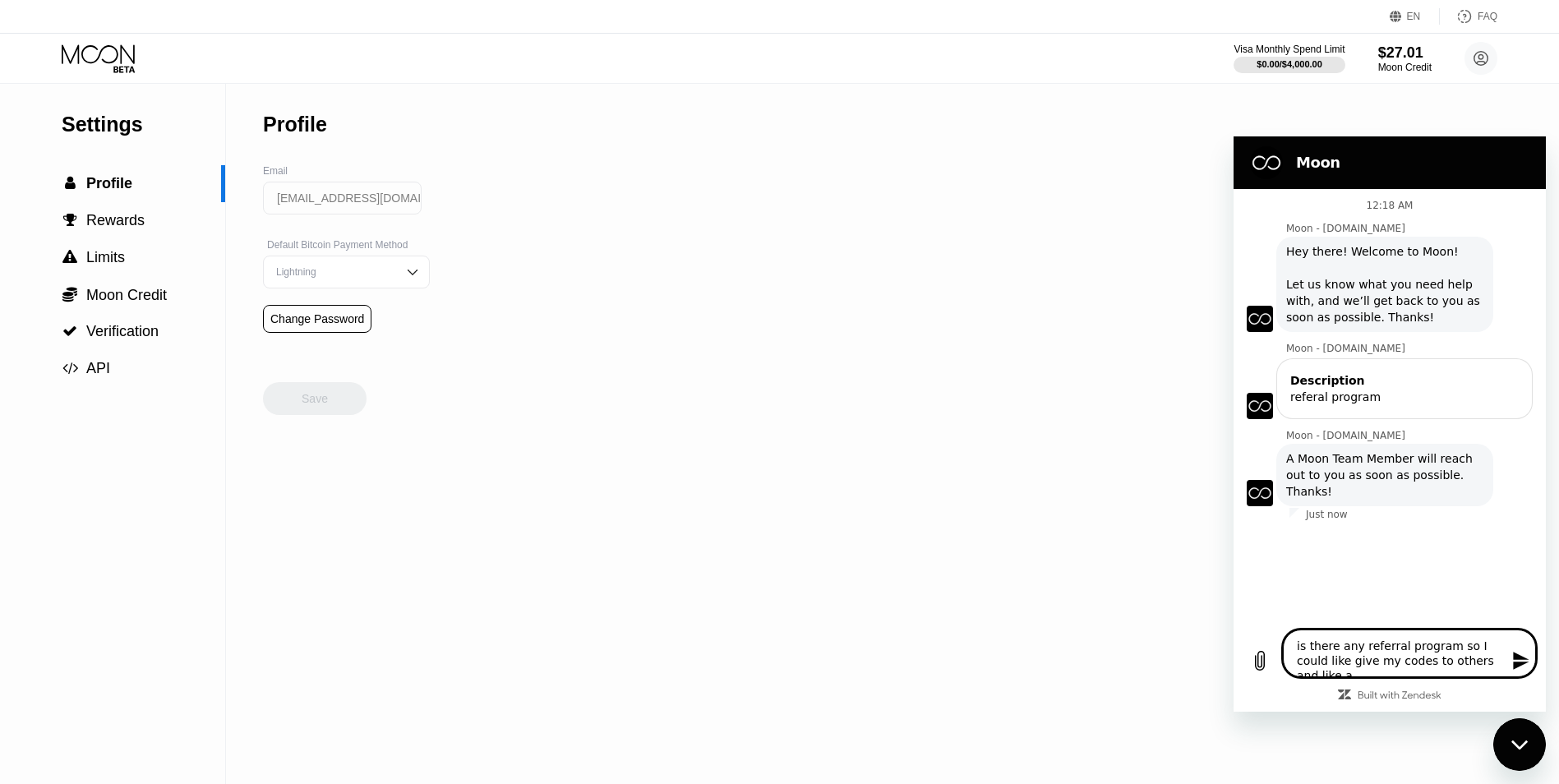
type textarea "is there any referral program so I could like give my codes to others and like"
type textarea "x"
type textarea "is there any referral program so I could like give my codes to others and like g"
type textarea "x"
type textarea "is there any referral program so I could like give my codes to others and like …"
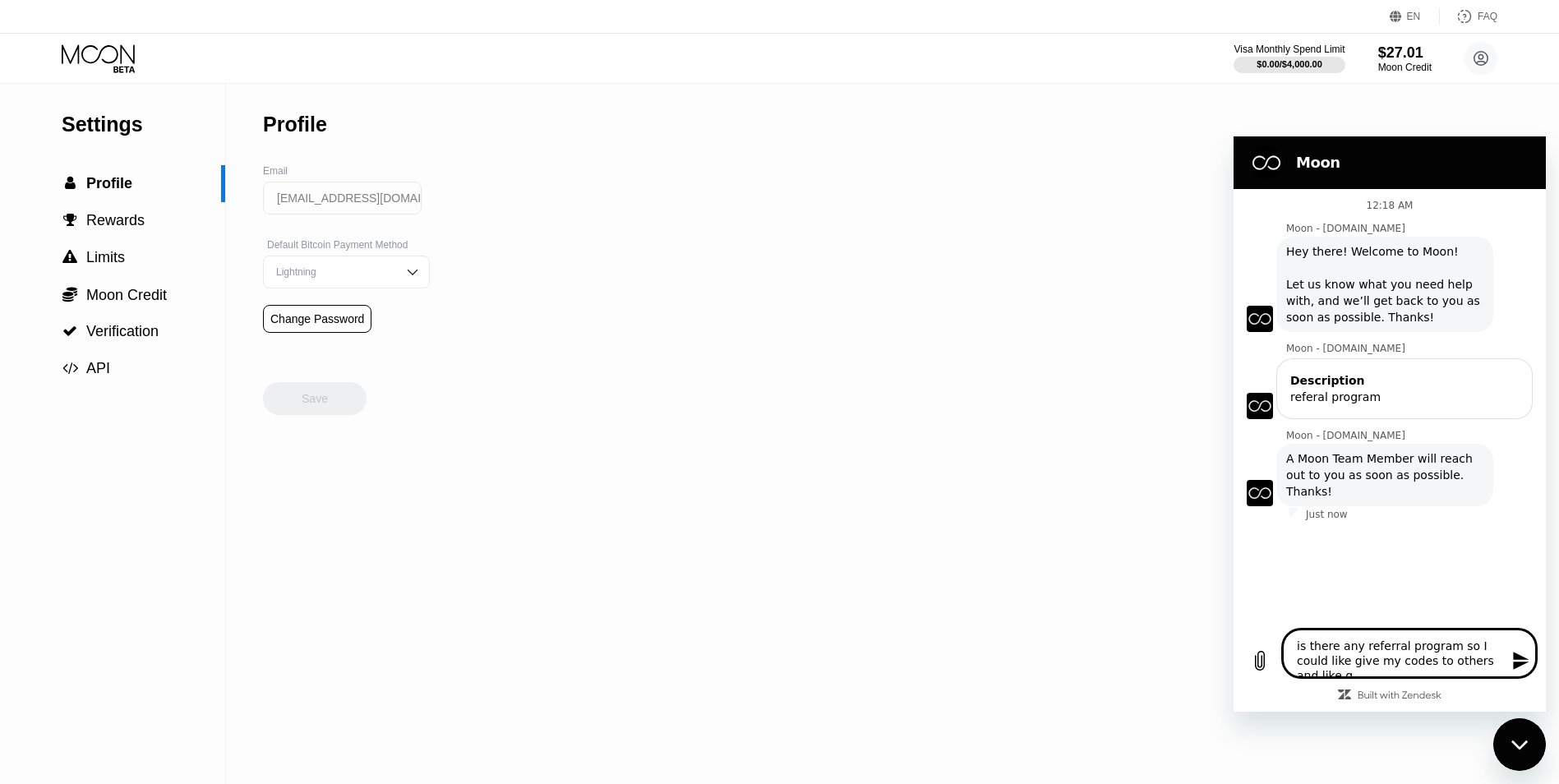
type textarea "x"
type textarea "is there any referral program so I could like give my codes to others and like …"
type textarea "x"
type textarea "is there any referral program so I could like give my codes to others and like …"
type textarea "x"
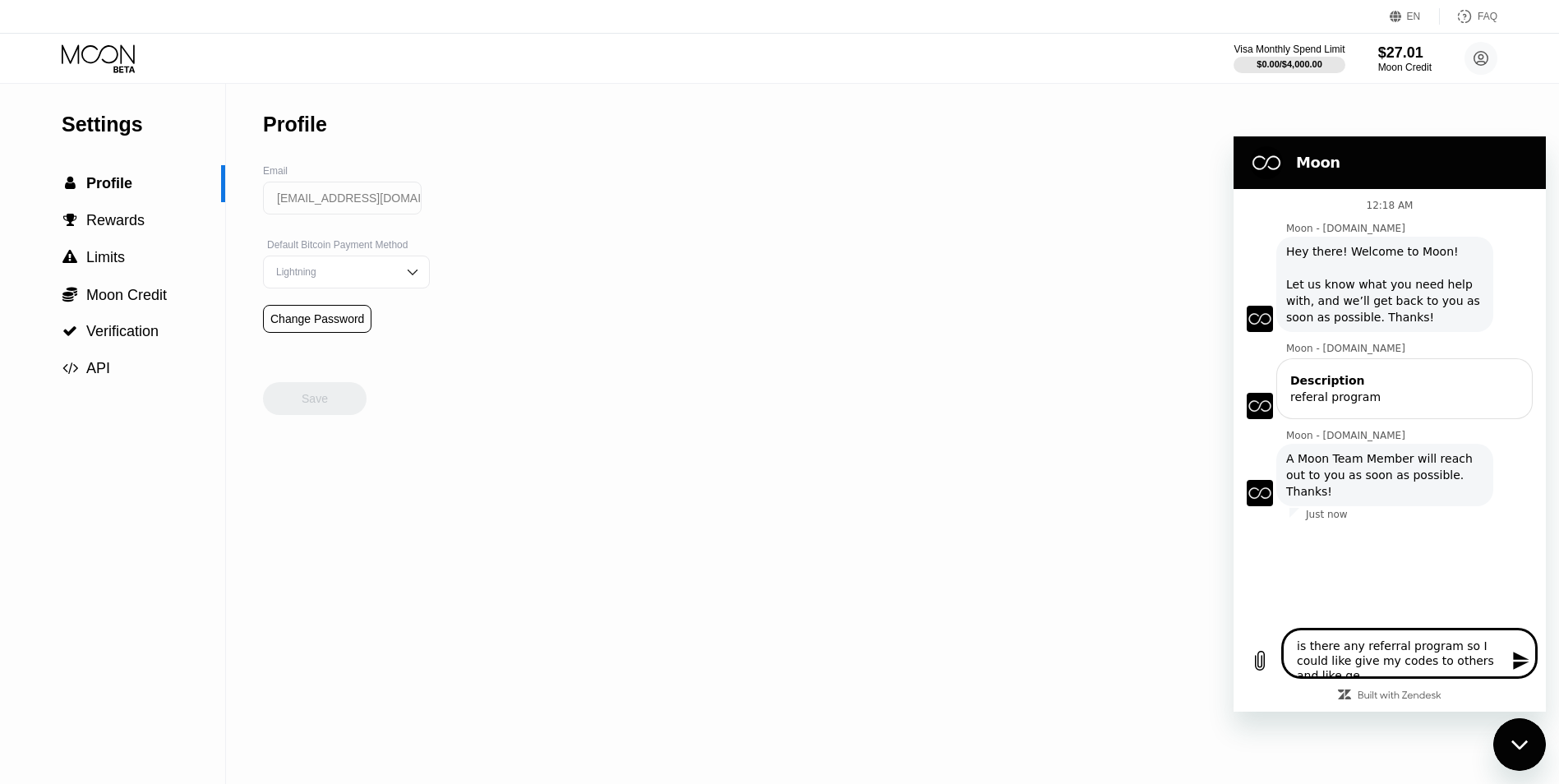
type textarea "is there any referral program so I could like give my codes to others and like …"
type textarea "x"
type textarea "is there any referral program so I could like give my codes to others and like …"
type textarea "x"
type textarea "is there any referral program so I could like give my codes to others and like …"
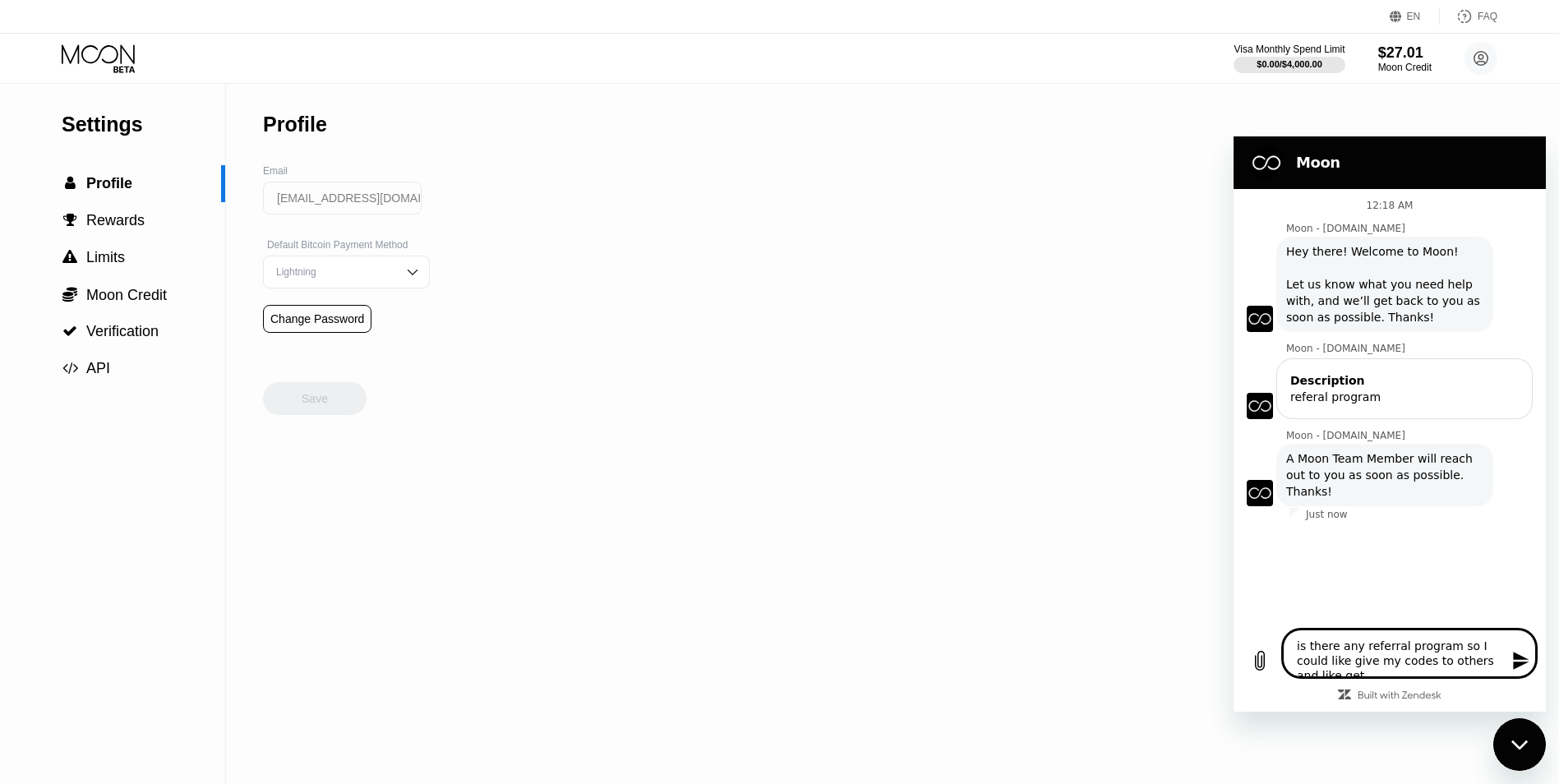
type textarea "x"
type textarea "is there any referral program so I could like give my codes to others and like …"
type textarea "x"
type textarea "is there any referral program so I could like give my codes to others and like …"
type textarea "x"
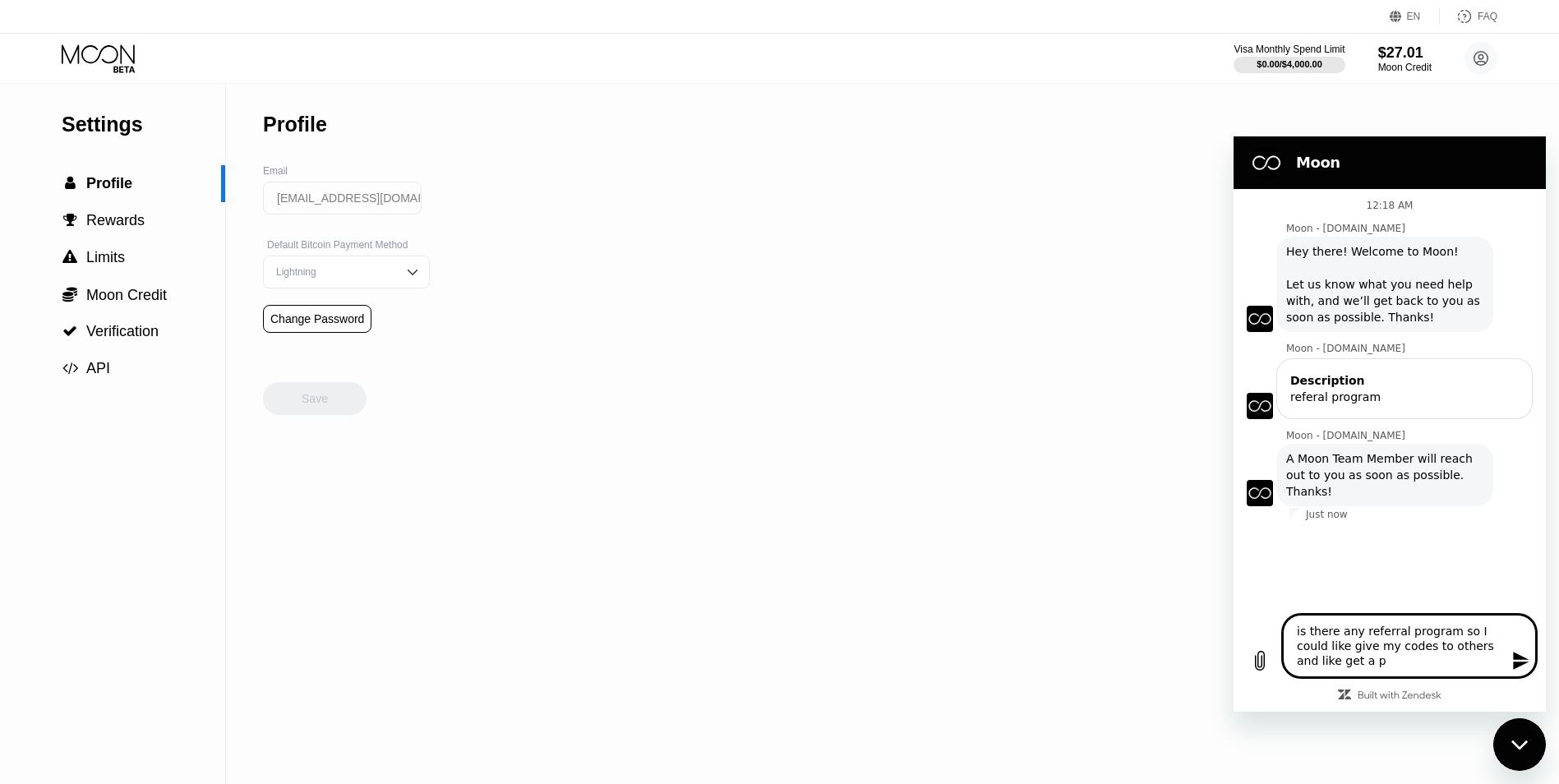
type textarea "is there any referral program so I could like give my codes to others and like …"
type textarea "x"
type textarea "is there any referral program so I could like give my codes to others and like …"
type textarea "x"
type textarea "is there any referral program so I could like give my codes to others and like …"
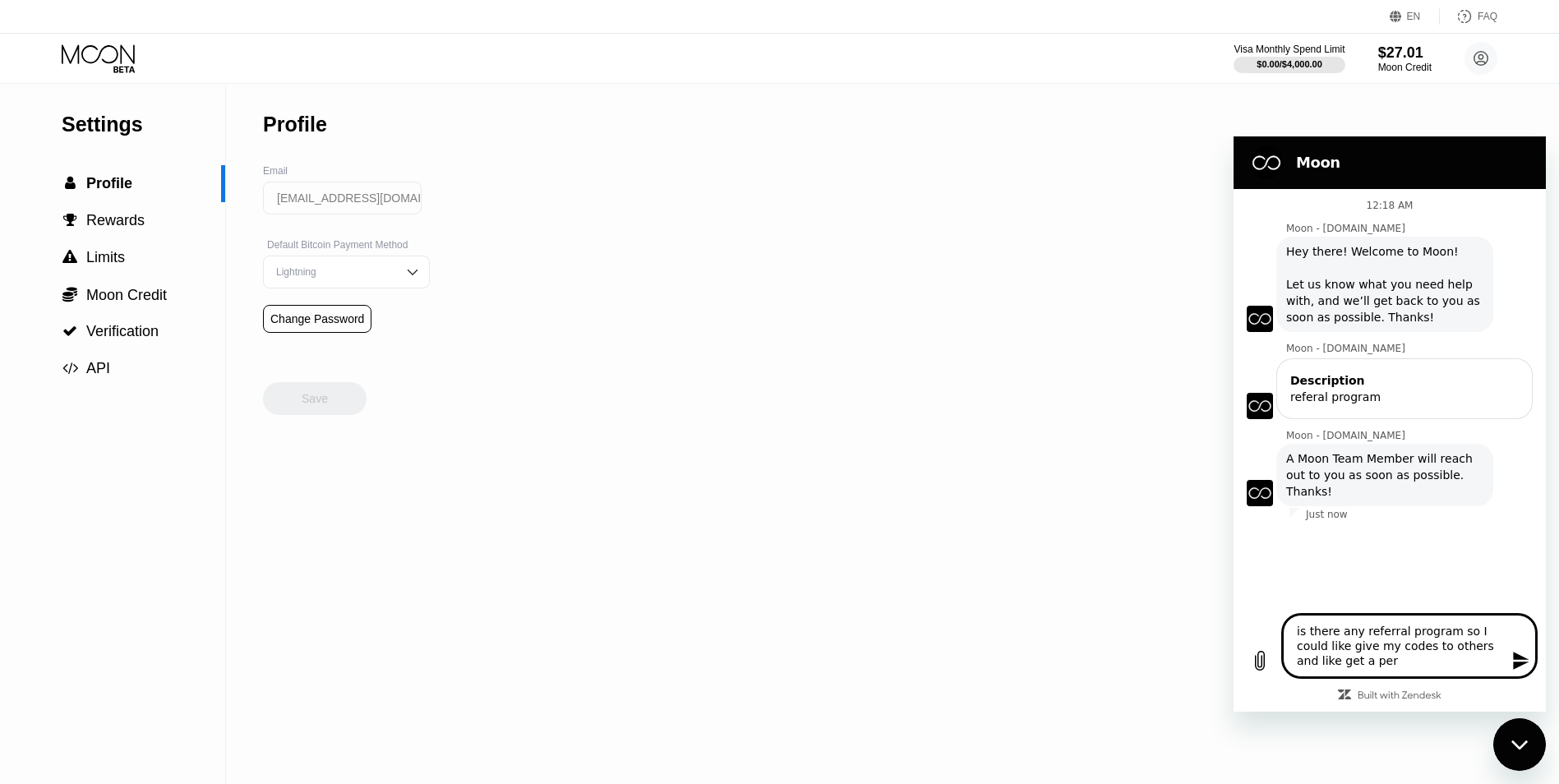
type textarea "x"
type textarea "is there any referral program so I could like give my codes to others and like …"
type textarea "x"
